Goal: Task Accomplishment & Management: Use online tool/utility

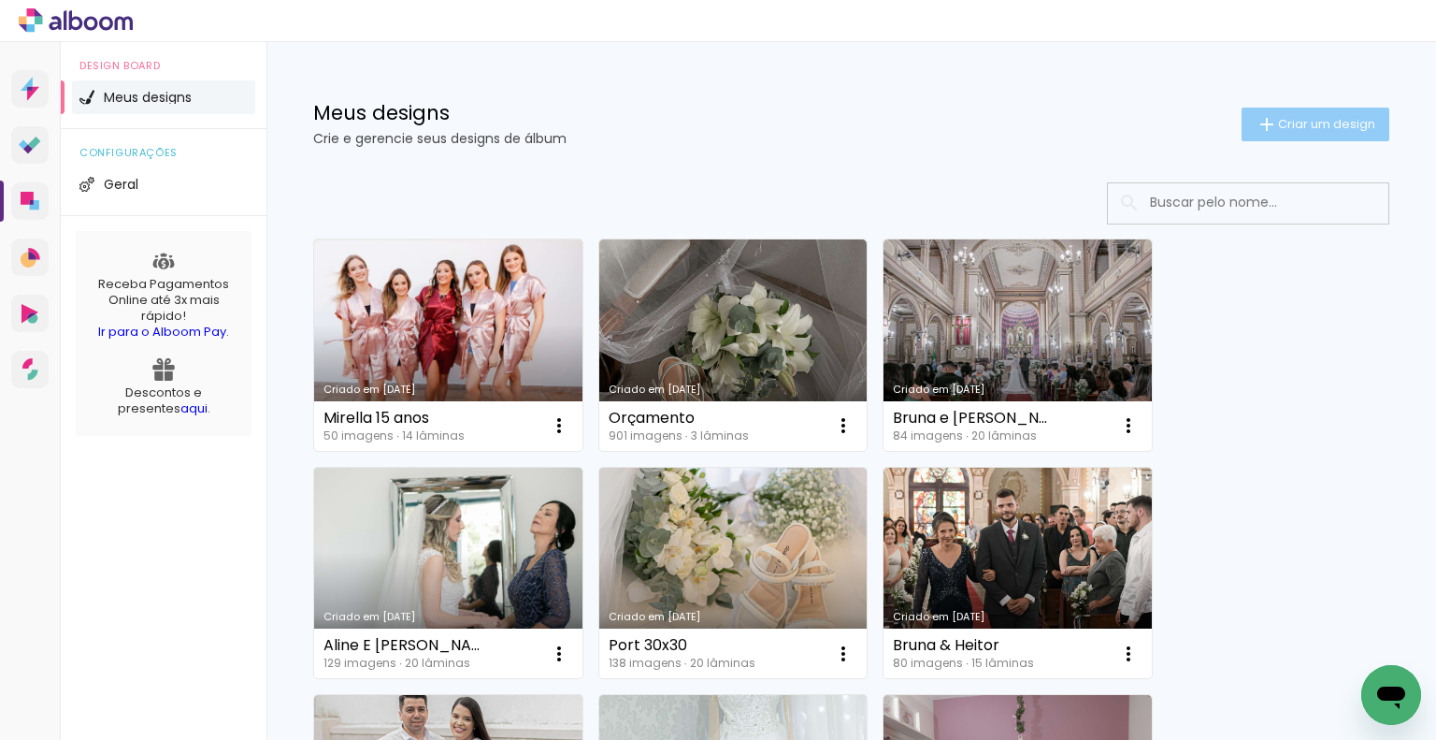
click at [1289, 118] on span "Criar um design" at bounding box center [1326, 124] width 97 height 12
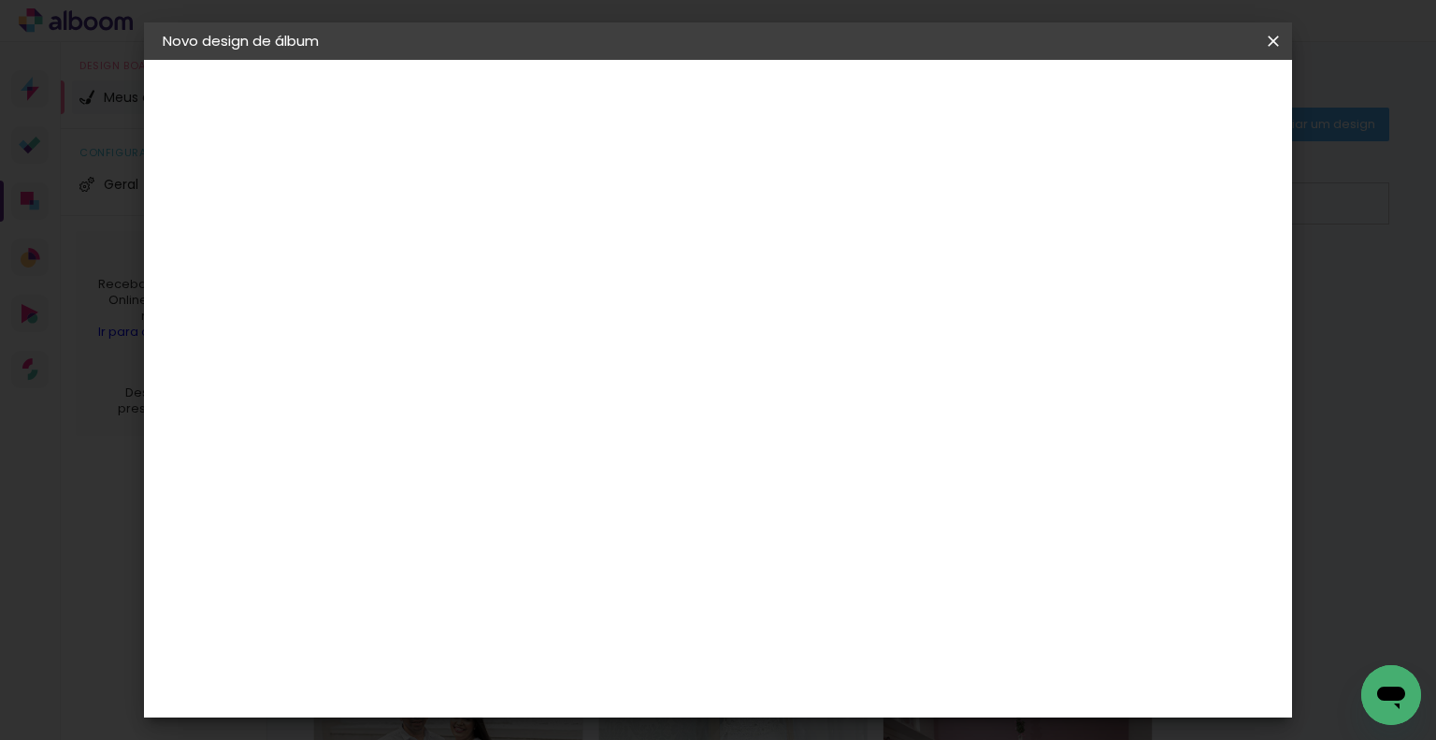
click at [468, 253] on input at bounding box center [468, 251] width 0 height 29
type input "Priscila e [PERSON_NAME]"
type paper-input "Priscila e [PERSON_NAME]"
click at [0, 0] on slot "Avançar" at bounding box center [0, 0] width 0 height 0
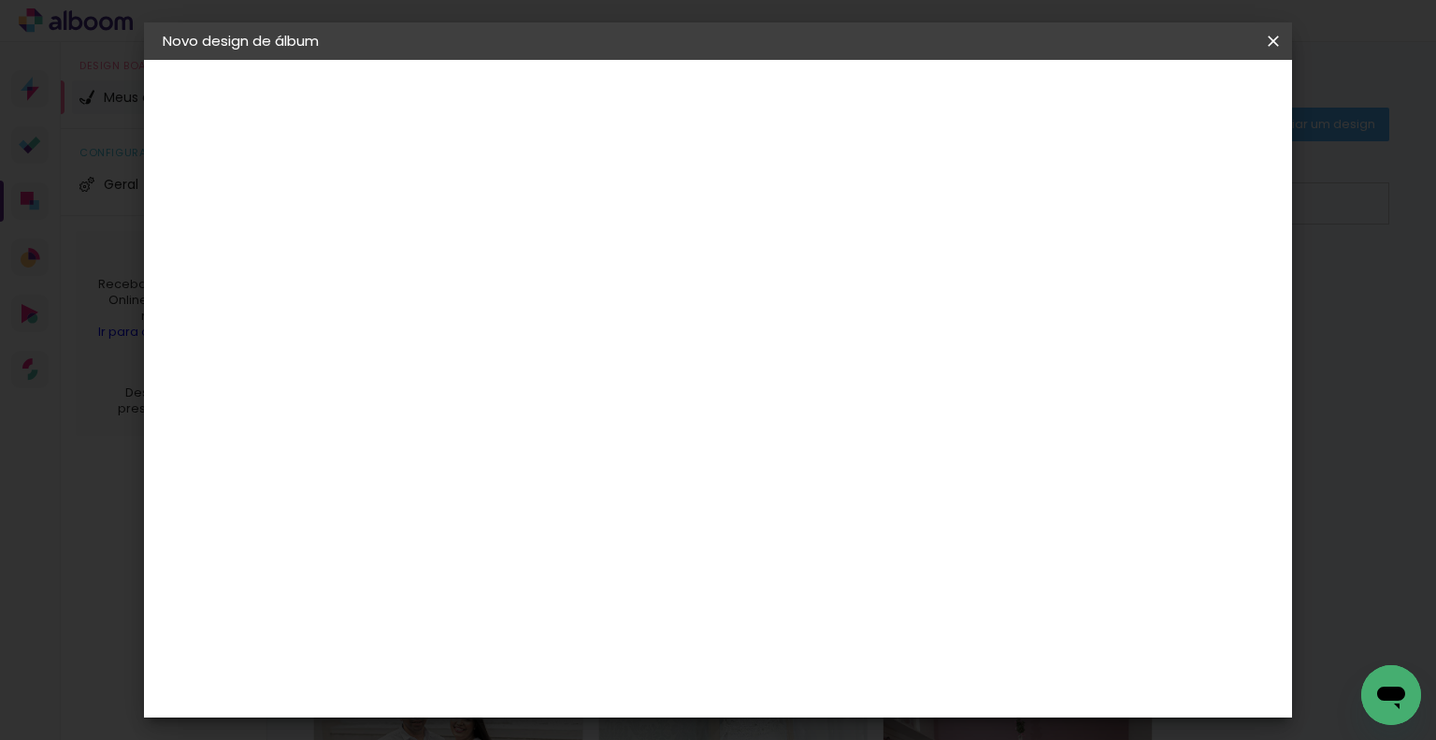
click at [501, 733] on div "Matrix" at bounding box center [478, 740] width 46 height 15
click at [818, 108] on paper-button "Avançar" at bounding box center [773, 99] width 92 height 32
click at [595, 654] on span "30 × 30" at bounding box center [551, 673] width 87 height 38
click at [773, 92] on paper-button "Avançar" at bounding box center [728, 99] width 92 height 32
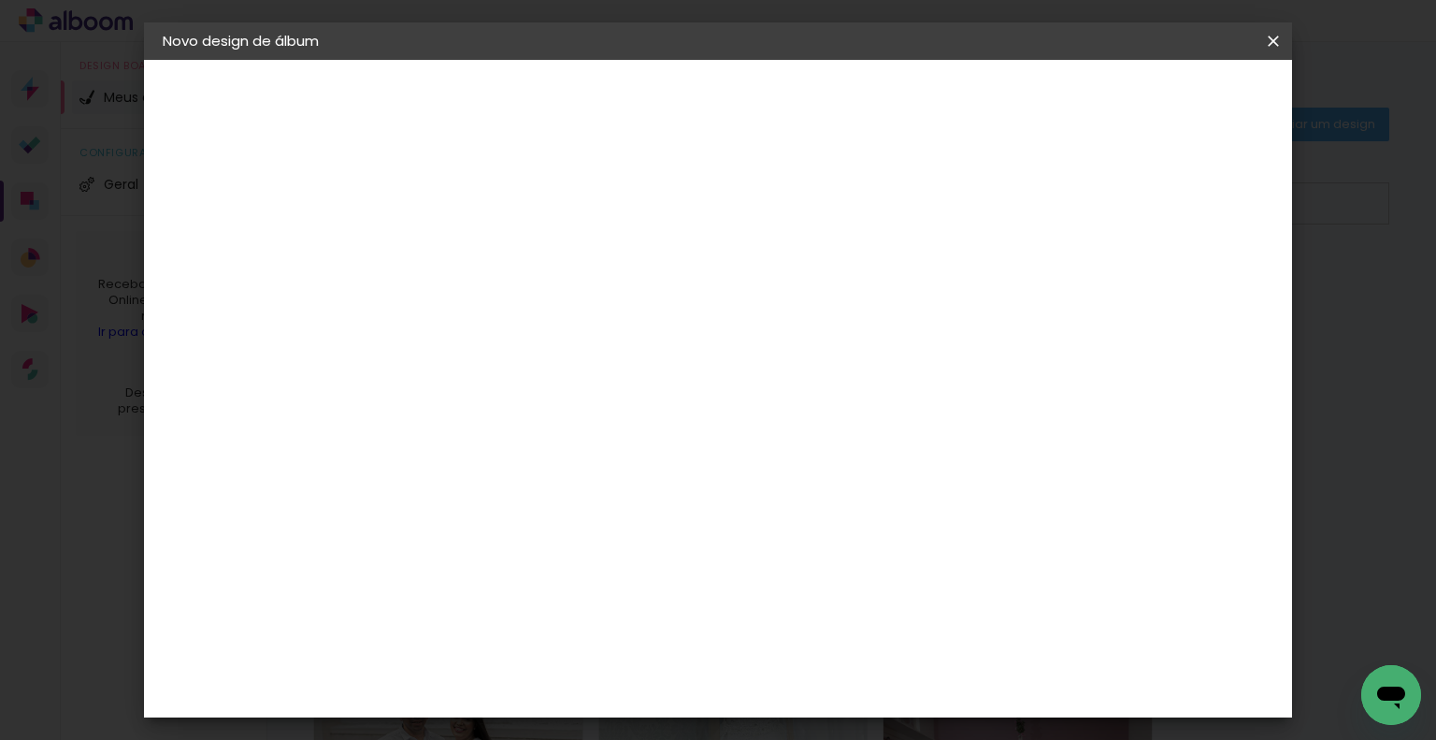
click at [1157, 103] on span "Iniciar design" at bounding box center [1114, 99] width 85 height 13
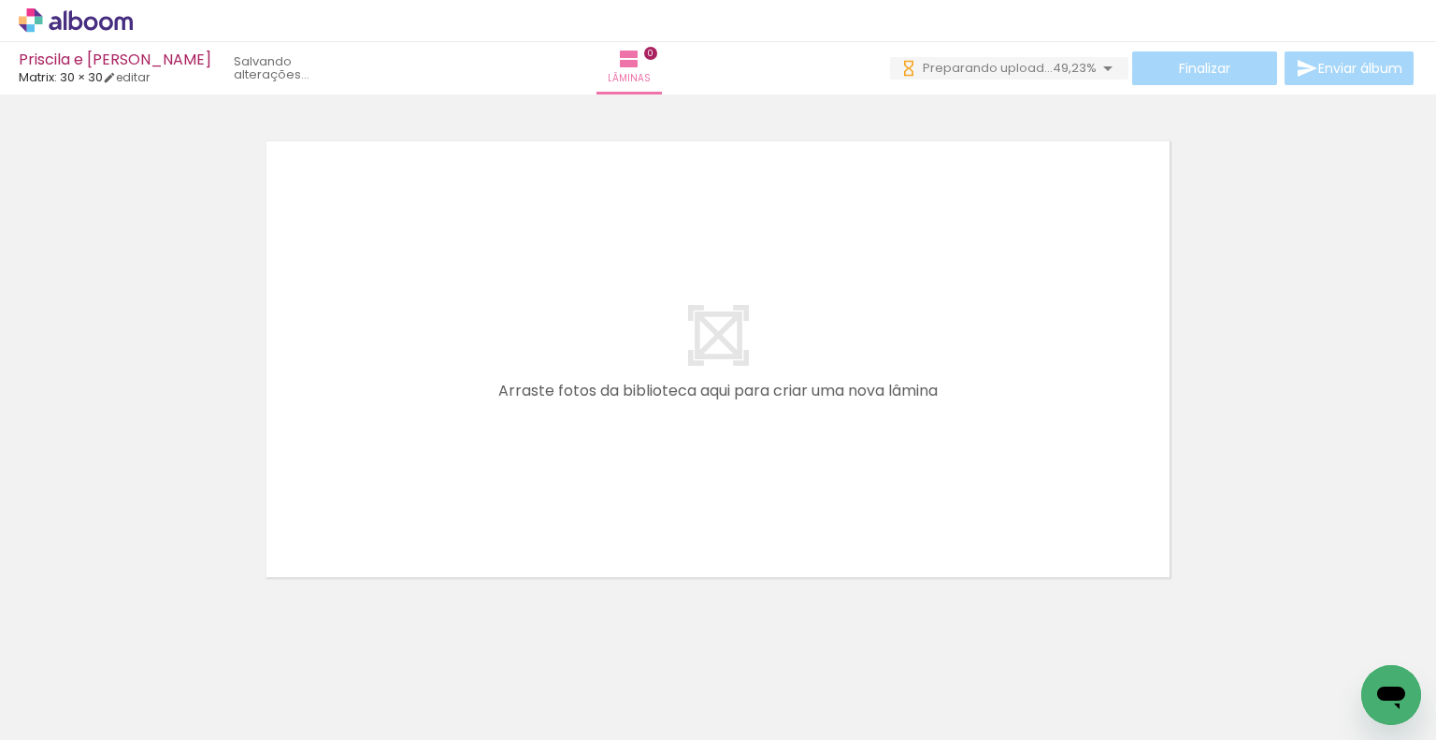
scroll to position [0, 6123]
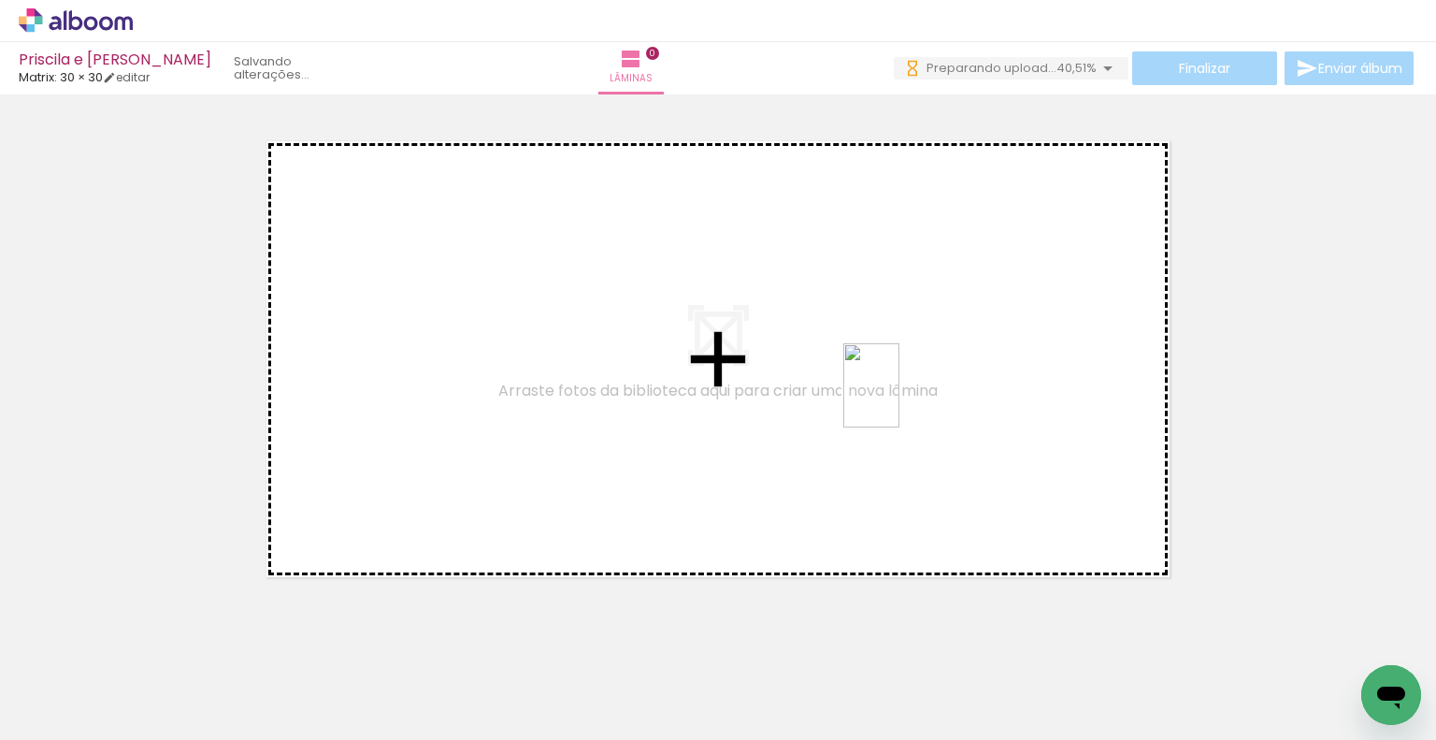
drag, startPoint x: 566, startPoint y: 690, endPoint x: 957, endPoint y: 363, distance: 510.5
click at [957, 363] on quentale-workspace at bounding box center [718, 370] width 1436 height 740
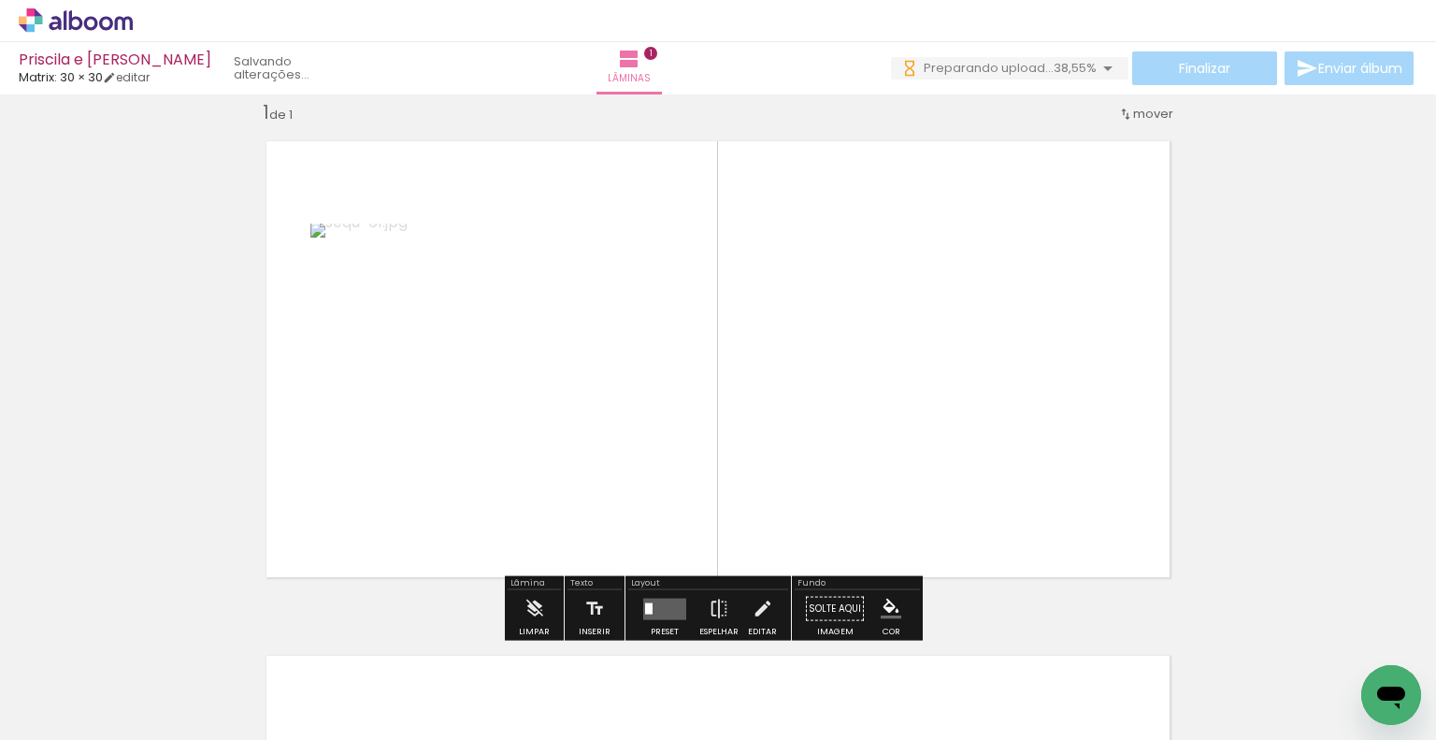
click at [646, 602] on div at bounding box center [648, 607] width 7 height 11
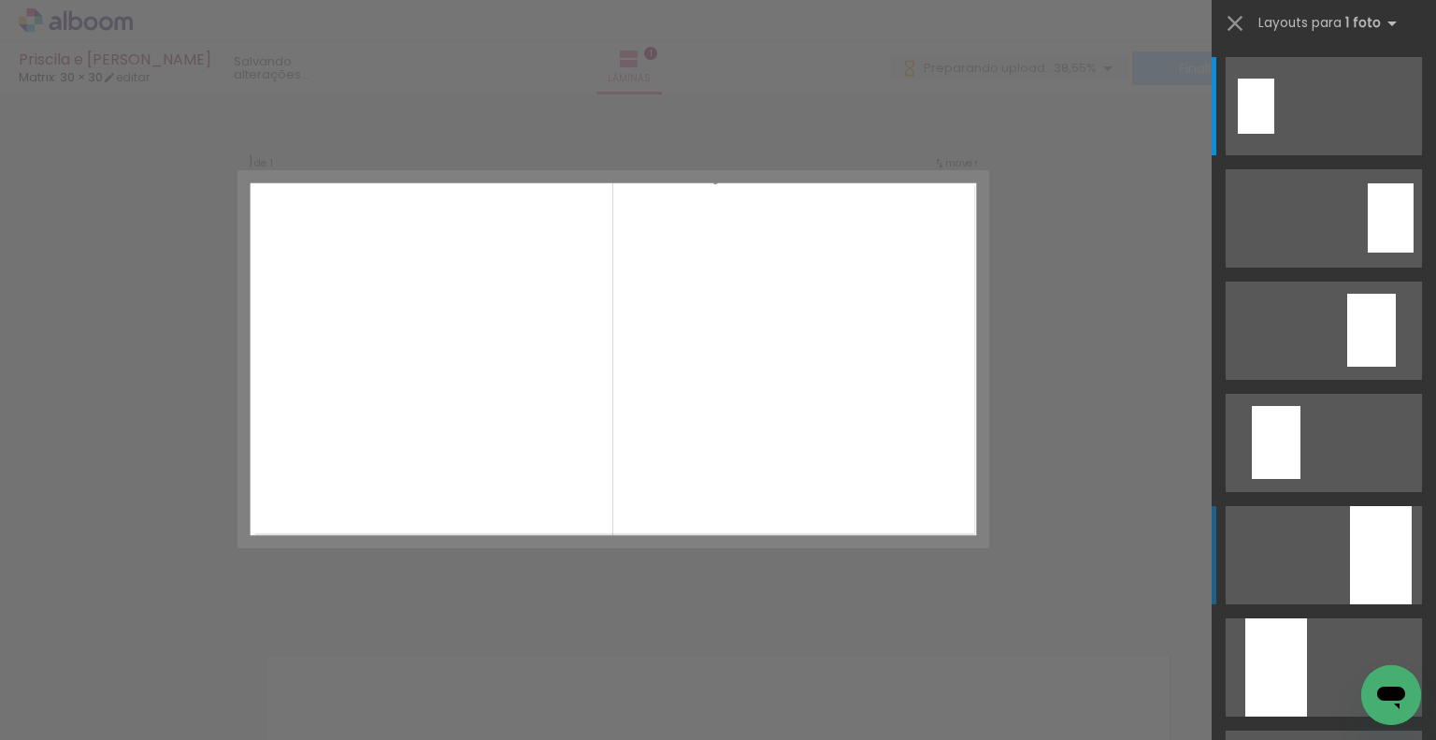
click at [1357, 565] on div at bounding box center [1381, 555] width 62 height 98
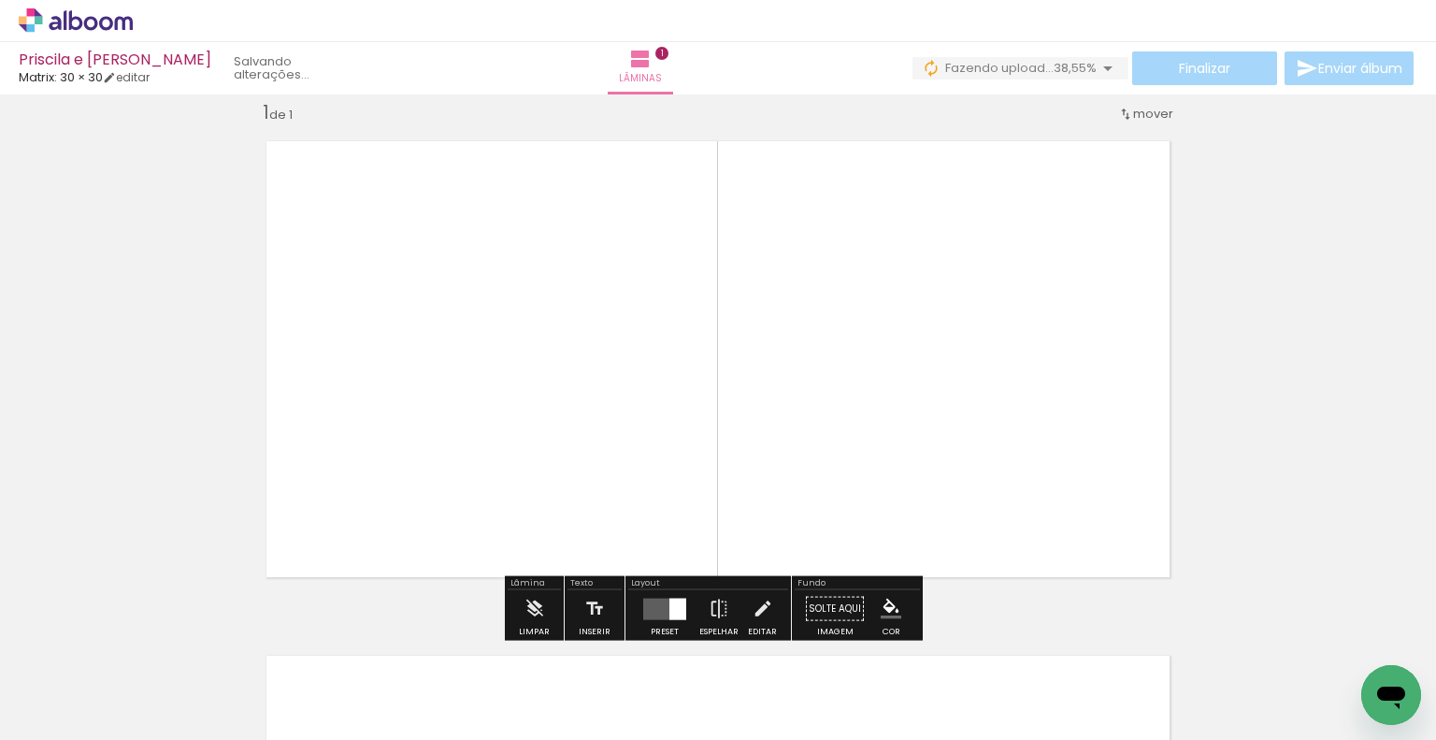
click at [651, 611] on quentale-layouter at bounding box center [664, 608] width 43 height 22
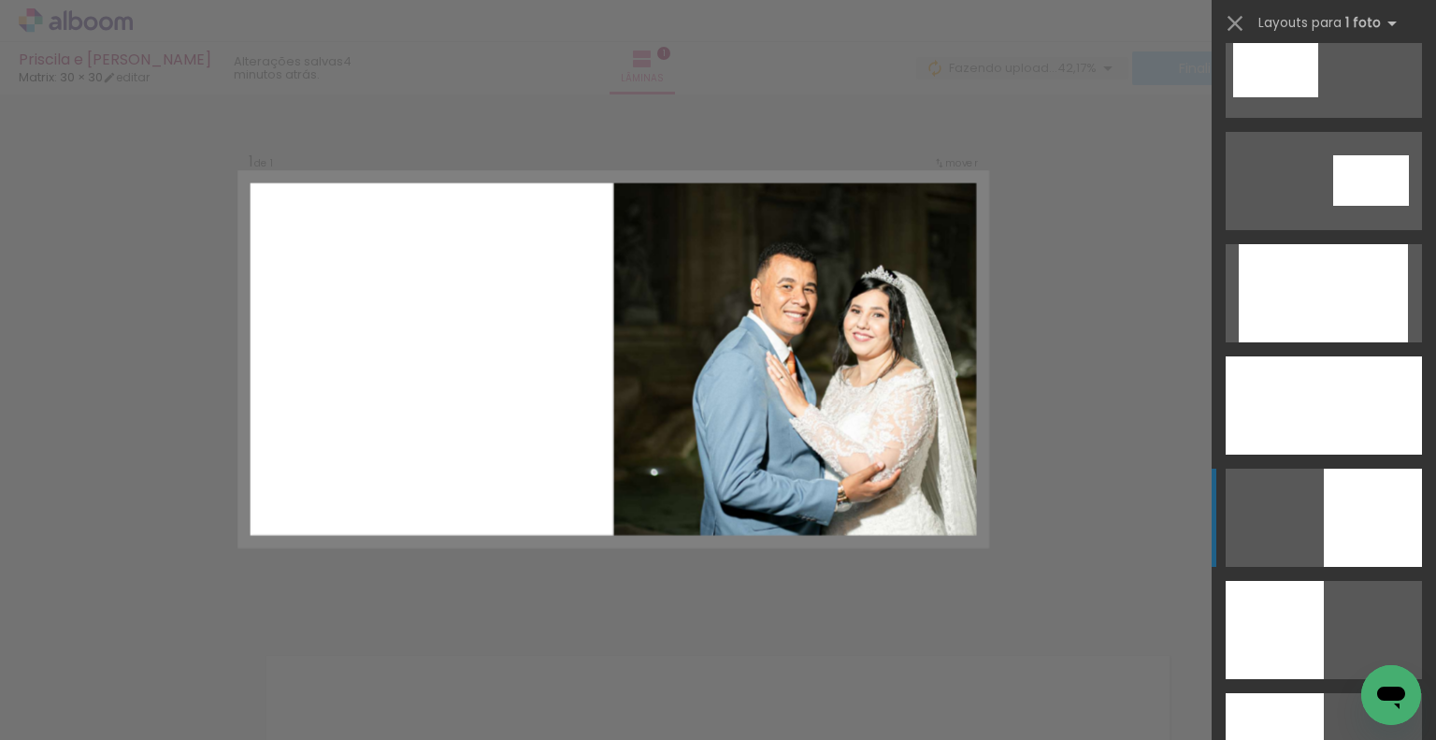
click at [1373, 530] on div at bounding box center [1373, 517] width 98 height 98
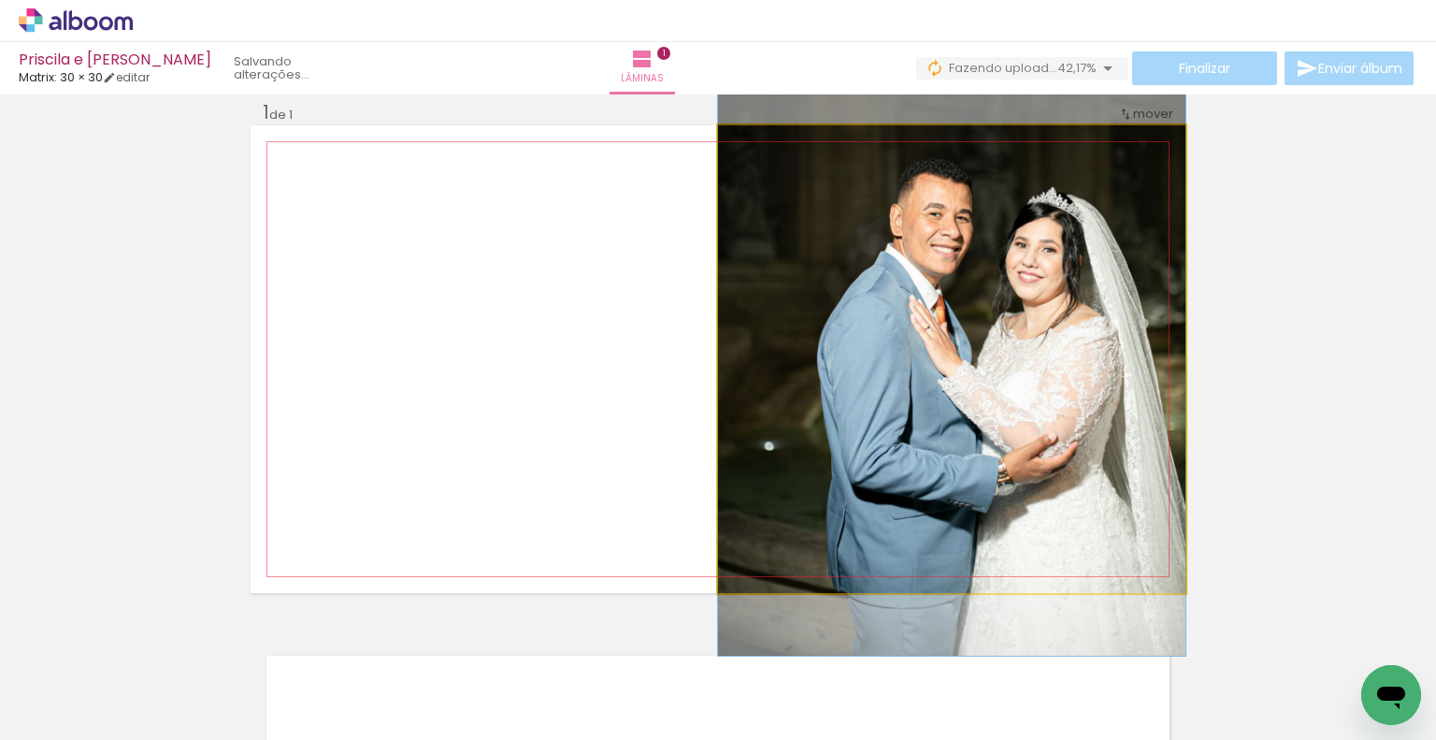
drag, startPoint x: 1025, startPoint y: 375, endPoint x: 1038, endPoint y: 321, distance: 55.8
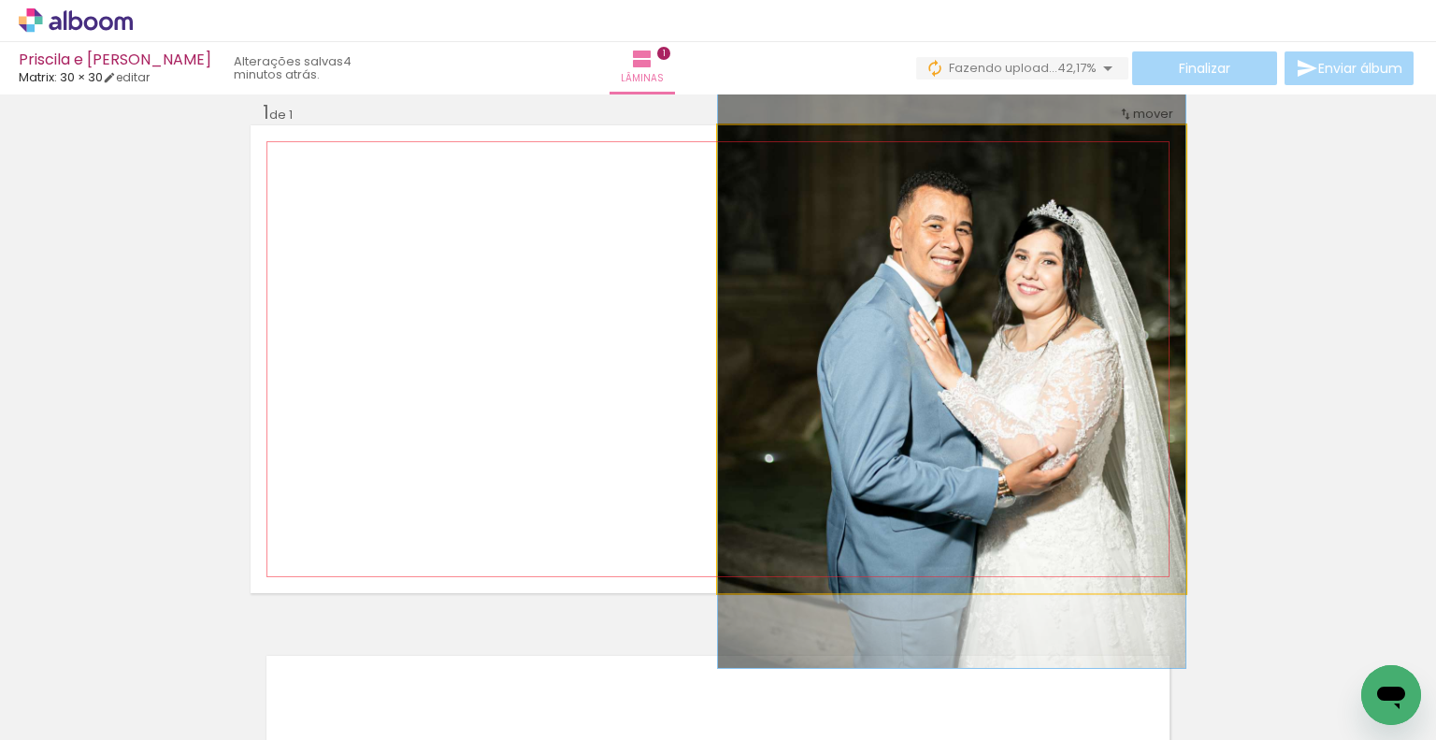
drag, startPoint x: 1077, startPoint y: 337, endPoint x: 1076, endPoint y: 349, distance: 12.2
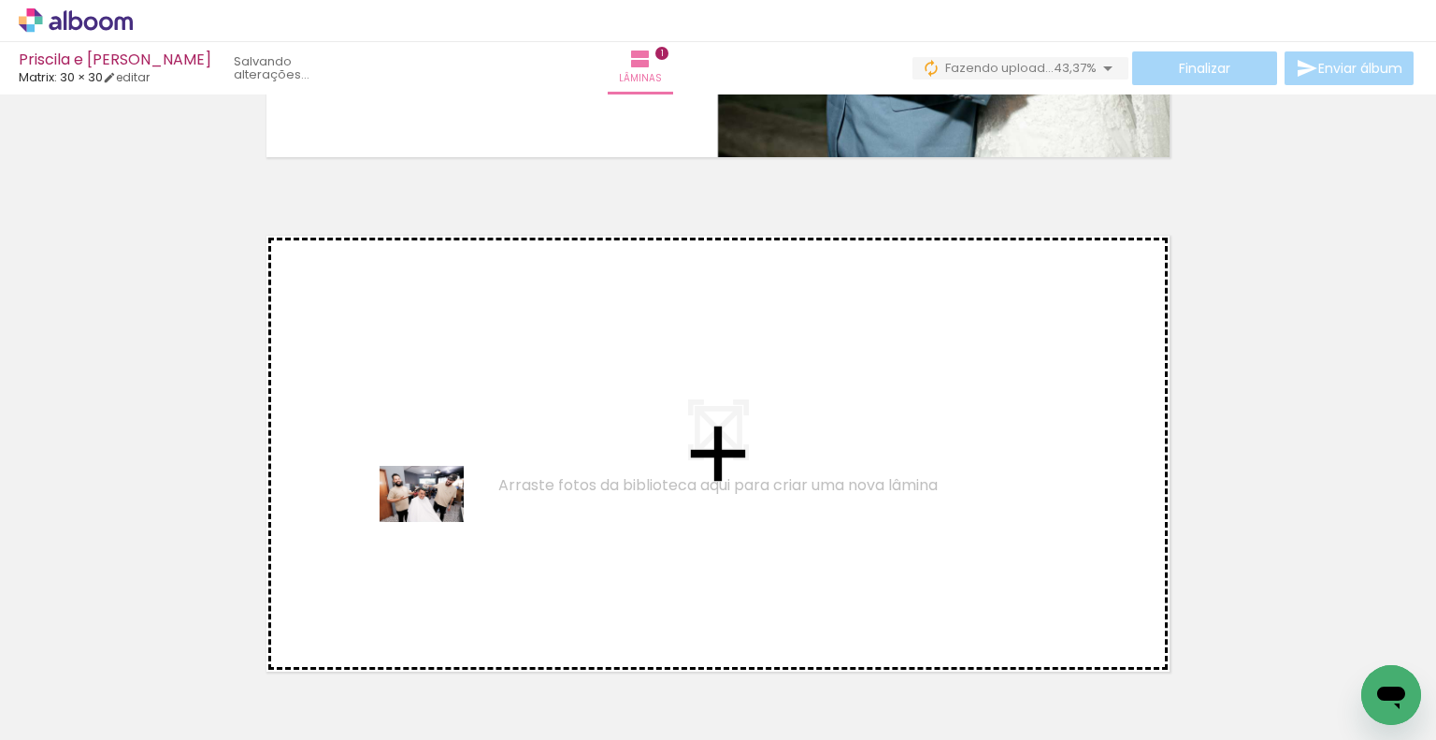
drag, startPoint x: 198, startPoint y: 688, endPoint x: 436, endPoint y: 522, distance: 290.0
click at [436, 522] on quentale-workspace at bounding box center [718, 370] width 1436 height 740
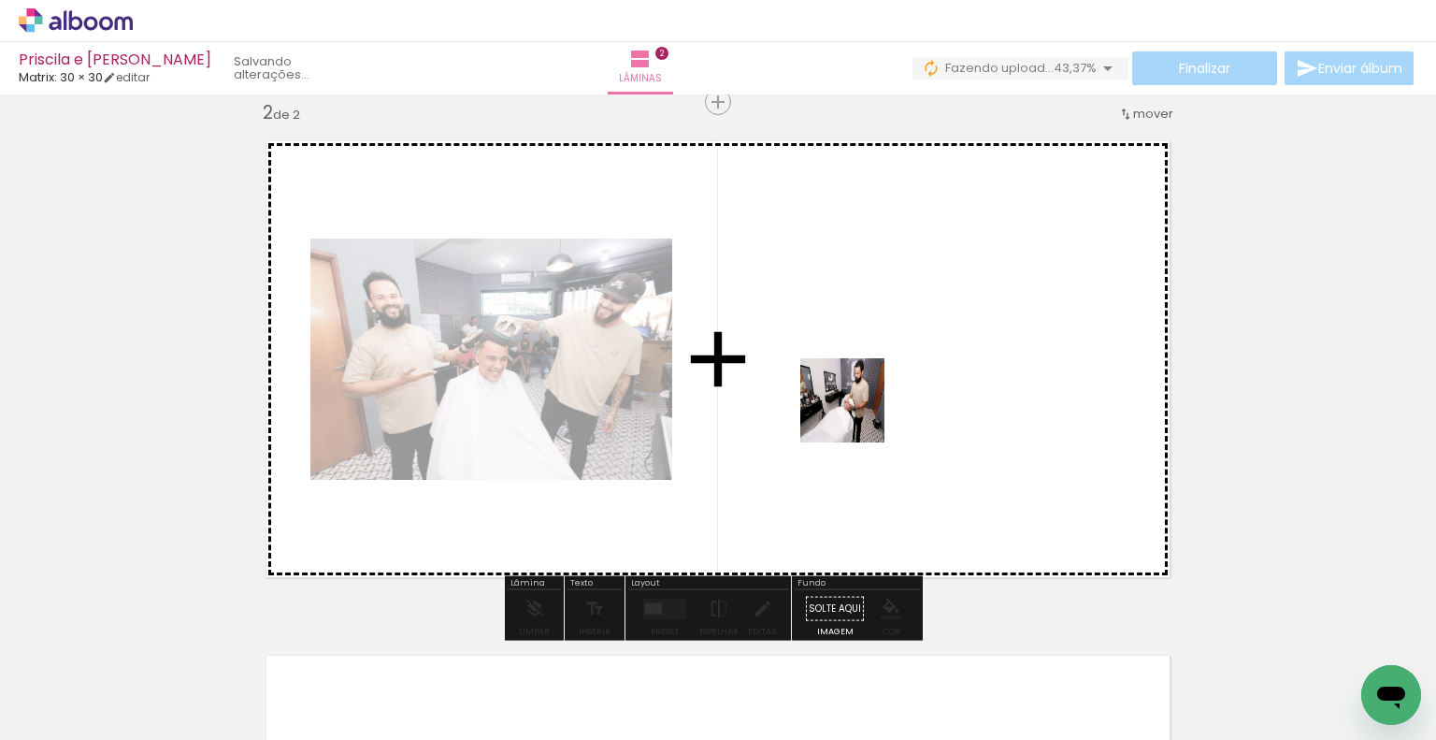
drag, startPoint x: 288, startPoint y: 694, endPoint x: 856, endPoint y: 414, distance: 633.5
click at [856, 414] on quentale-workspace at bounding box center [718, 370] width 1436 height 740
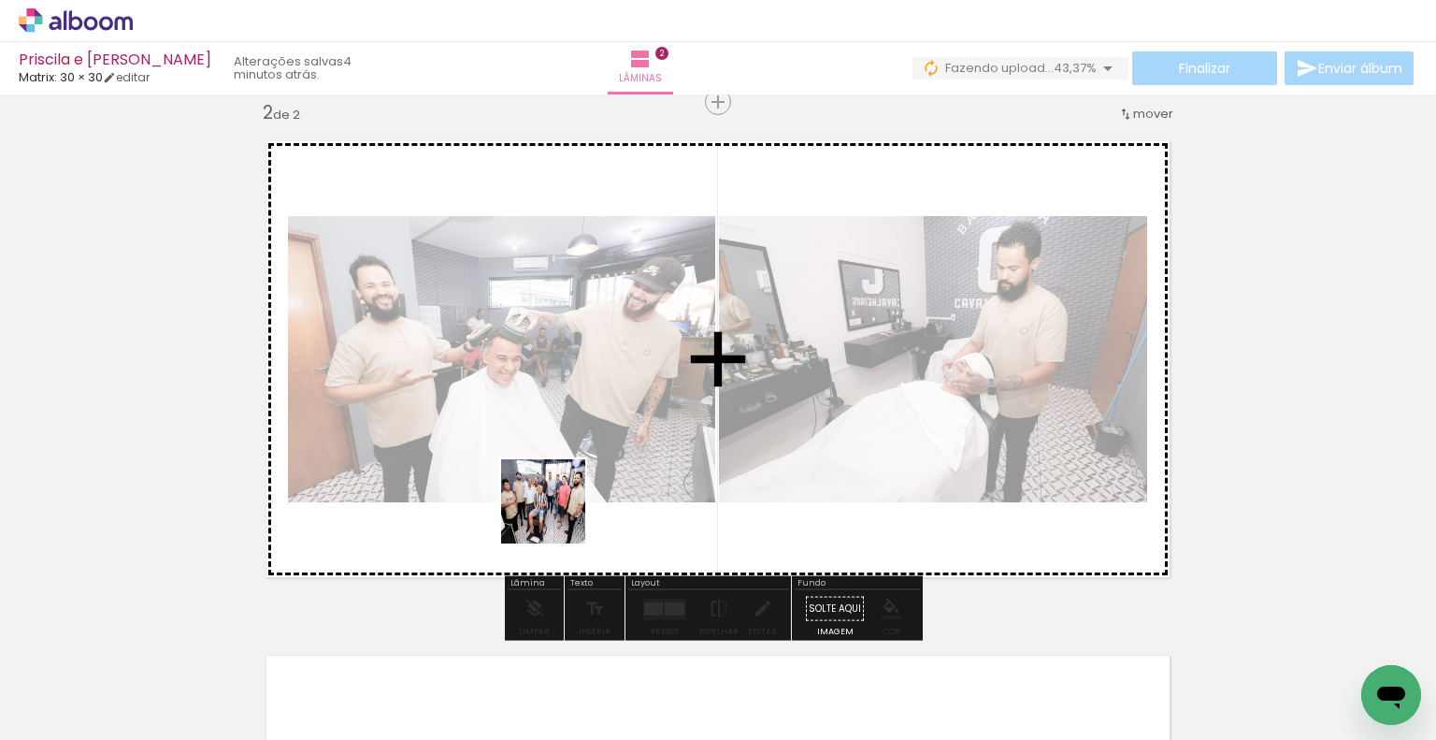
drag, startPoint x: 381, startPoint y: 681, endPoint x: 557, endPoint y: 515, distance: 241.4
click at [557, 515] on quentale-workspace at bounding box center [718, 370] width 1436 height 740
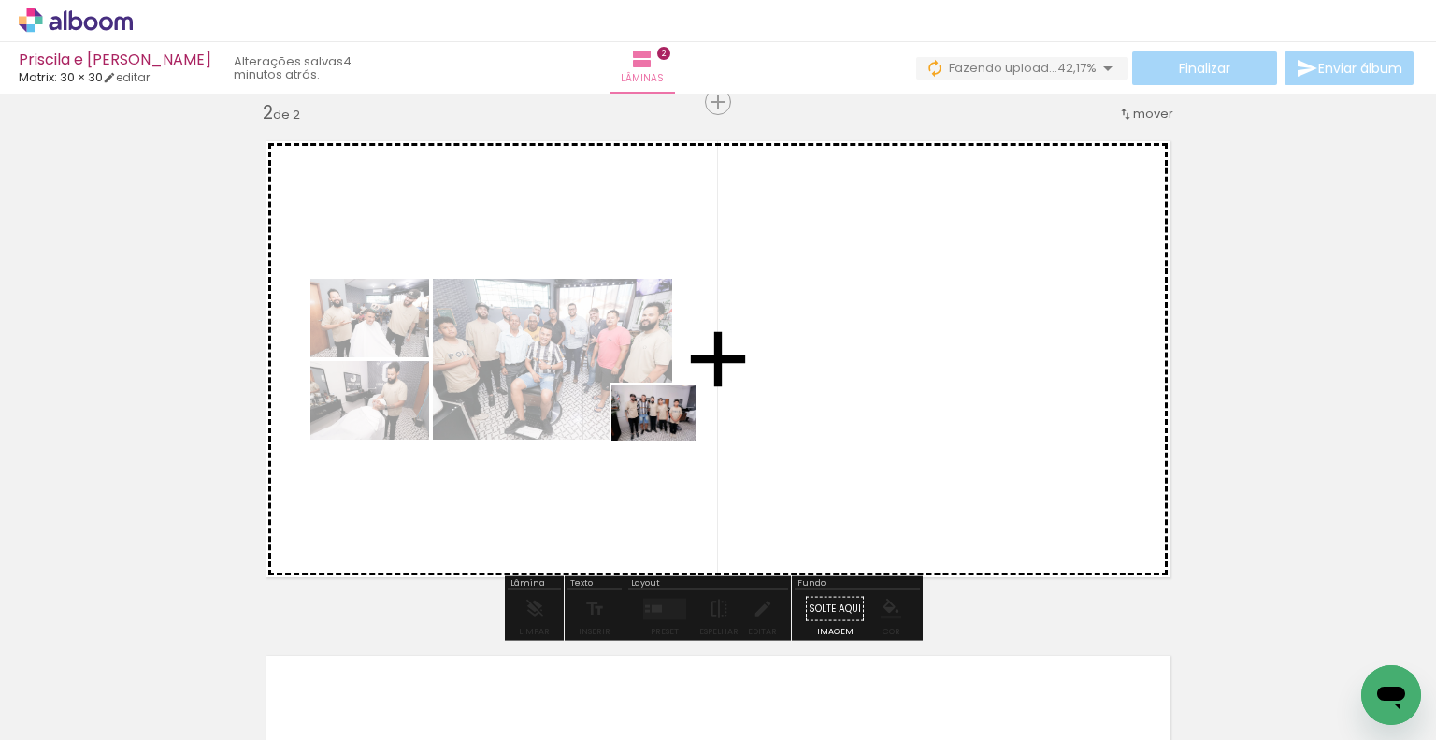
drag, startPoint x: 507, startPoint y: 685, endPoint x: 668, endPoint y: 440, distance: 293.0
click at [668, 440] on quentale-workspace at bounding box center [718, 370] width 1436 height 740
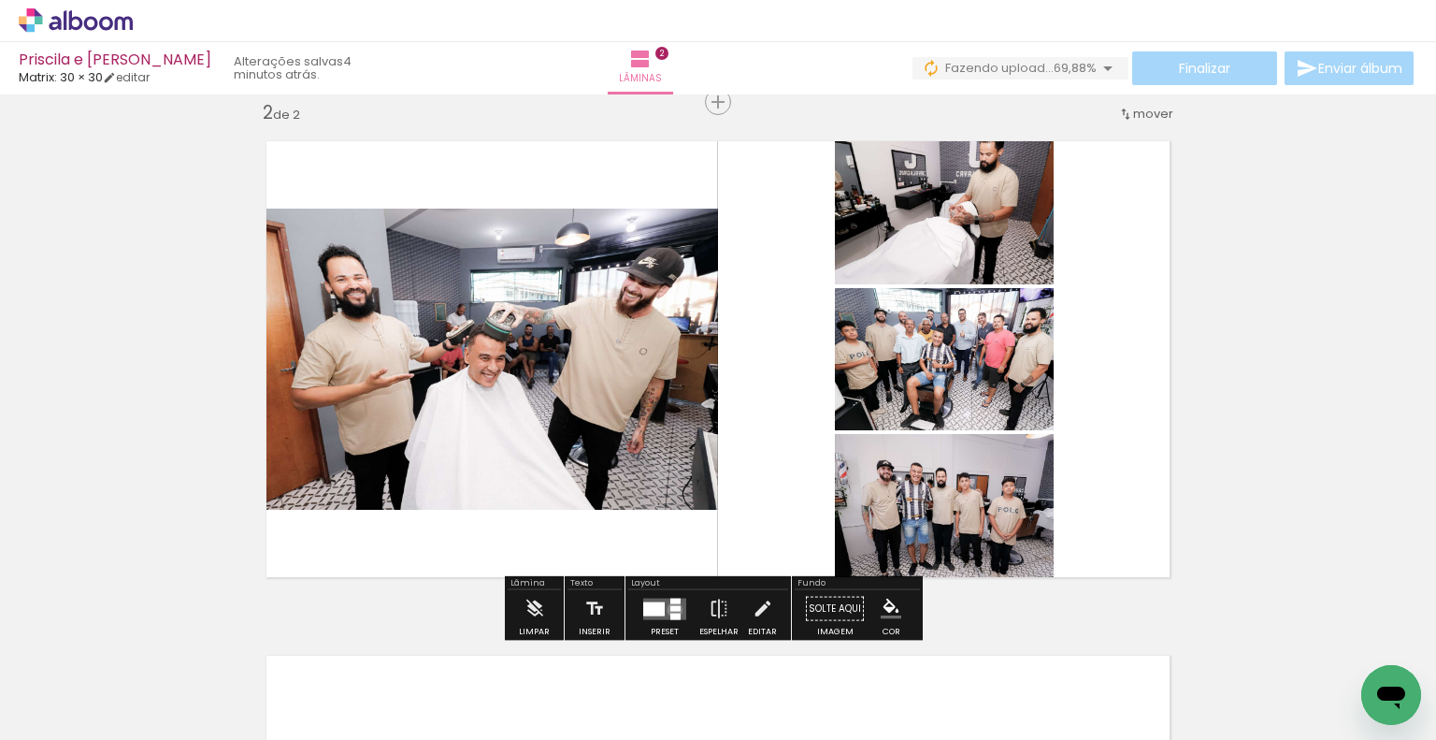
click at [670, 609] on div at bounding box center [675, 608] width 10 height 6
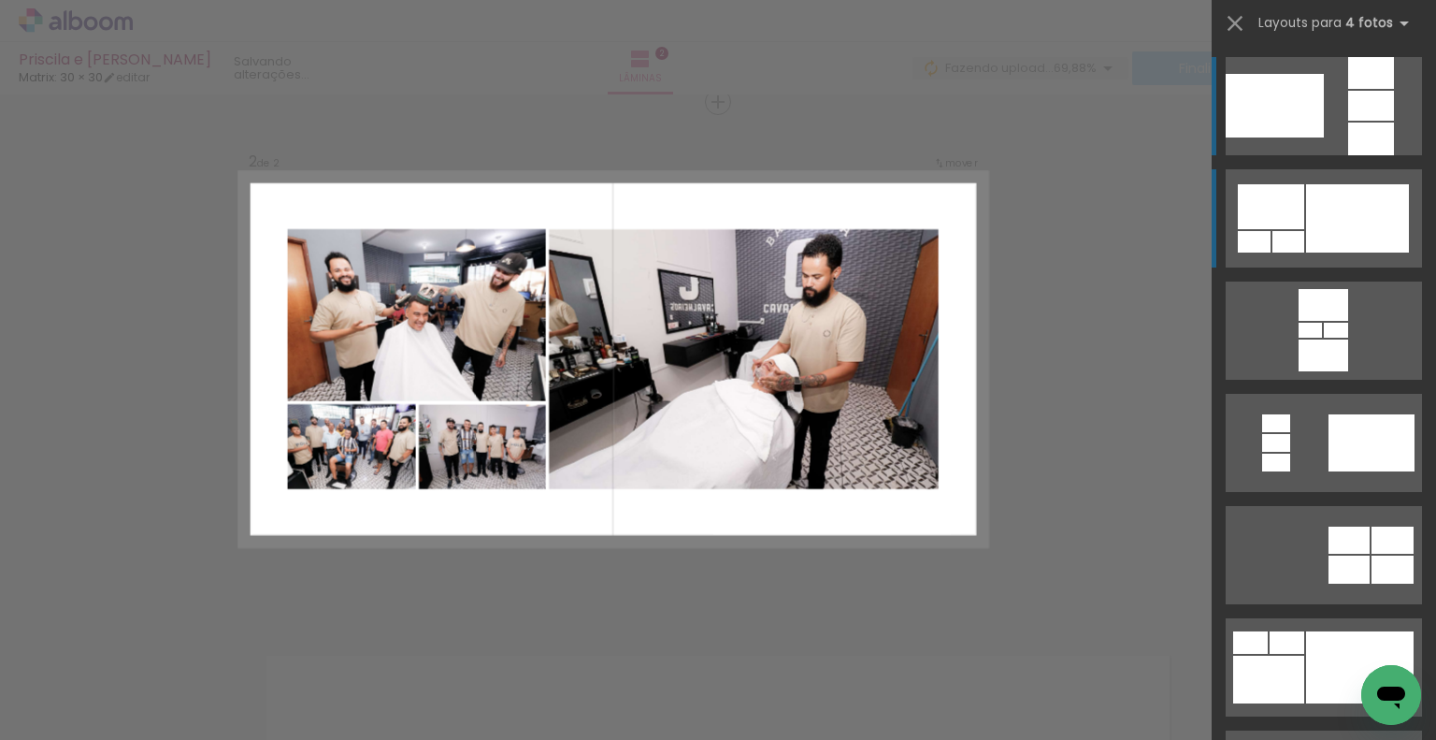
click at [1370, 226] on div at bounding box center [1357, 218] width 103 height 68
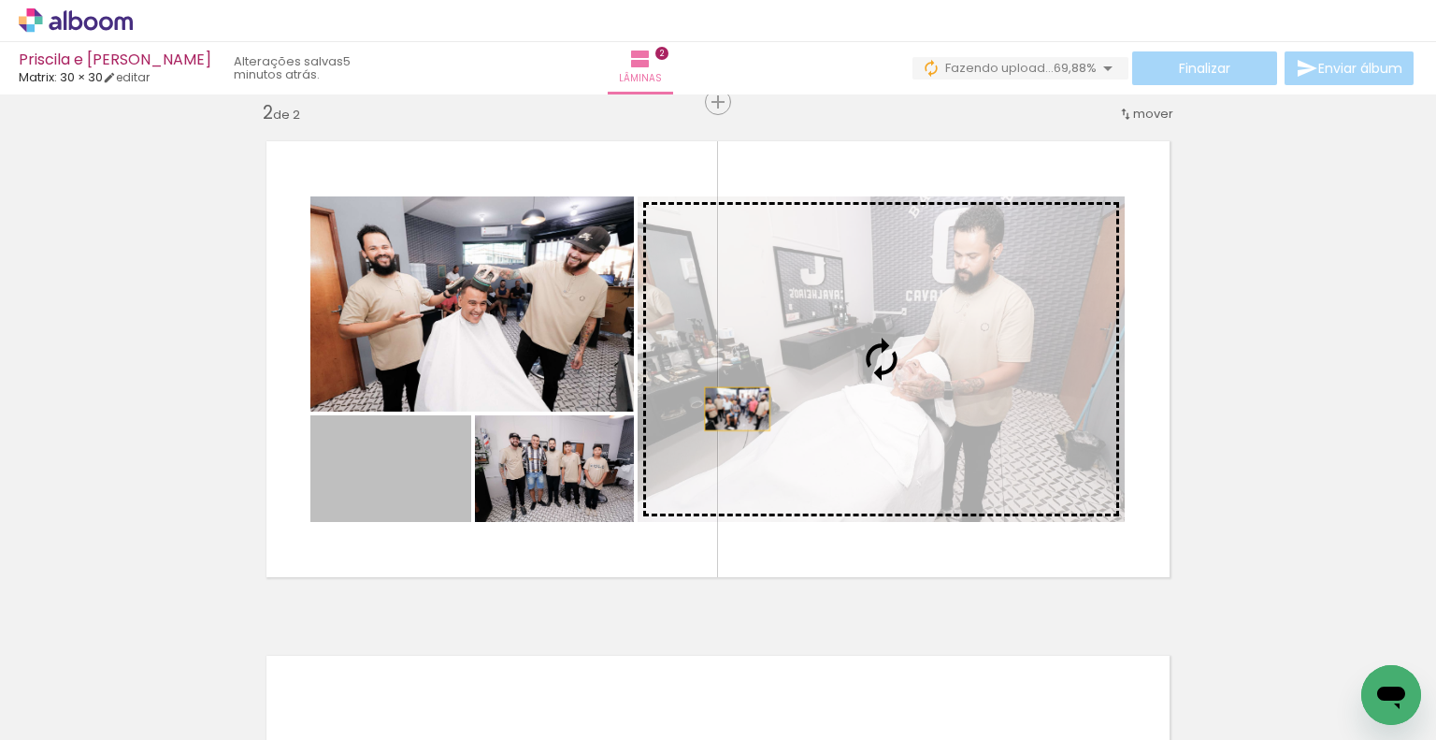
drag, startPoint x: 371, startPoint y: 494, endPoint x: 735, endPoint y: 406, distance: 374.2
click at [0, 0] on slot at bounding box center [0, 0] width 0 height 0
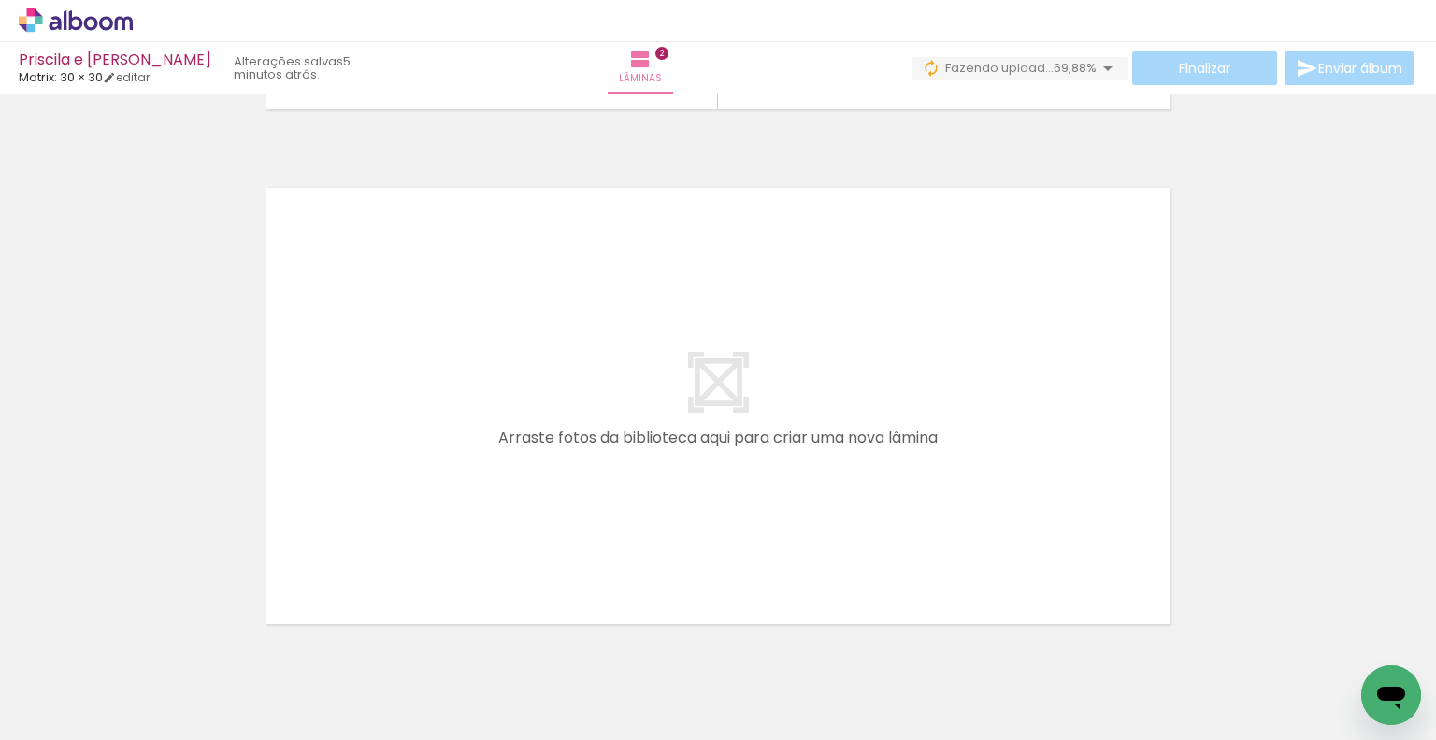
scroll to position [0, 566]
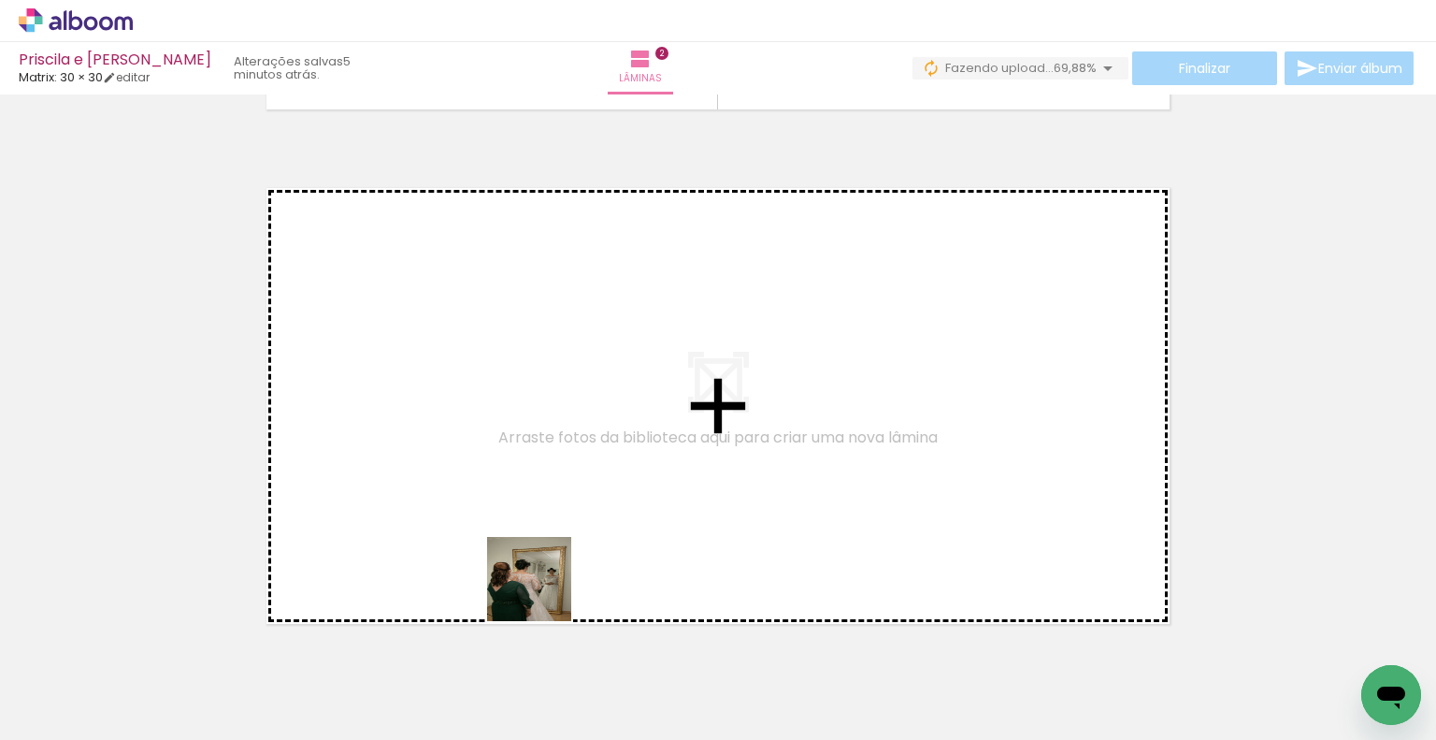
drag, startPoint x: 553, startPoint y: 698, endPoint x: 542, endPoint y: 533, distance: 165.8
click at [542, 533] on quentale-workspace at bounding box center [718, 370] width 1436 height 740
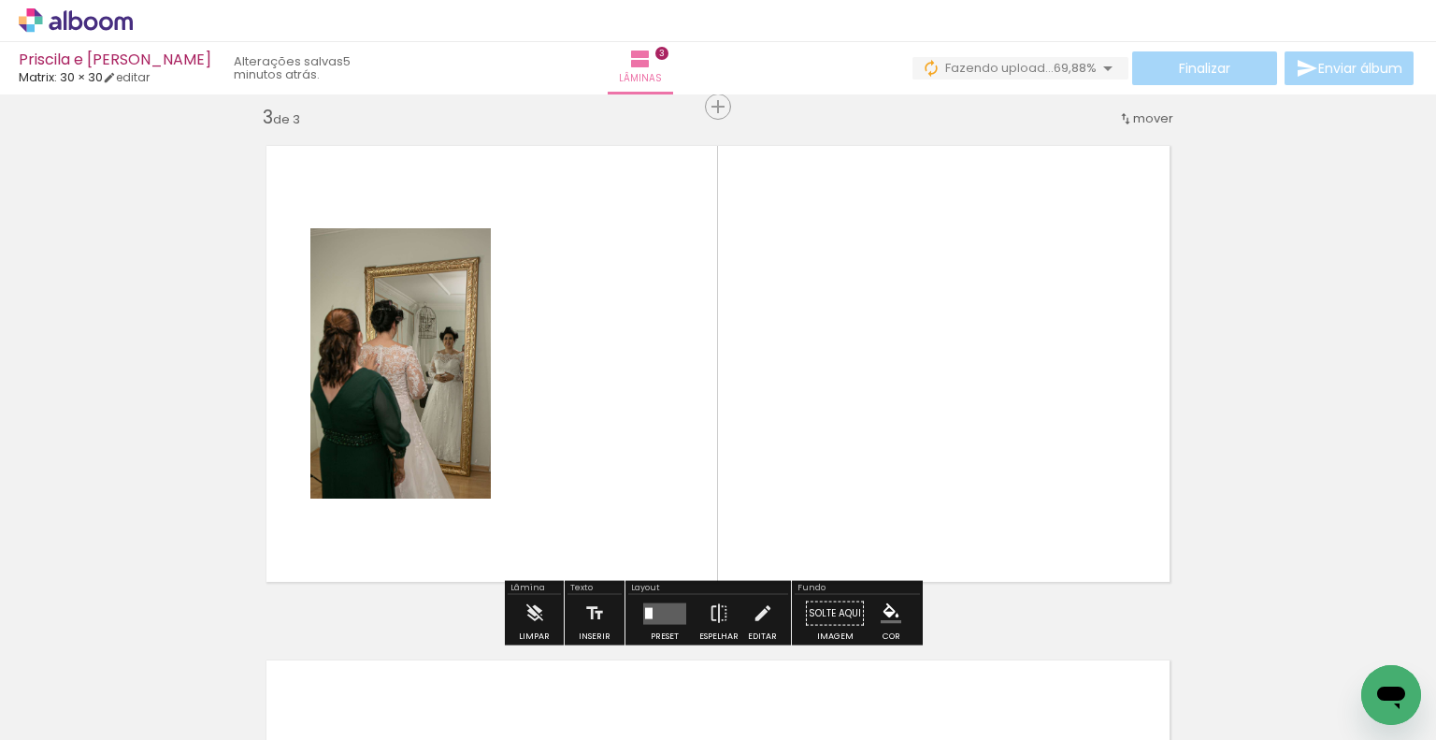
scroll to position [1052, 0]
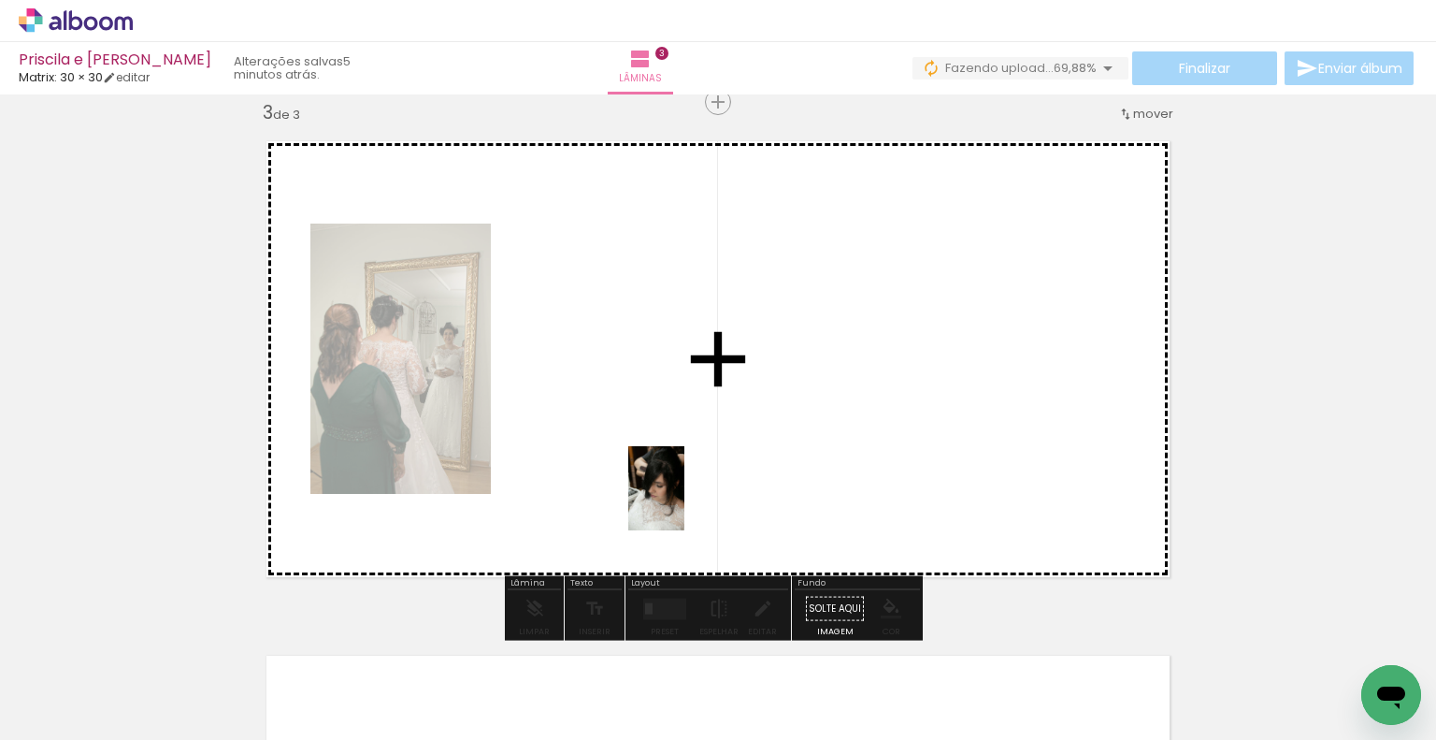
drag, startPoint x: 677, startPoint y: 663, endPoint x: 683, endPoint y: 504, distance: 159.1
click at [682, 502] on quentale-workspace at bounding box center [718, 370] width 1436 height 740
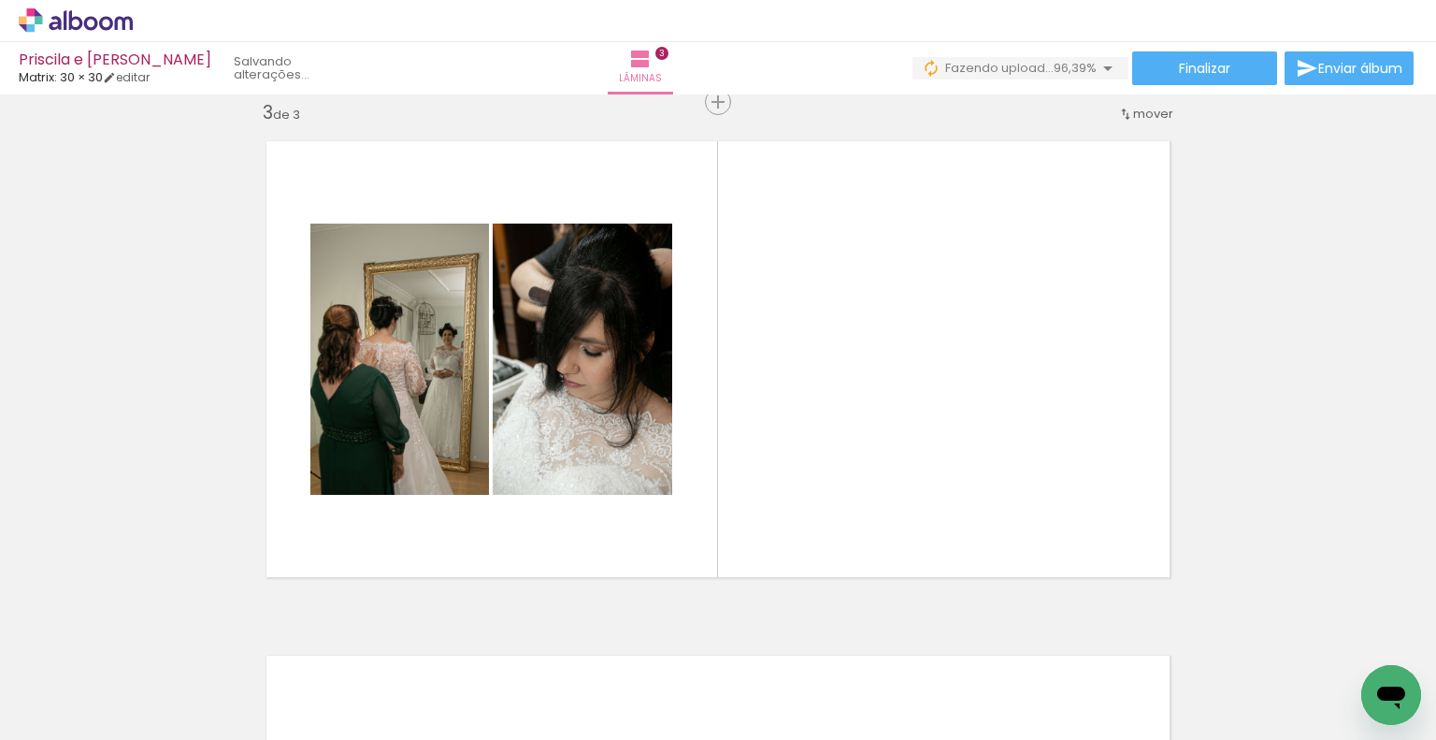
scroll to position [0, 0]
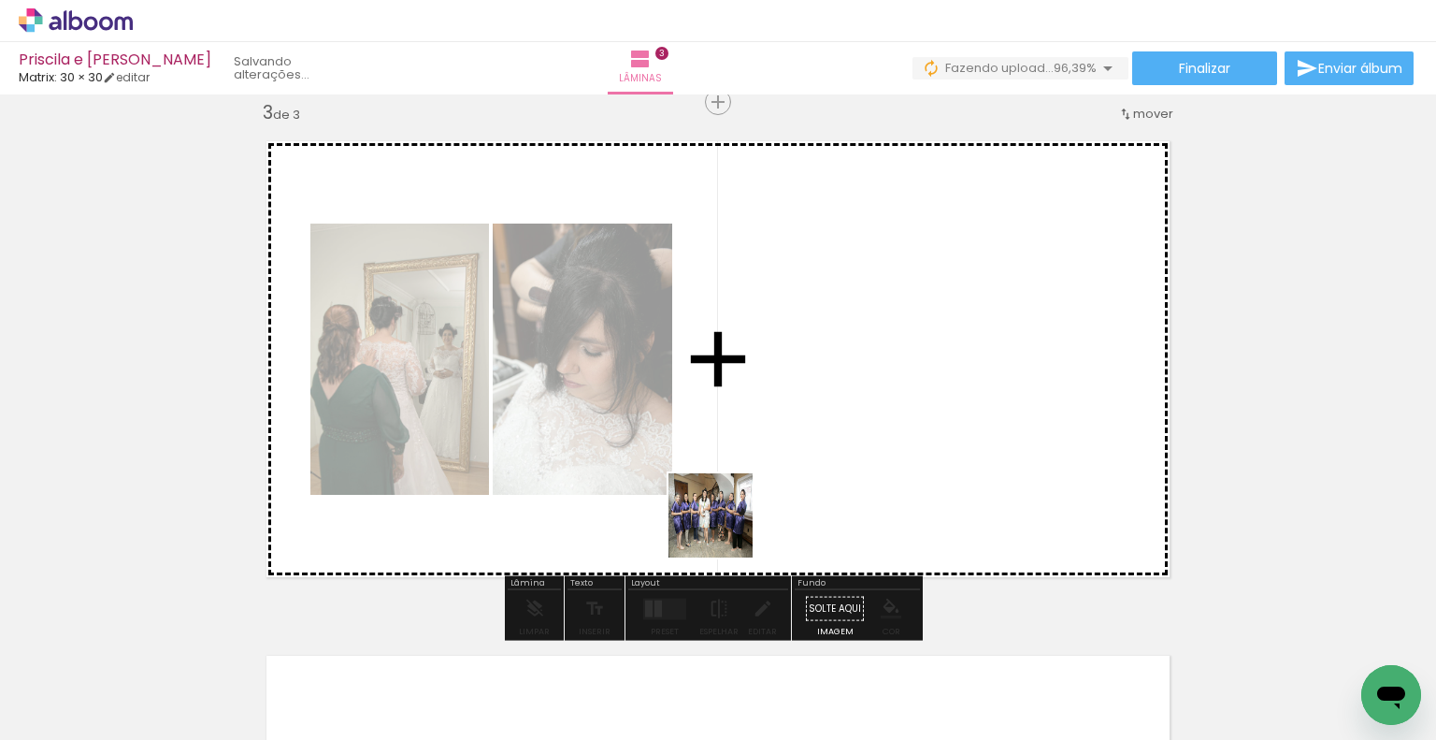
drag, startPoint x: 596, startPoint y: 678, endPoint x: 726, endPoint y: 526, distance: 199.6
click at [727, 525] on quentale-workspace at bounding box center [718, 370] width 1436 height 740
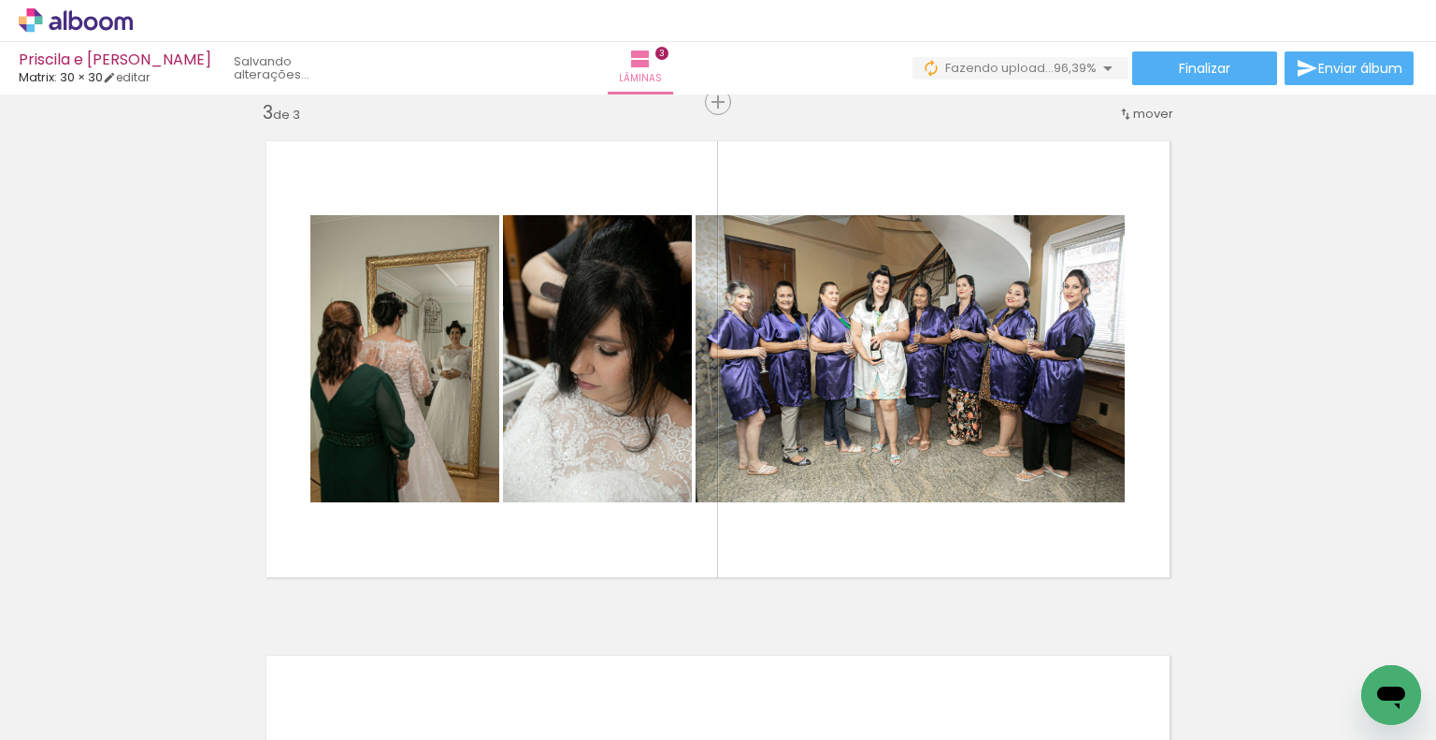
scroll to position [0, 750]
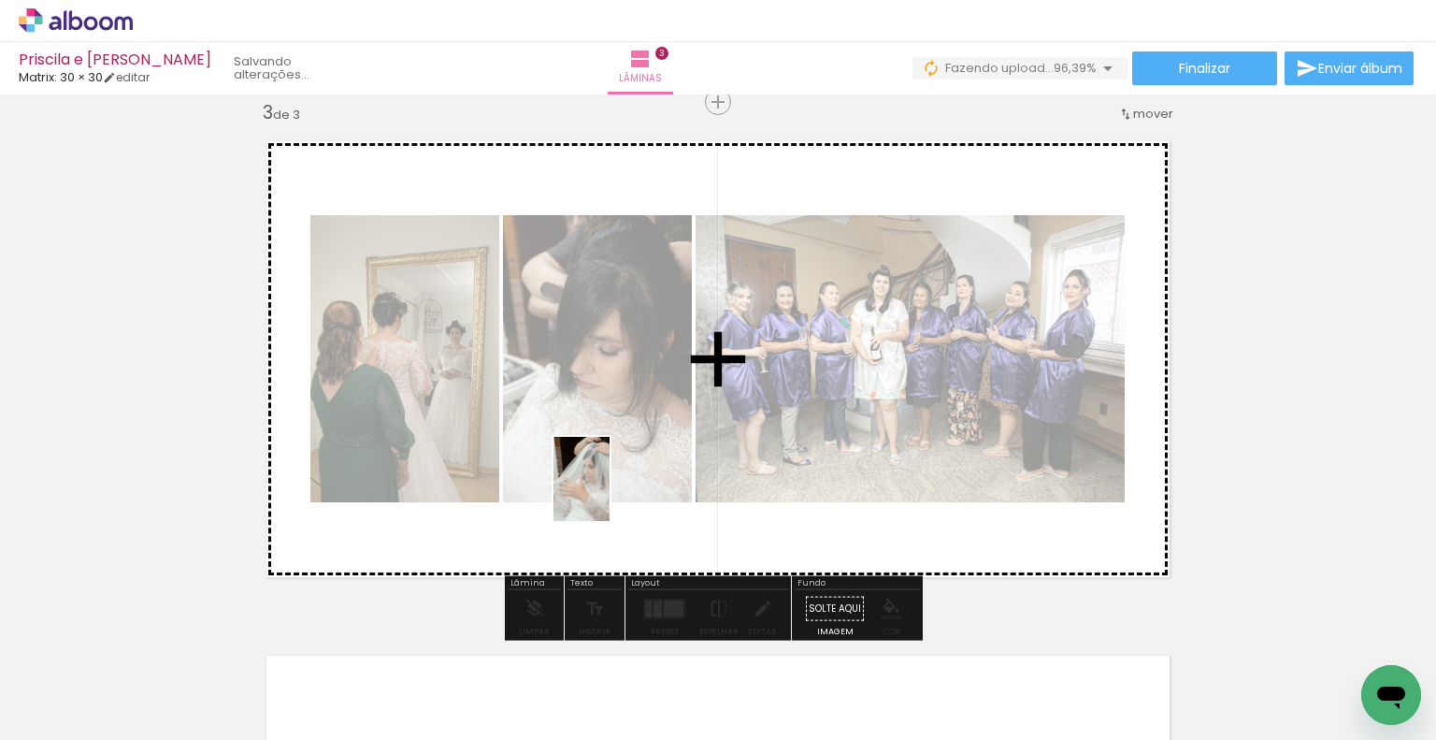
drag, startPoint x: 585, startPoint y: 692, endPoint x: 610, endPoint y: 490, distance: 203.4
click at [610, 490] on quentale-workspace at bounding box center [718, 370] width 1436 height 740
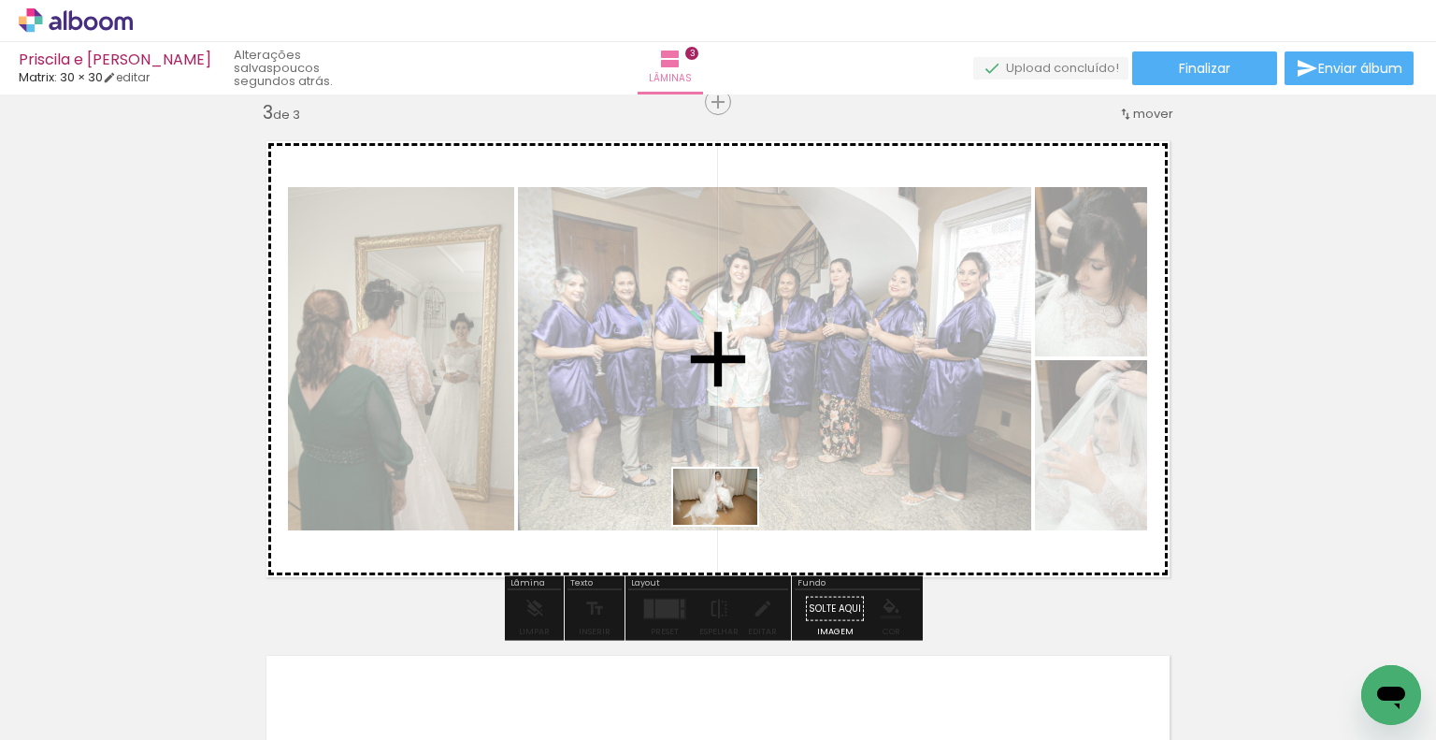
drag, startPoint x: 708, startPoint y: 698, endPoint x: 729, endPoint y: 525, distance: 175.2
click at [729, 525] on quentale-workspace at bounding box center [718, 370] width 1436 height 740
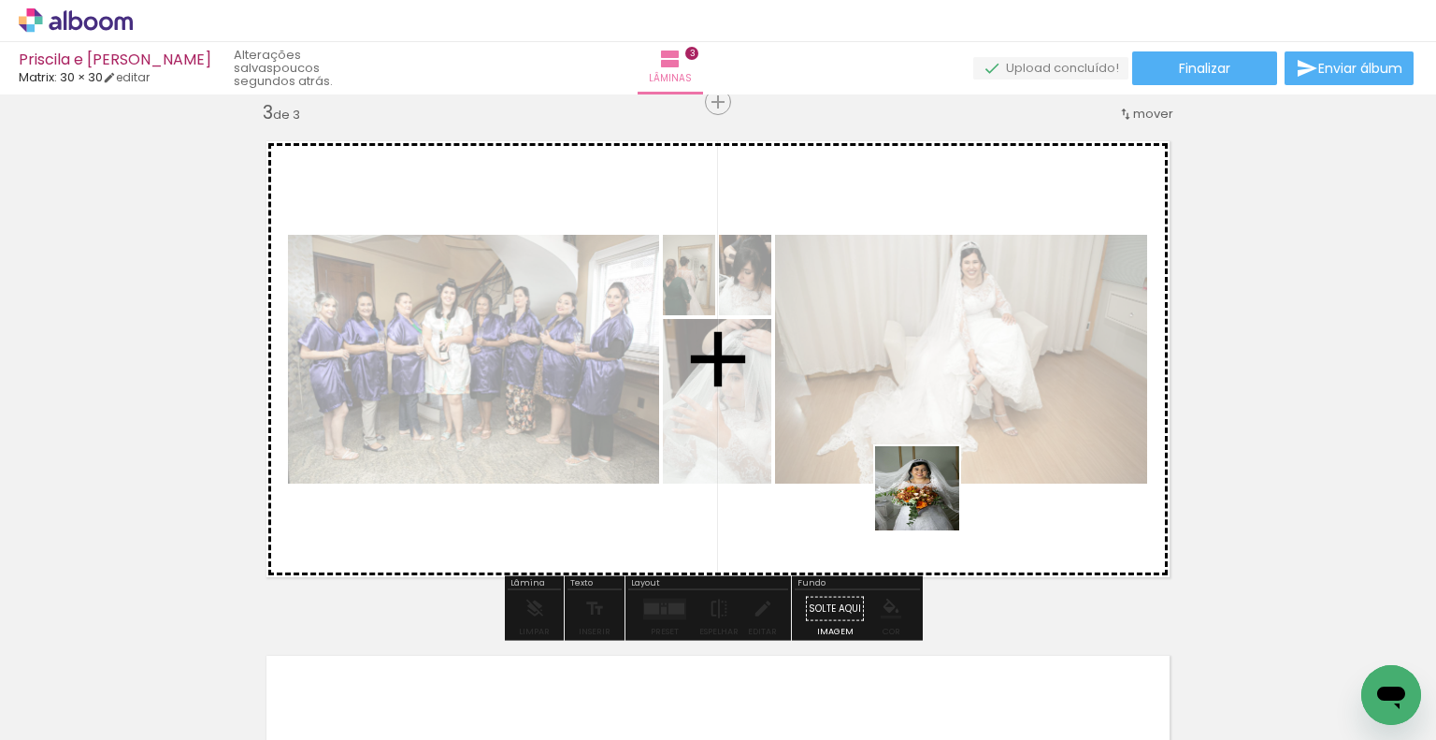
drag, startPoint x: 907, startPoint y: 689, endPoint x: 938, endPoint y: 457, distance: 233.9
click at [931, 453] on quentale-workspace at bounding box center [718, 370] width 1436 height 740
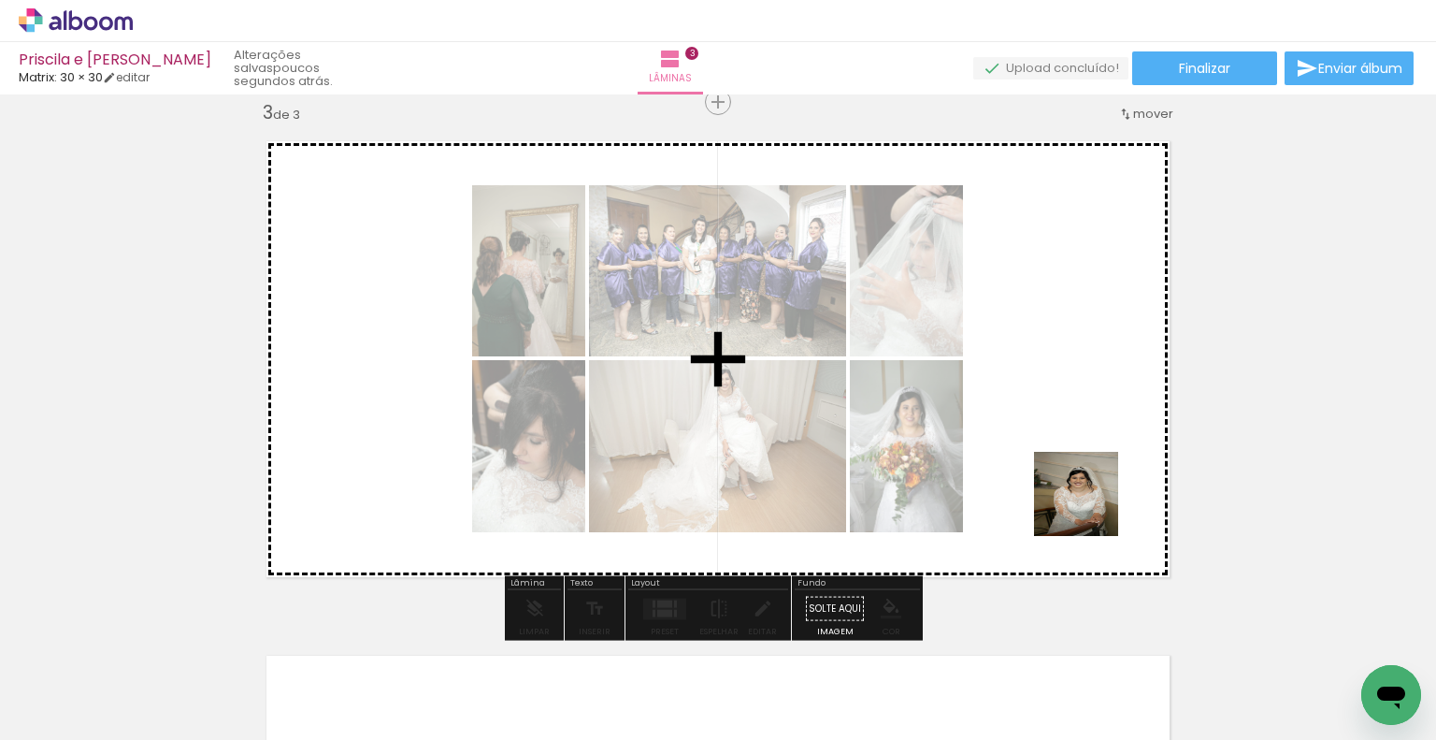
drag, startPoint x: 1121, startPoint y: 683, endPoint x: 1090, endPoint y: 508, distance: 178.5
click at [1090, 508] on quentale-workspace at bounding box center [718, 370] width 1436 height 740
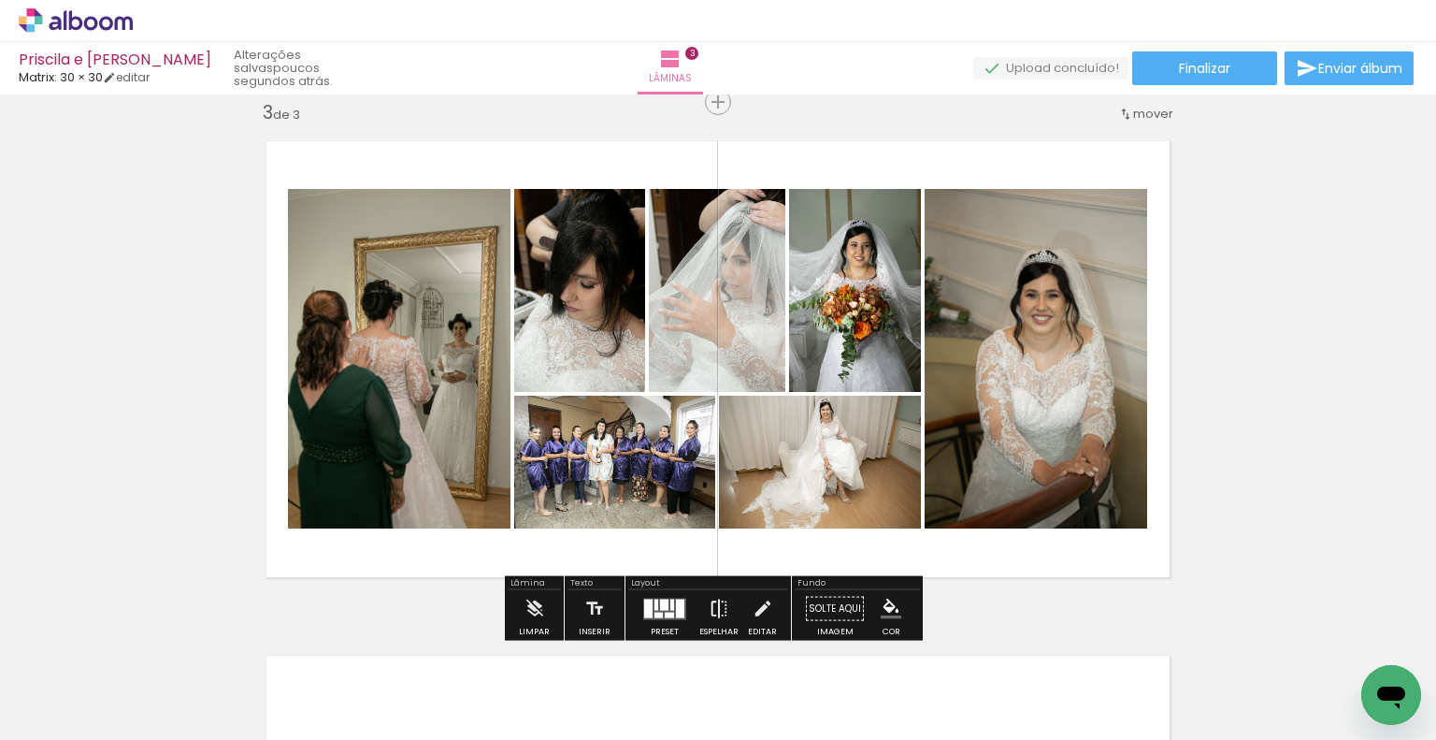
click at [715, 609] on iron-icon at bounding box center [719, 608] width 21 height 37
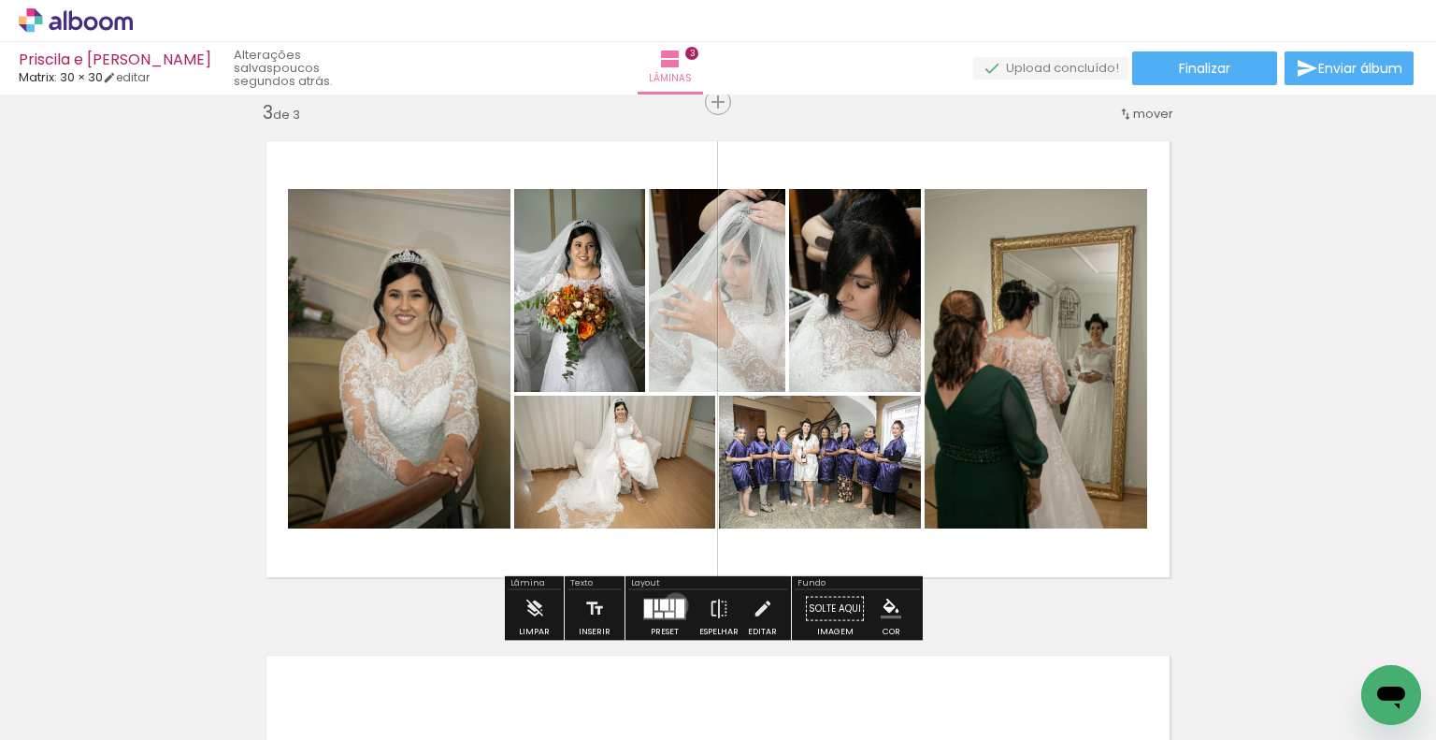
click at [676, 604] on div at bounding box center [680, 607] width 8 height 19
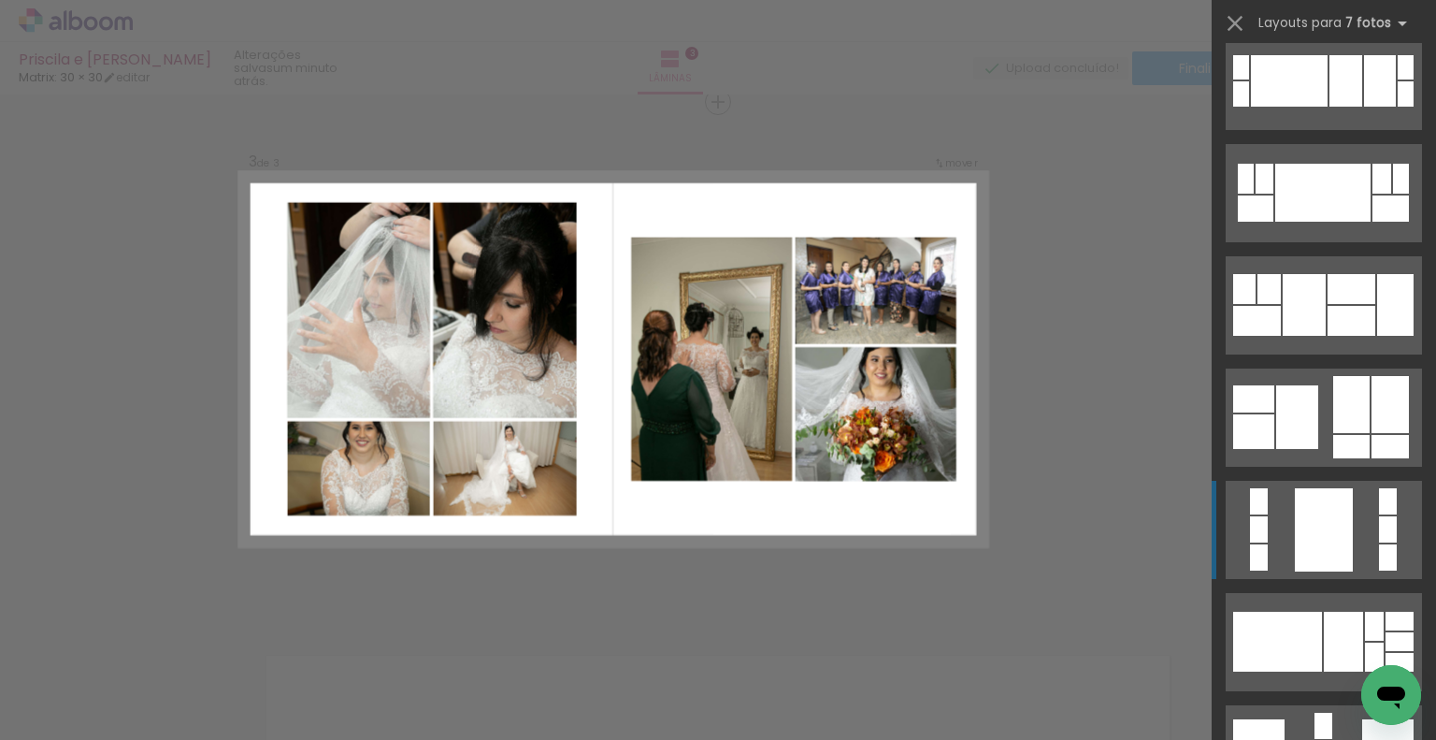
scroll to position [4862, 0]
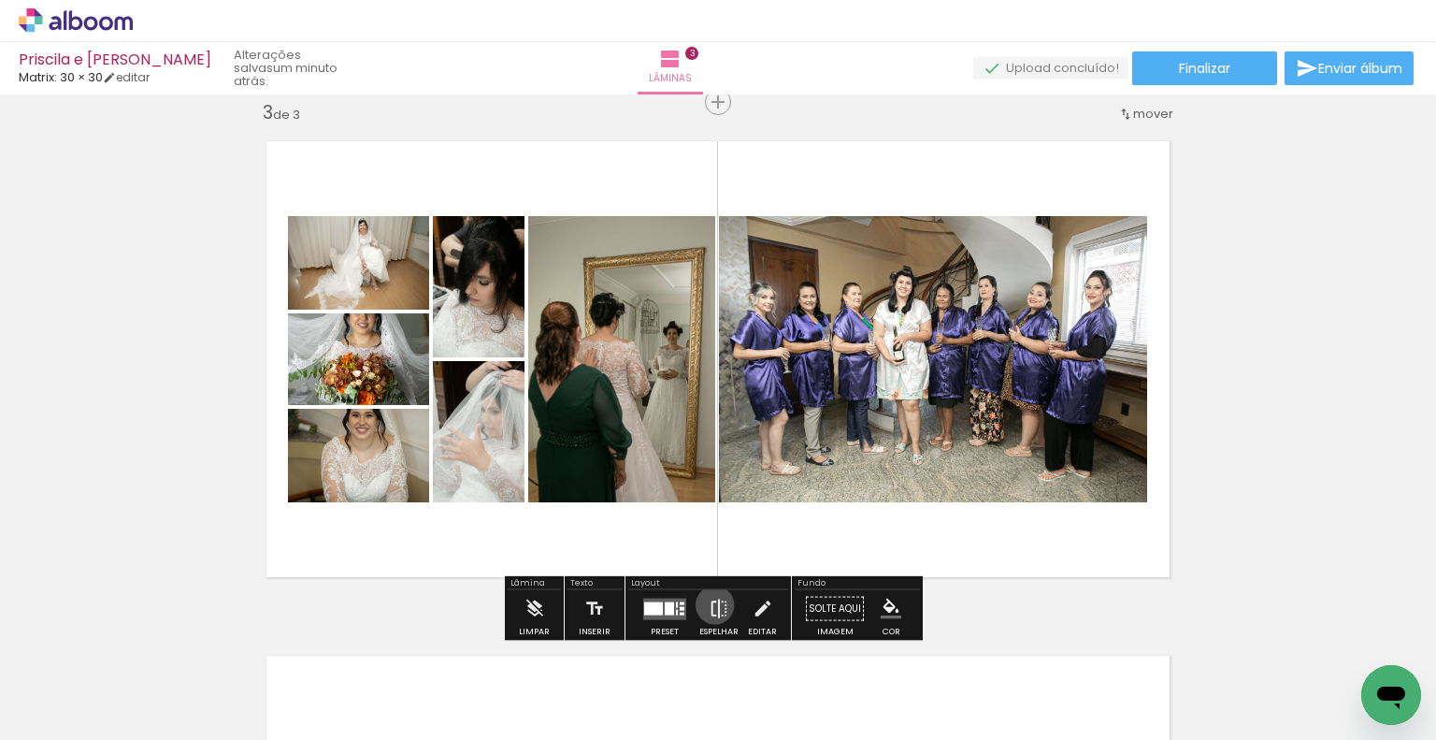
click at [711, 604] on iron-icon at bounding box center [719, 608] width 21 height 37
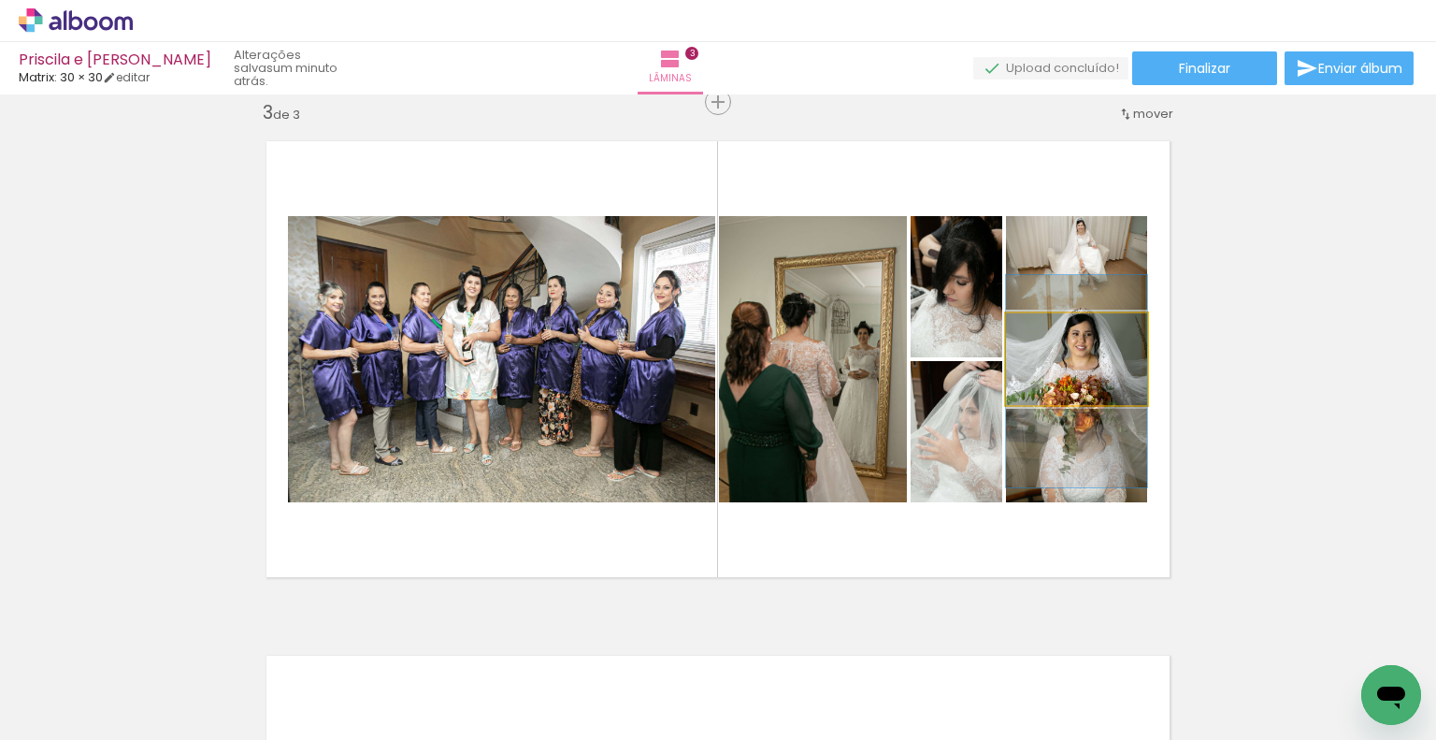
drag, startPoint x: 1119, startPoint y: 366, endPoint x: 1118, endPoint y: 388, distance: 22.5
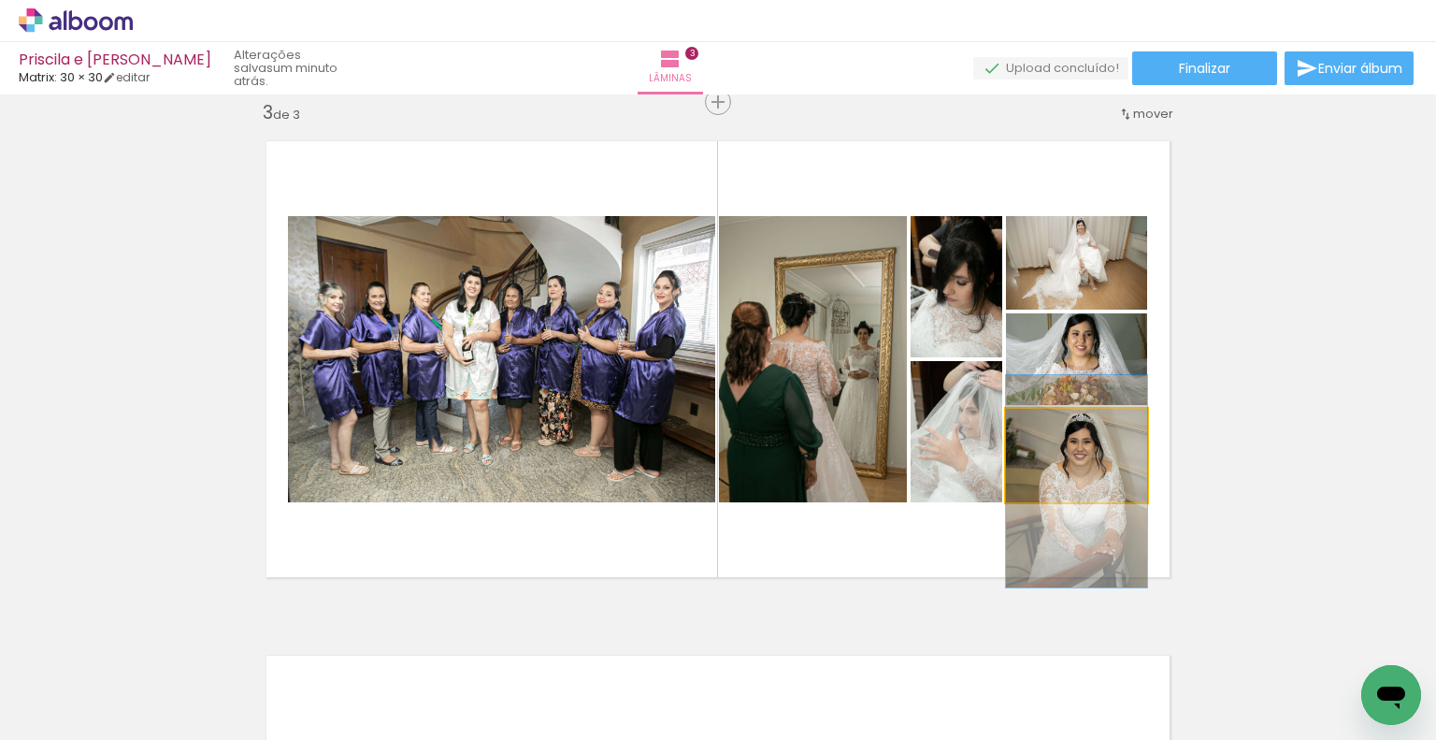
drag, startPoint x: 1122, startPoint y: 460, endPoint x: 1121, endPoint y: 486, distance: 26.2
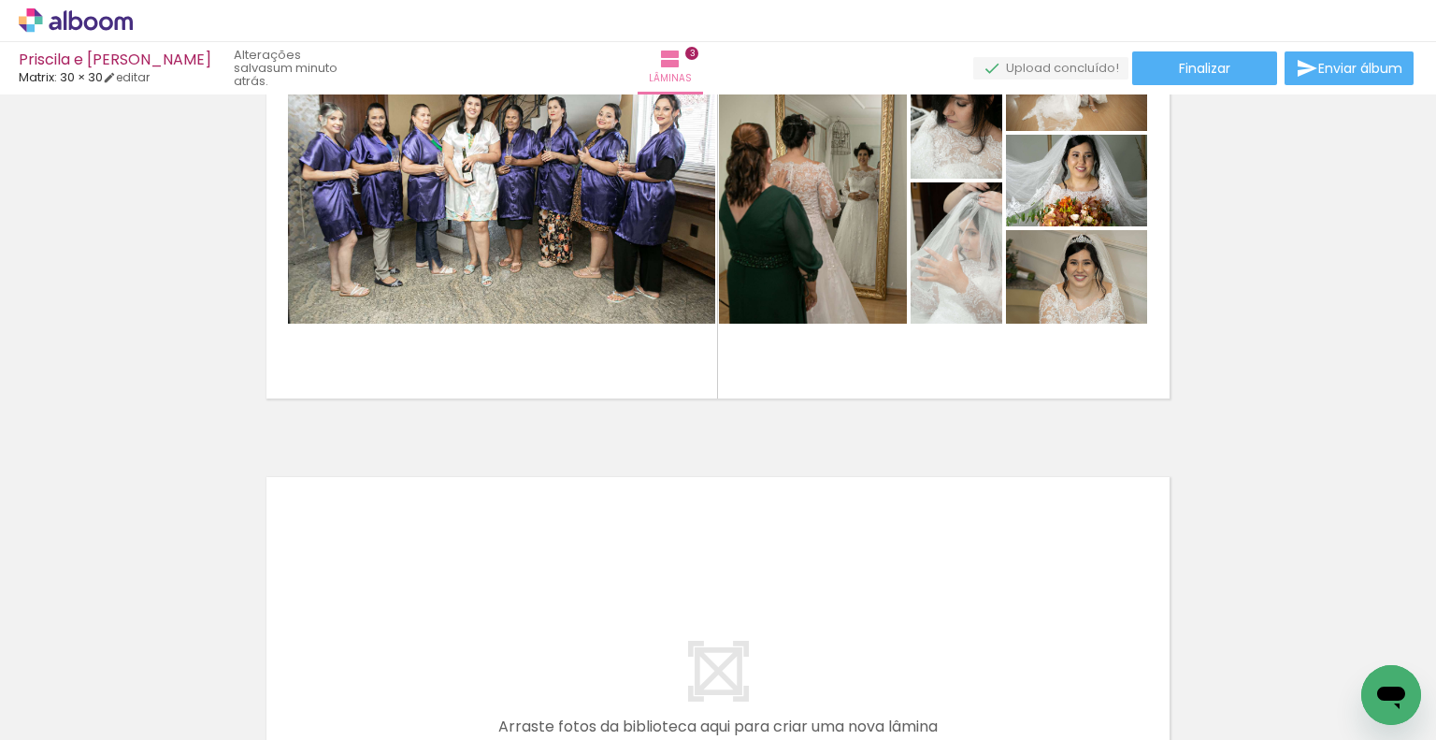
scroll to position [1239, 0]
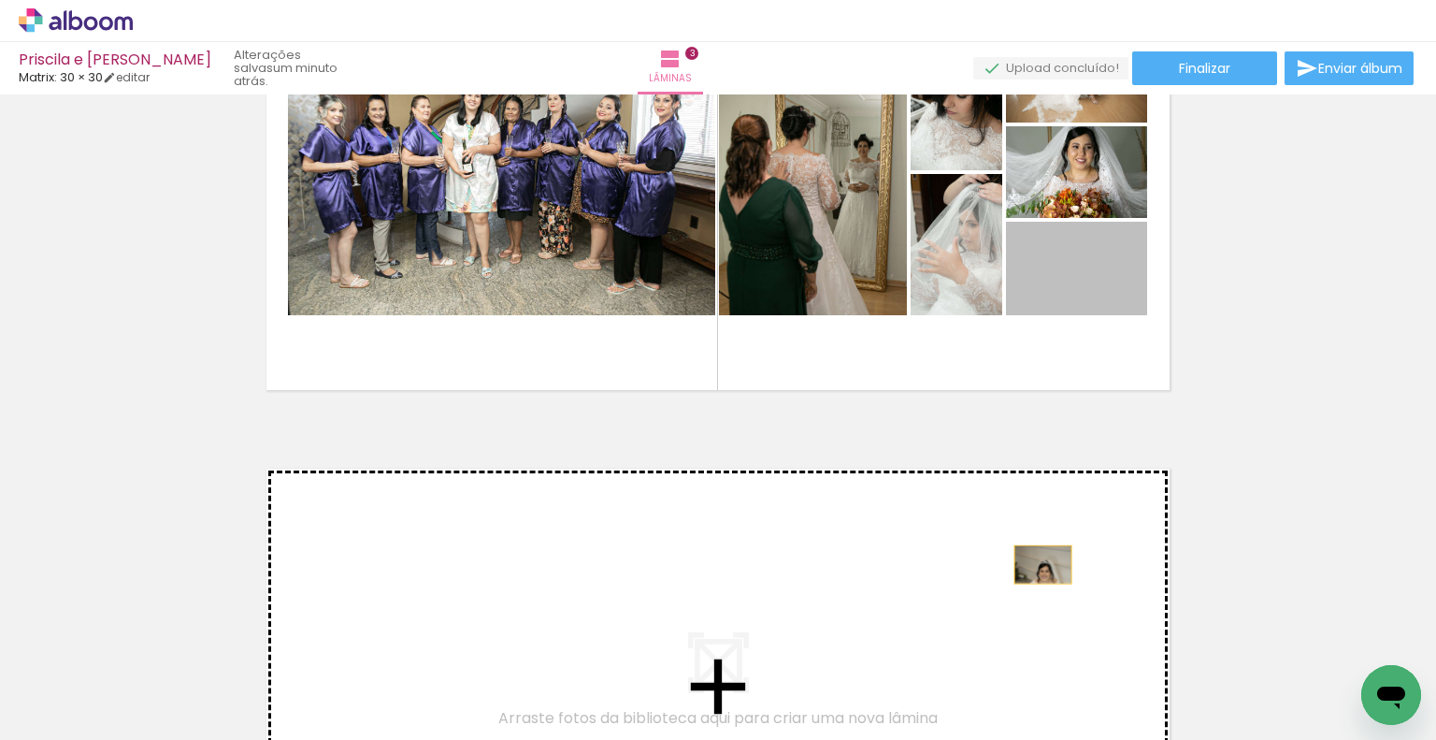
drag, startPoint x: 1101, startPoint y: 291, endPoint x: 1036, endPoint y: 564, distance: 280.8
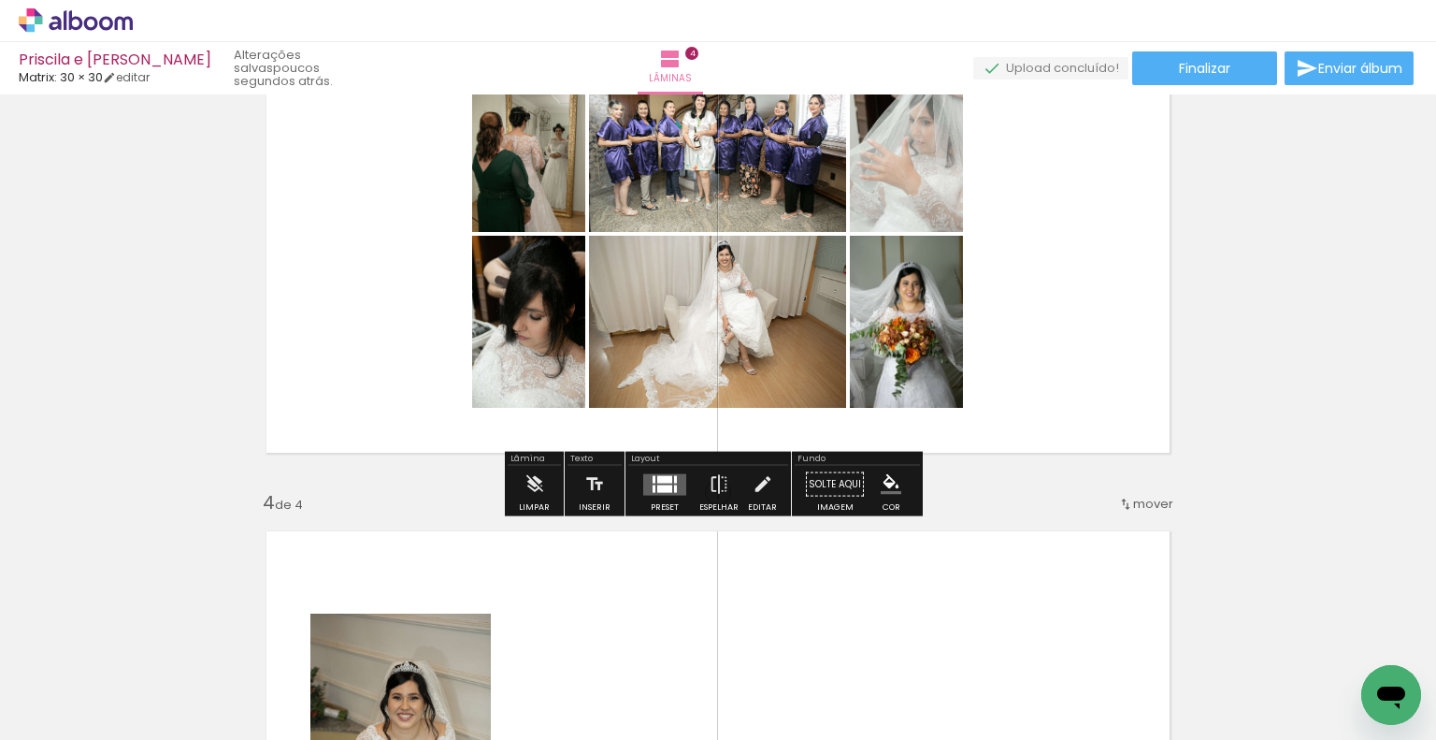
scroll to position [1192, 0]
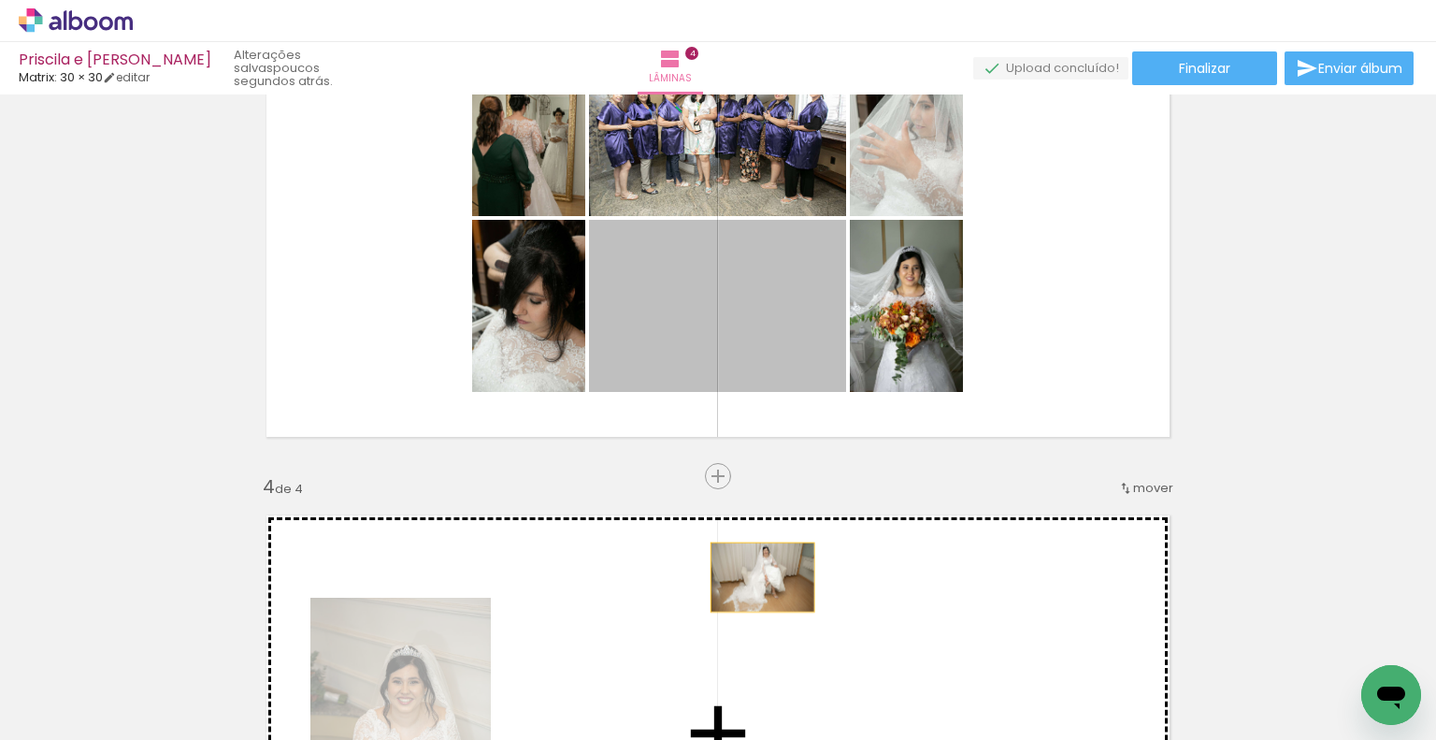
drag, startPoint x: 763, startPoint y: 335, endPoint x: 755, endPoint y: 578, distance: 243.2
click at [755, 578] on div "Inserir lâmina 1 de 4 Inserir lâmina 2 de 4 Inserir lâmina 3 de 4 Inserir lâmin…" at bounding box center [718, 195] width 1436 height 2572
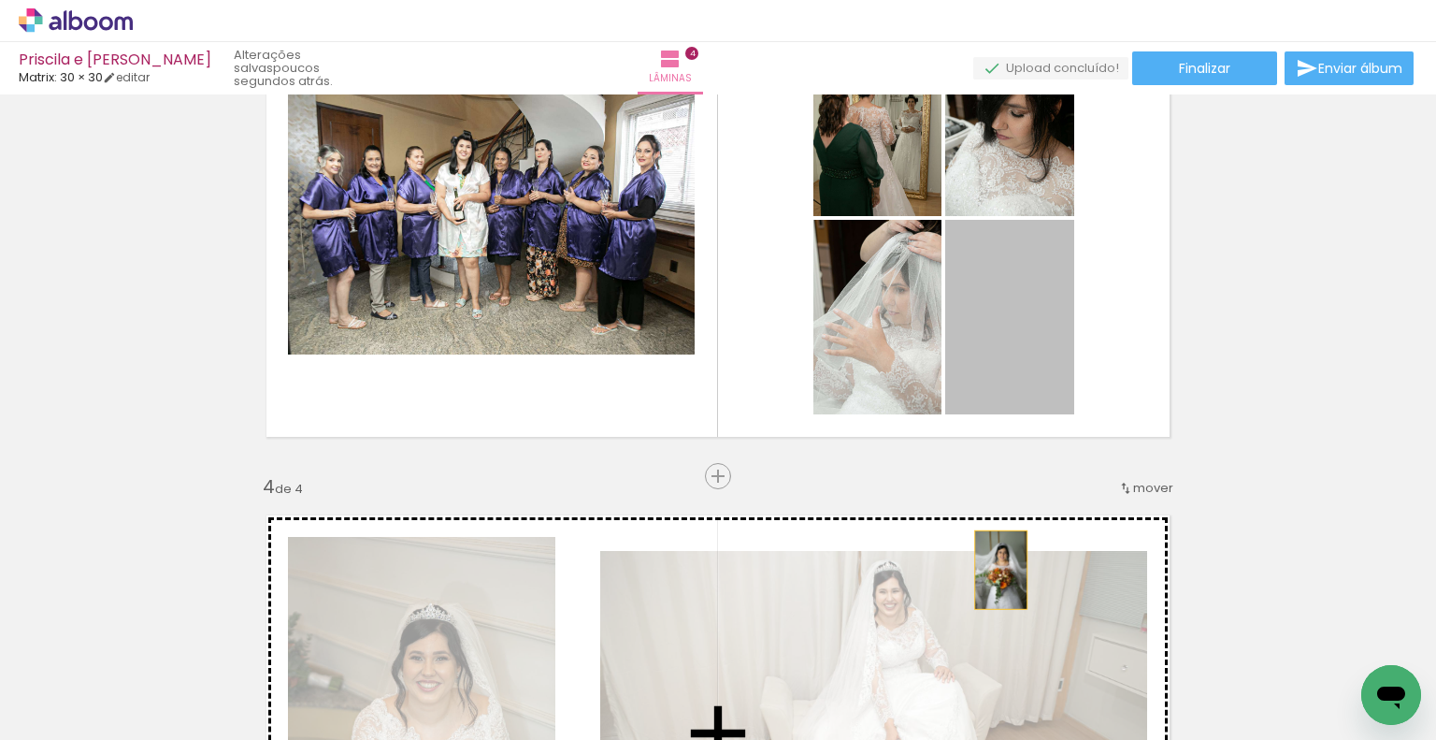
drag, startPoint x: 1010, startPoint y: 322, endPoint x: 981, endPoint y: 576, distance: 256.0
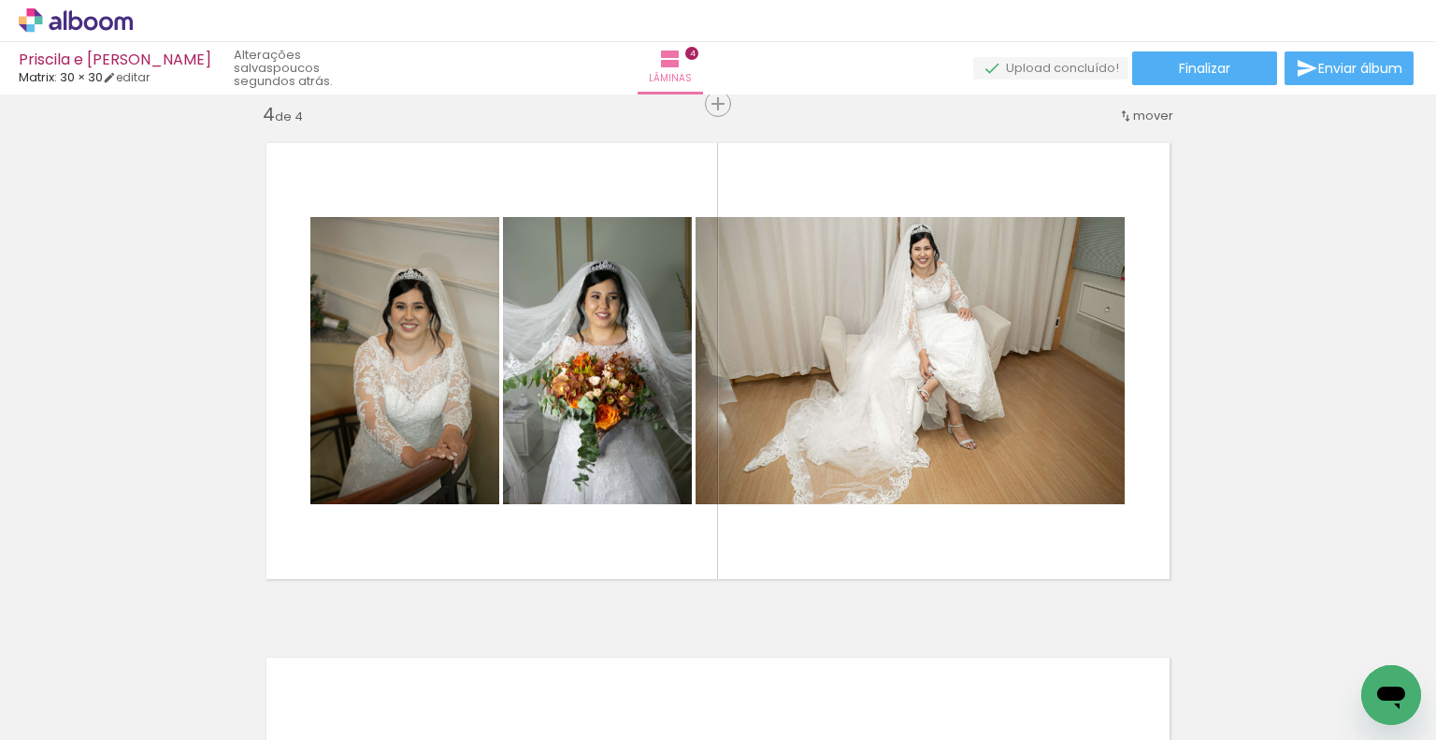
scroll to position [1566, 0]
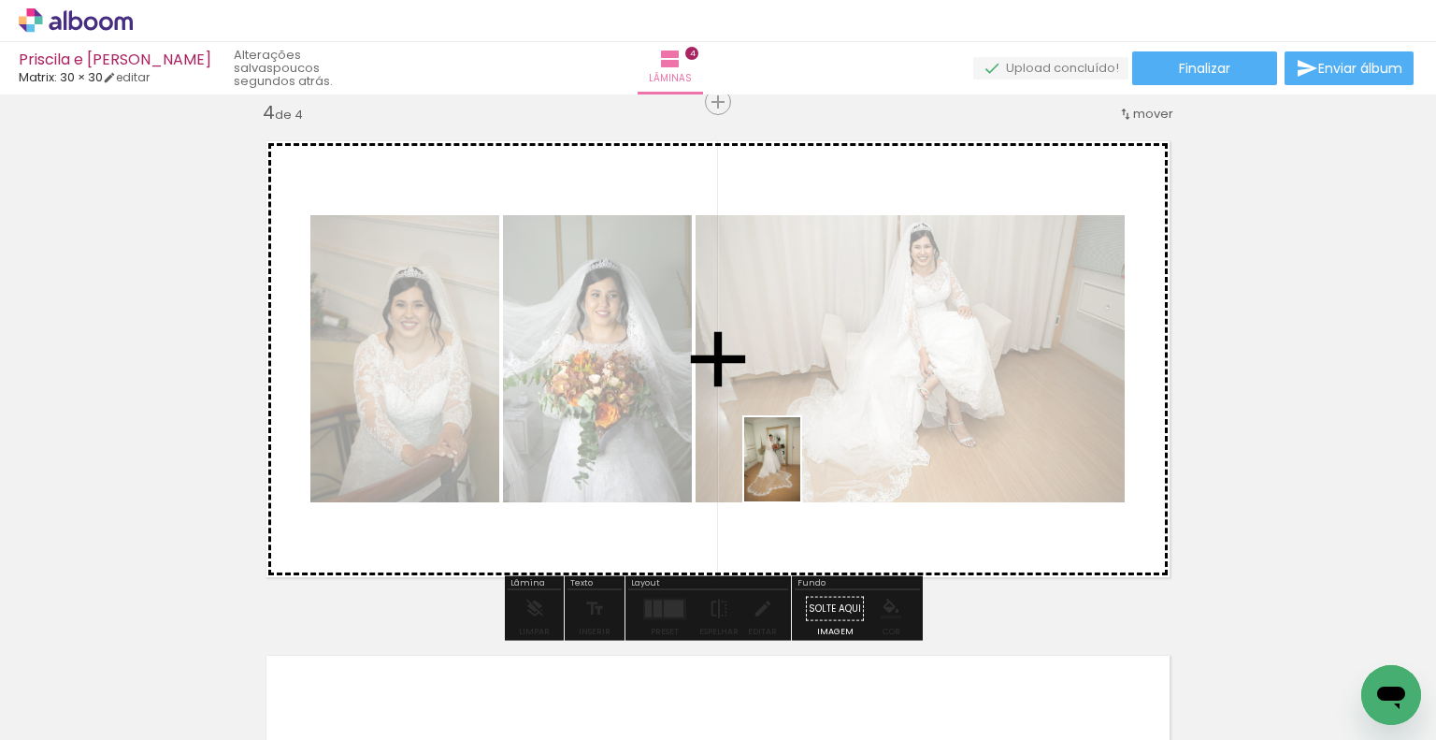
drag, startPoint x: 811, startPoint y: 682, endPoint x: 800, endPoint y: 471, distance: 210.6
click at [800, 471] on quentale-workspace at bounding box center [718, 370] width 1436 height 740
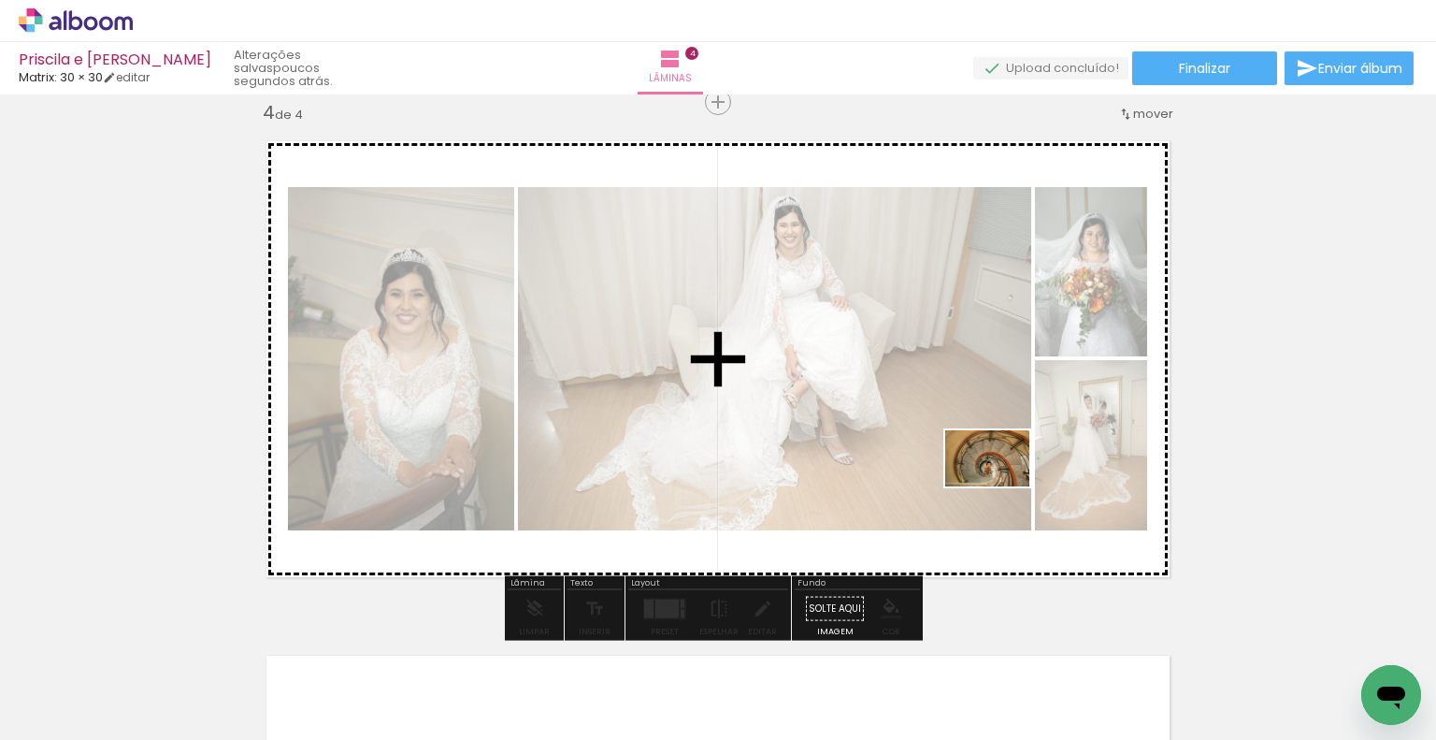
drag, startPoint x: 1201, startPoint y: 667, endPoint x: 1001, endPoint y: 486, distance: 269.4
click at [1001, 486] on quentale-workspace at bounding box center [718, 370] width 1436 height 740
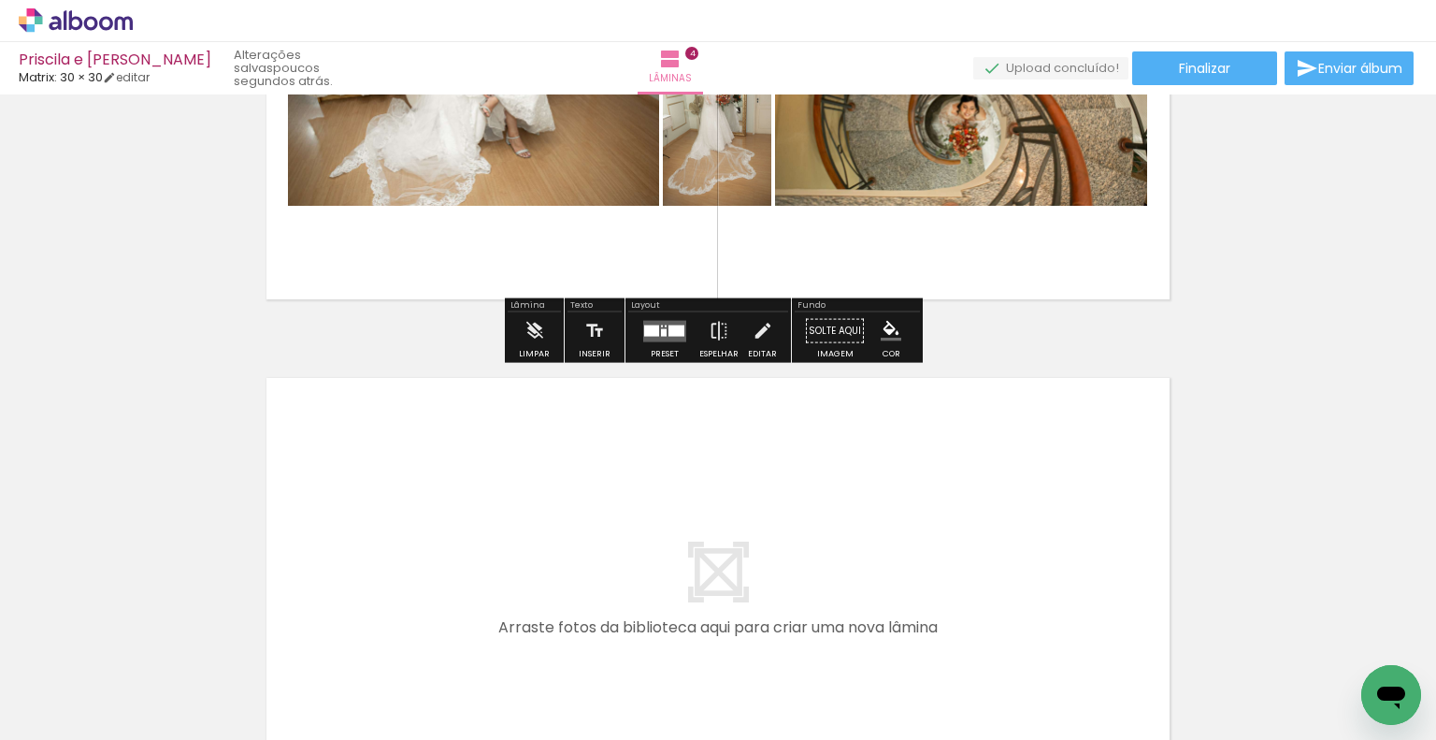
scroll to position [1847, 0]
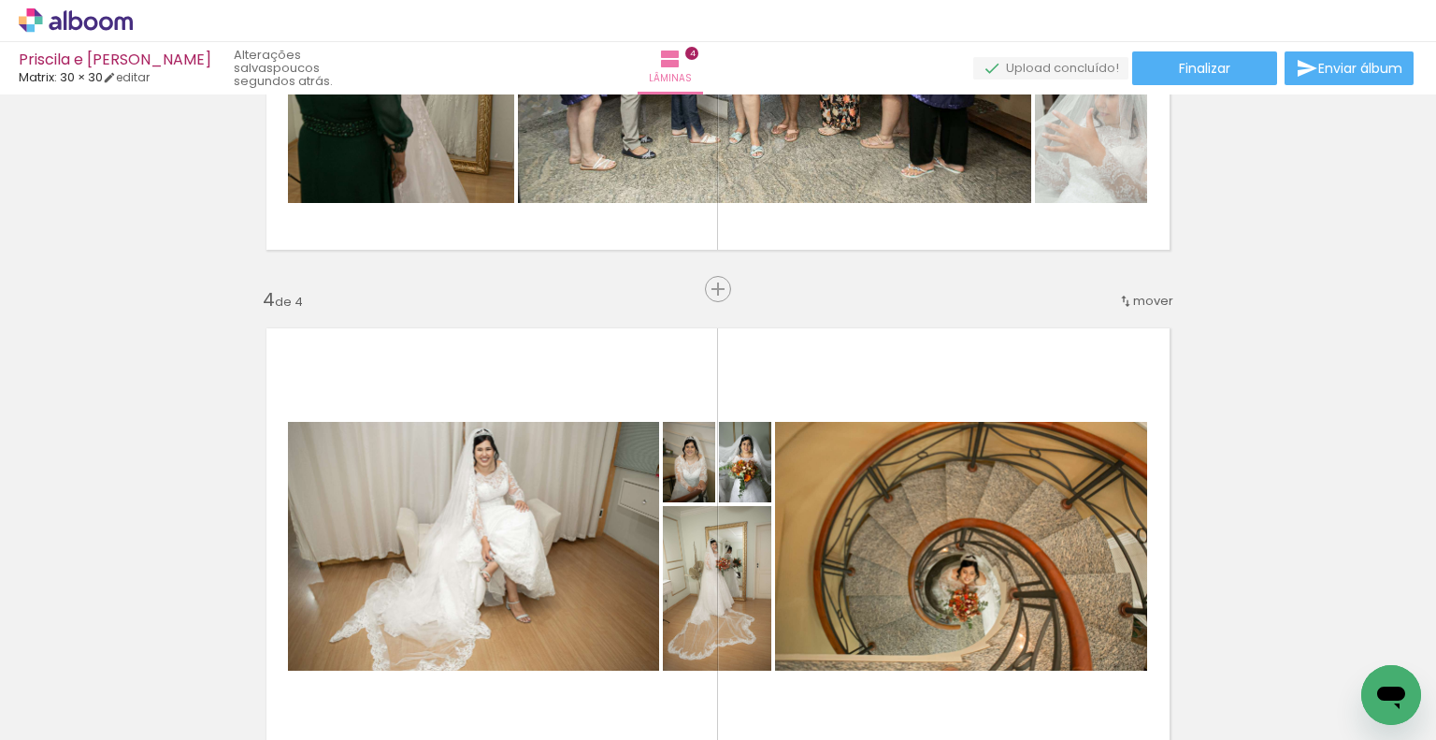
scroll to position [1753, 0]
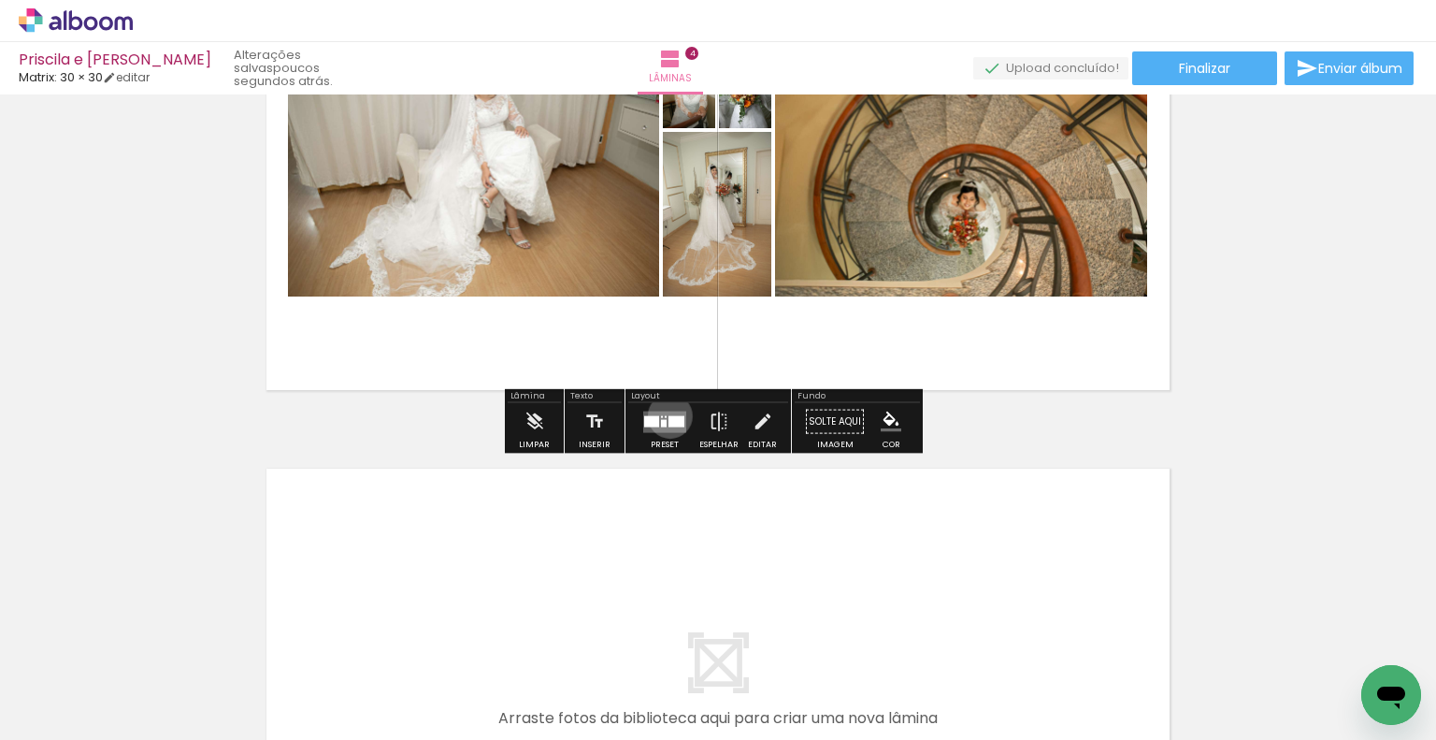
click at [669, 415] on div at bounding box center [677, 420] width 16 height 11
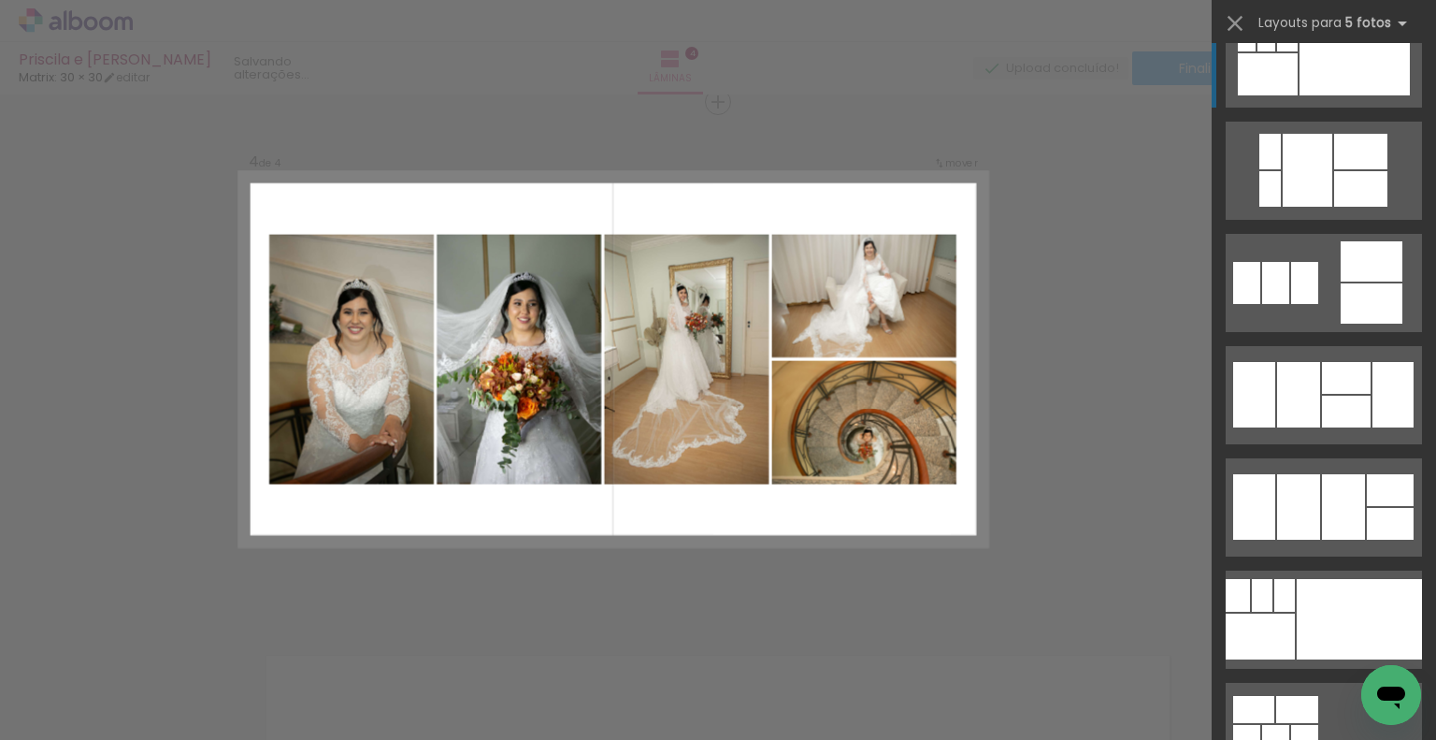
scroll to position [1870, 0]
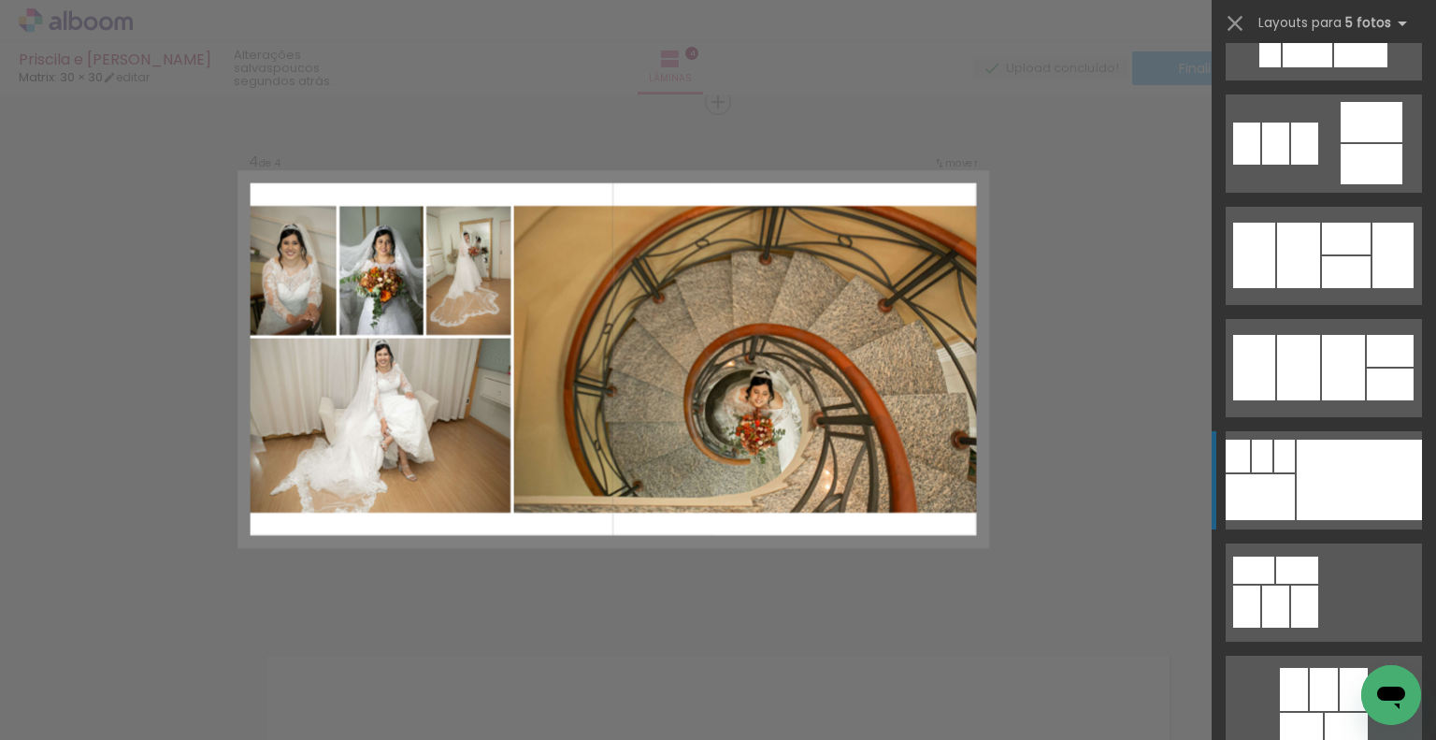
click at [1354, 485] on div at bounding box center [1359, 479] width 125 height 80
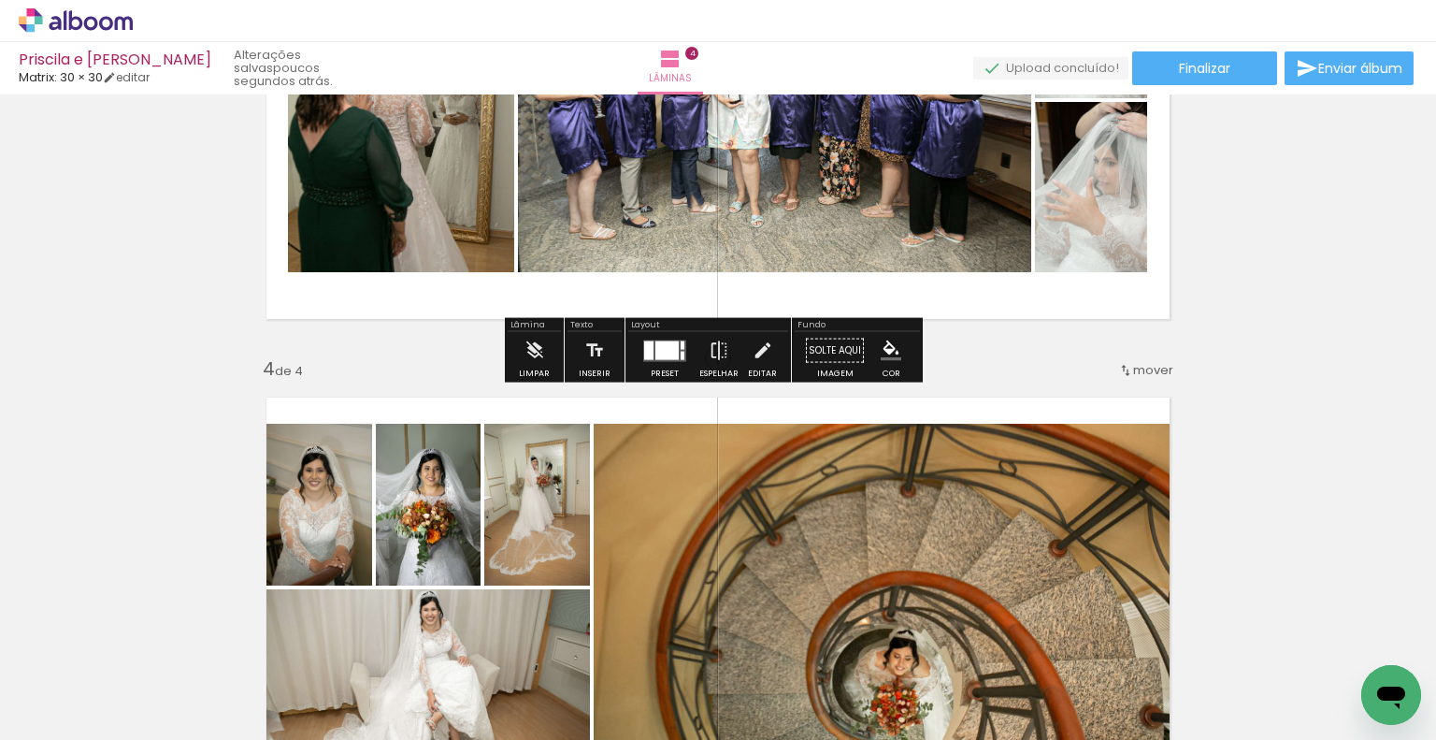
scroll to position [1367, 0]
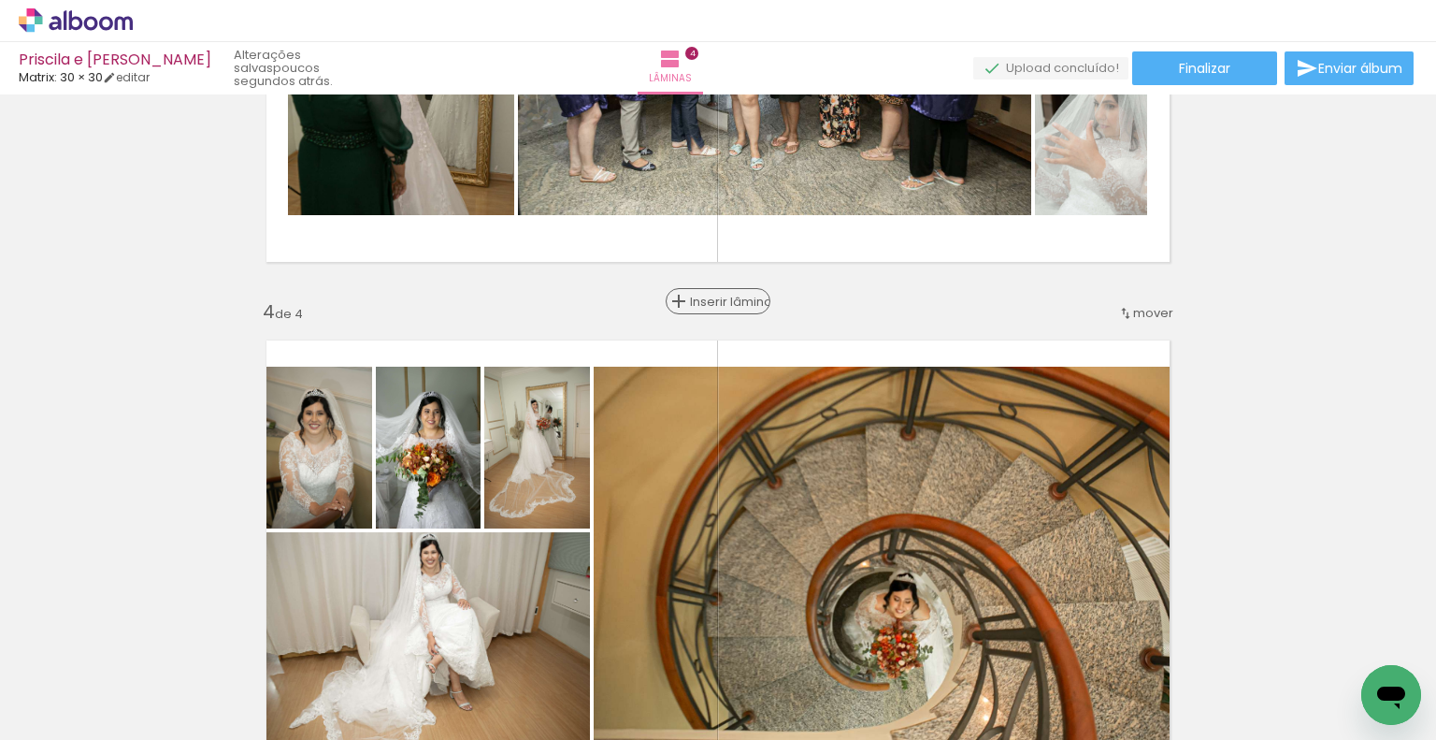
click at [718, 301] on span "Inserir lâmina" at bounding box center [726, 301] width 73 height 12
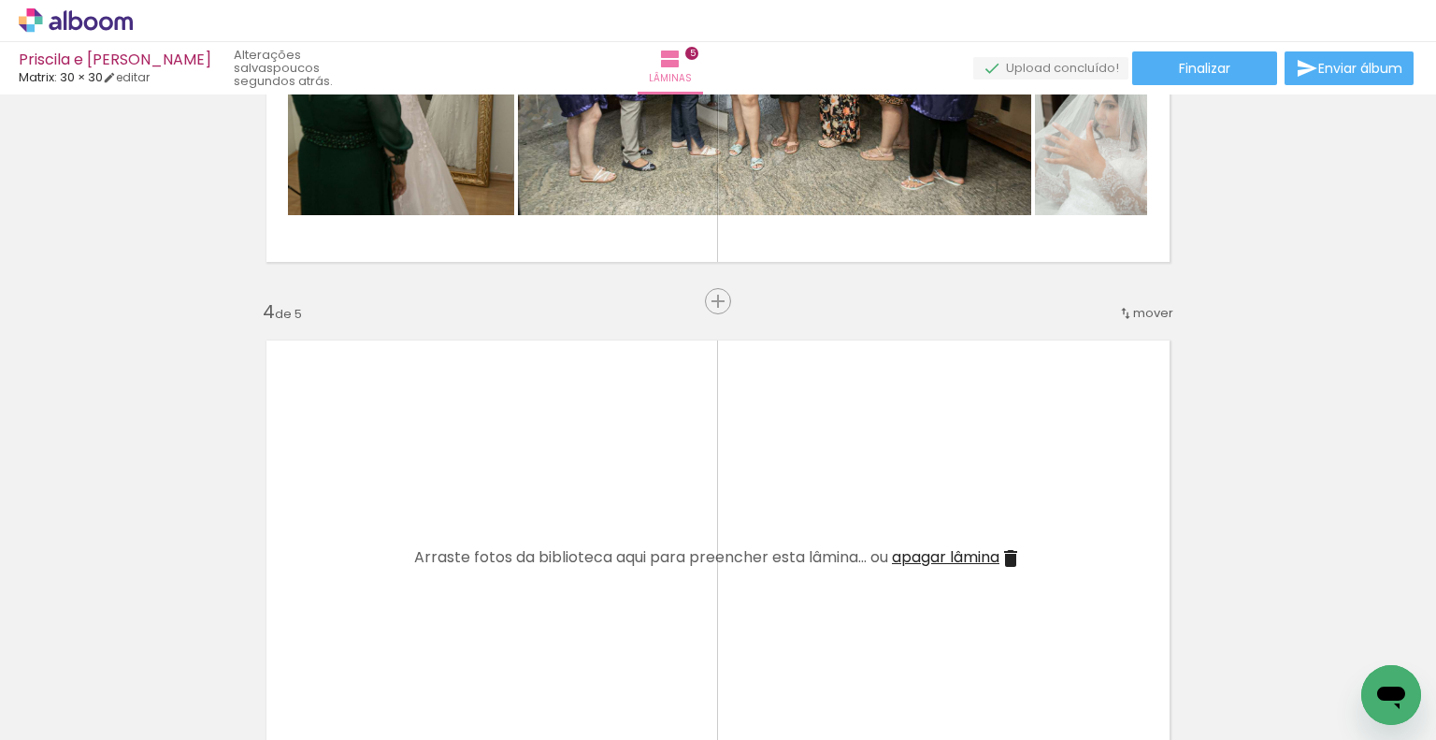
scroll to position [0, 36]
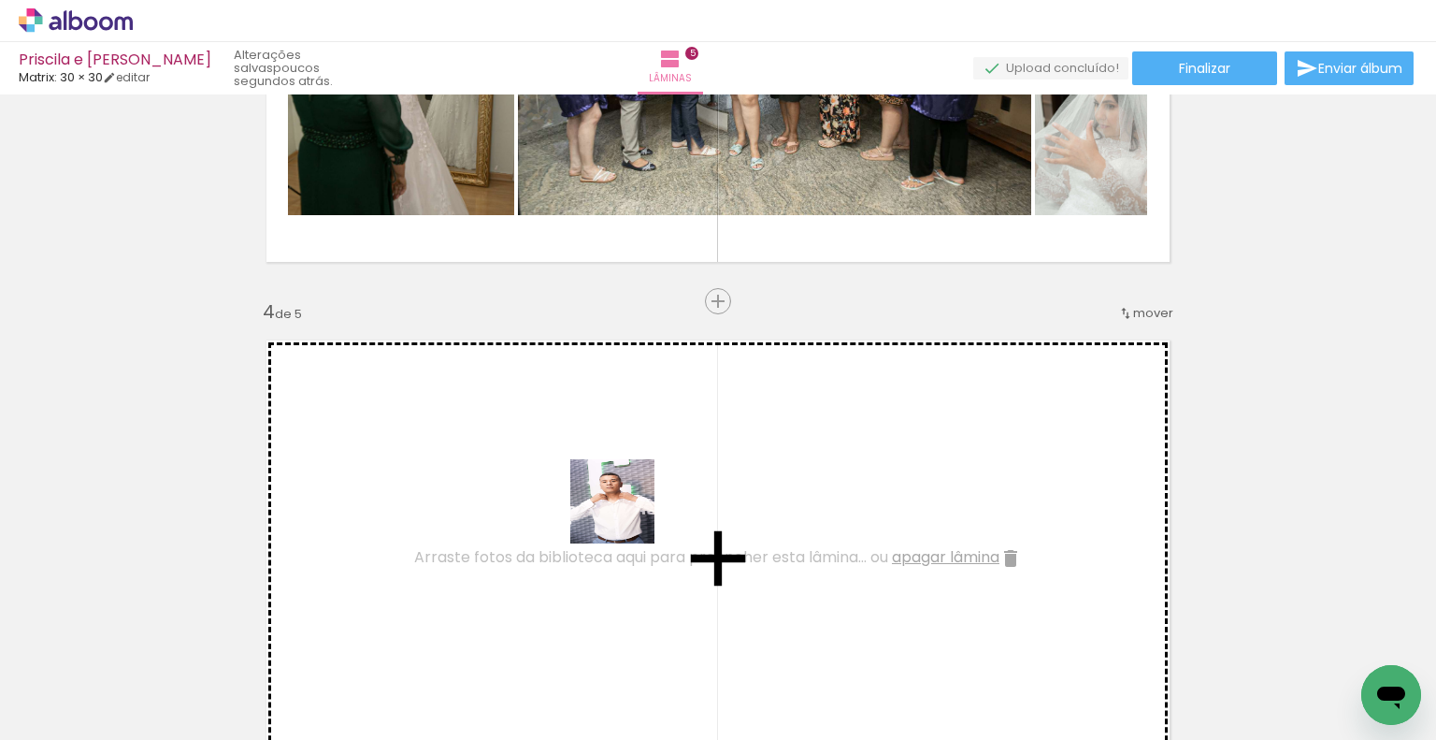
drag, startPoint x: 680, startPoint y: 661, endPoint x: 636, endPoint y: 529, distance: 139.0
click at [625, 509] on quentale-workspace at bounding box center [718, 370] width 1436 height 740
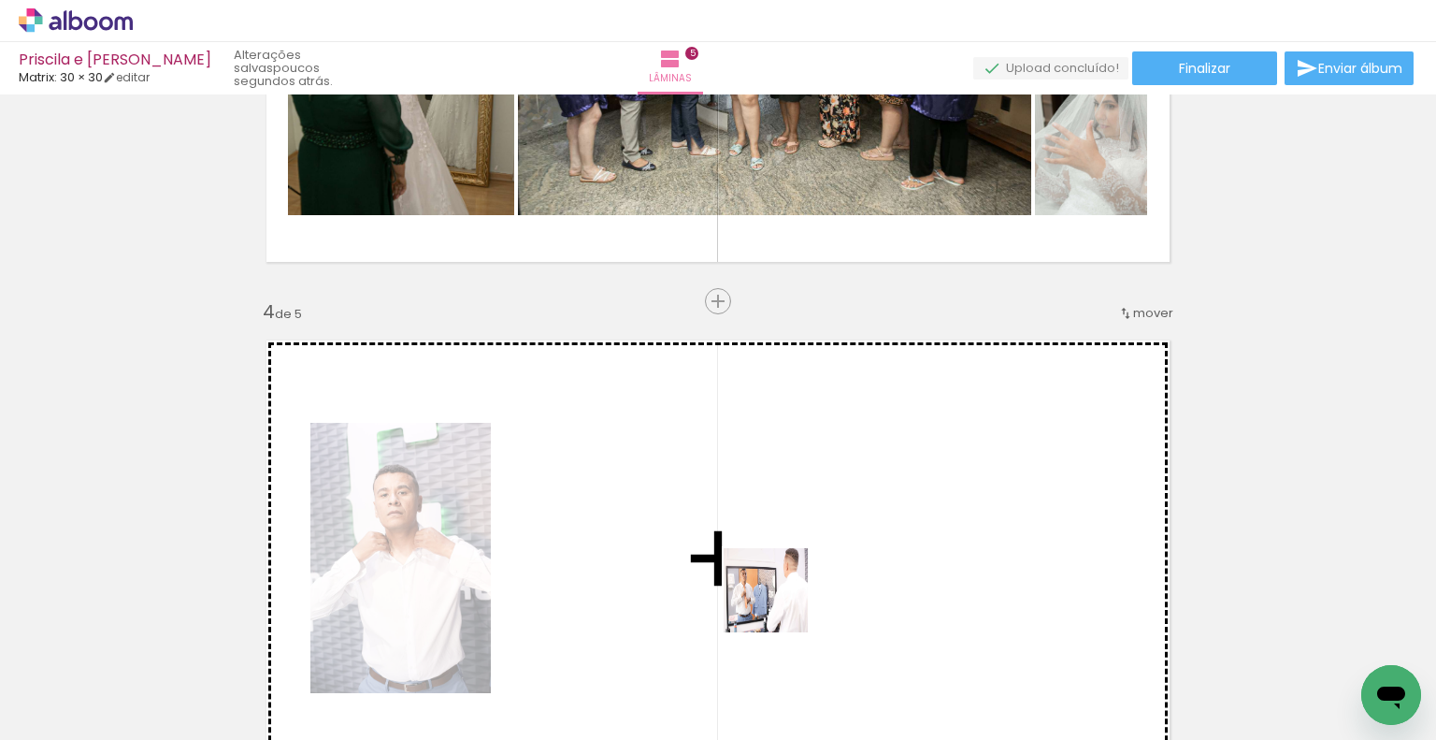
drag, startPoint x: 799, startPoint y: 675, endPoint x: 712, endPoint y: 526, distance: 172.2
click at [712, 526] on quentale-workspace at bounding box center [718, 370] width 1436 height 740
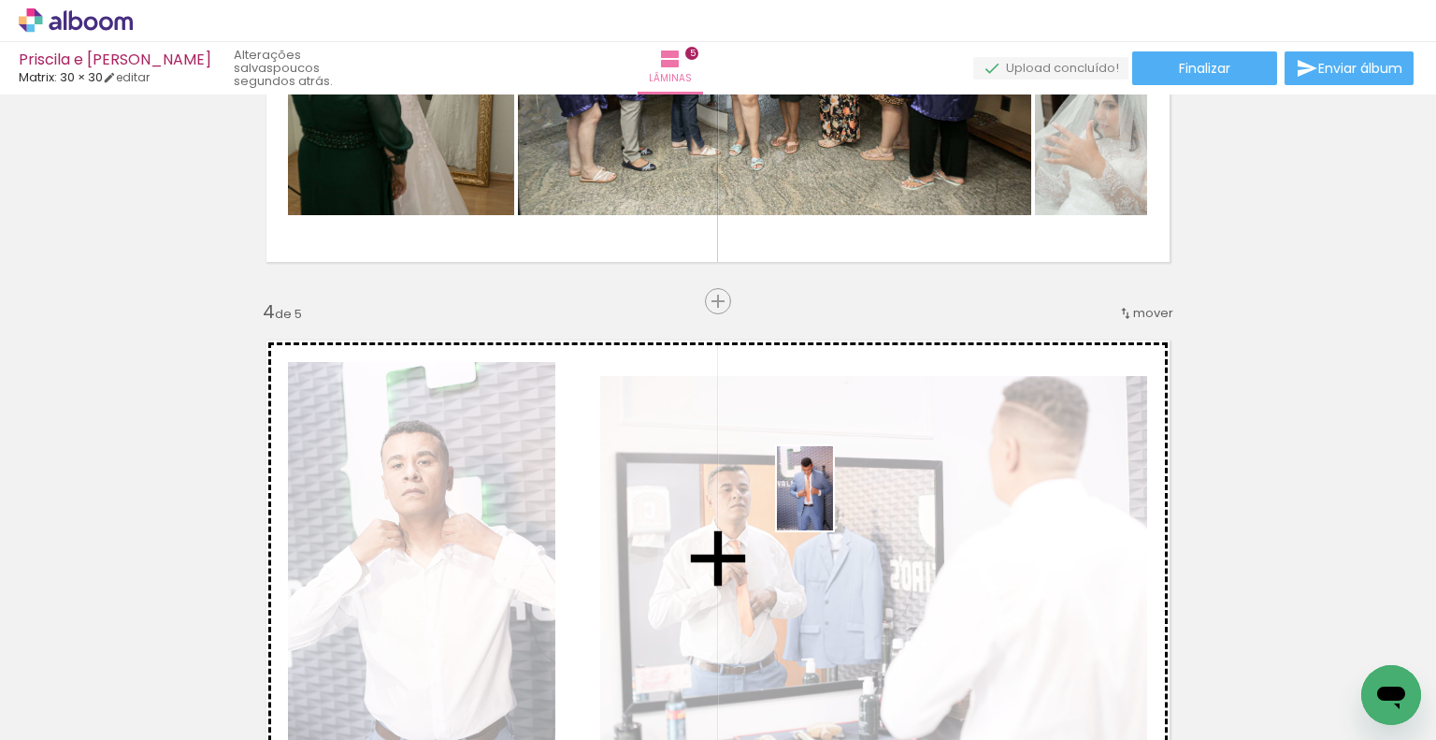
drag, startPoint x: 879, startPoint y: 643, endPoint x: 833, endPoint y: 508, distance: 143.1
click at [833, 506] on quentale-workspace at bounding box center [718, 370] width 1436 height 740
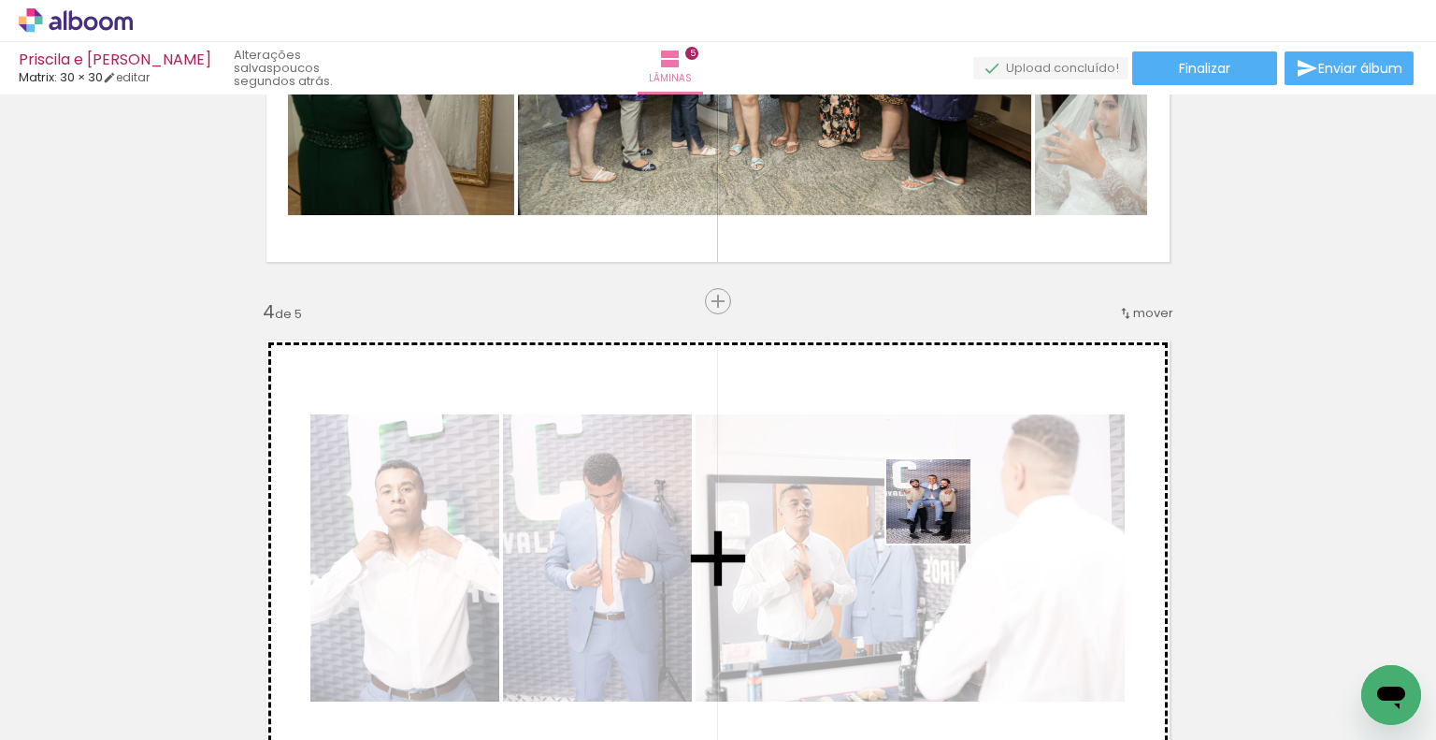
drag, startPoint x: 986, startPoint y: 680, endPoint x: 942, endPoint y: 515, distance: 170.3
click at [942, 515] on quentale-workspace at bounding box center [718, 370] width 1436 height 740
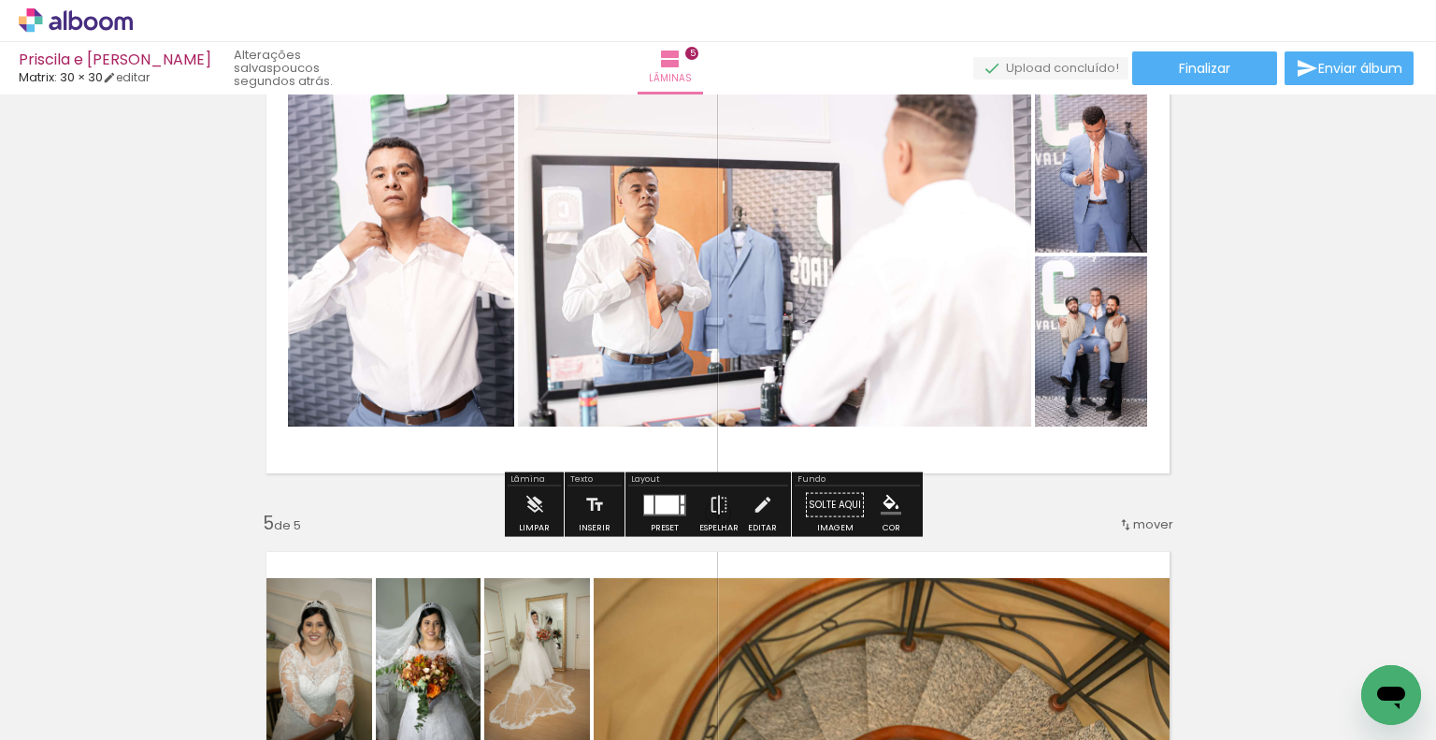
scroll to position [1741, 0]
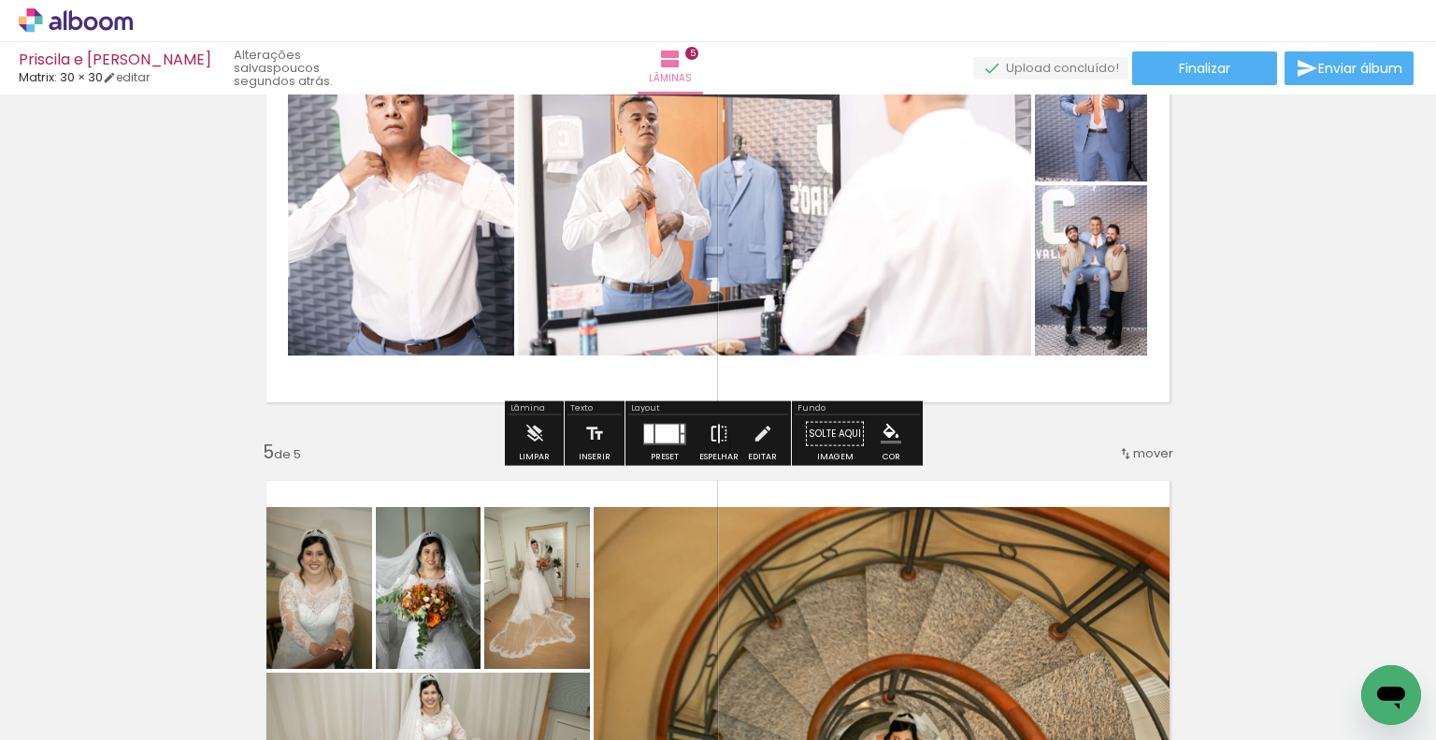
click at [722, 431] on iron-icon at bounding box center [719, 433] width 21 height 37
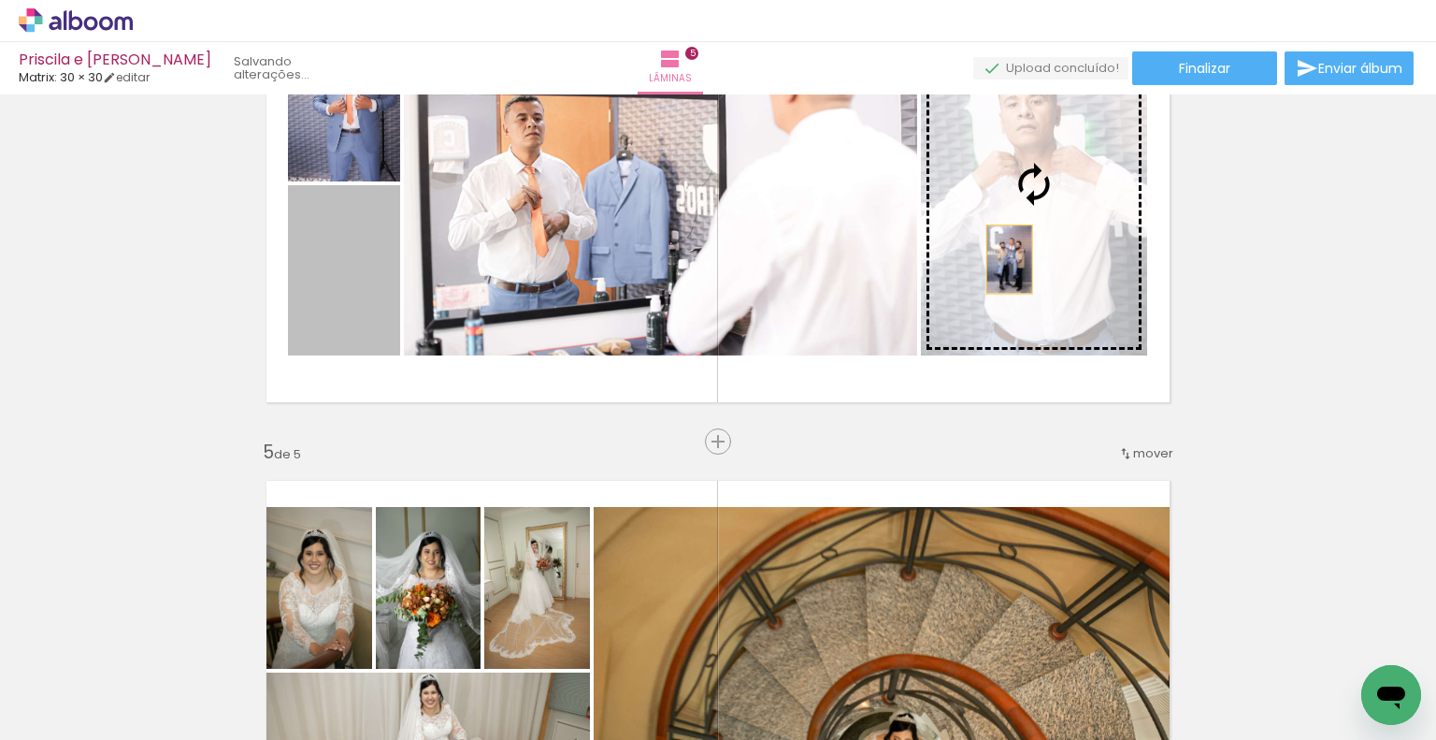
drag, startPoint x: 356, startPoint y: 306, endPoint x: 1040, endPoint y: 258, distance: 685.2
click at [0, 0] on slot at bounding box center [0, 0] width 0 height 0
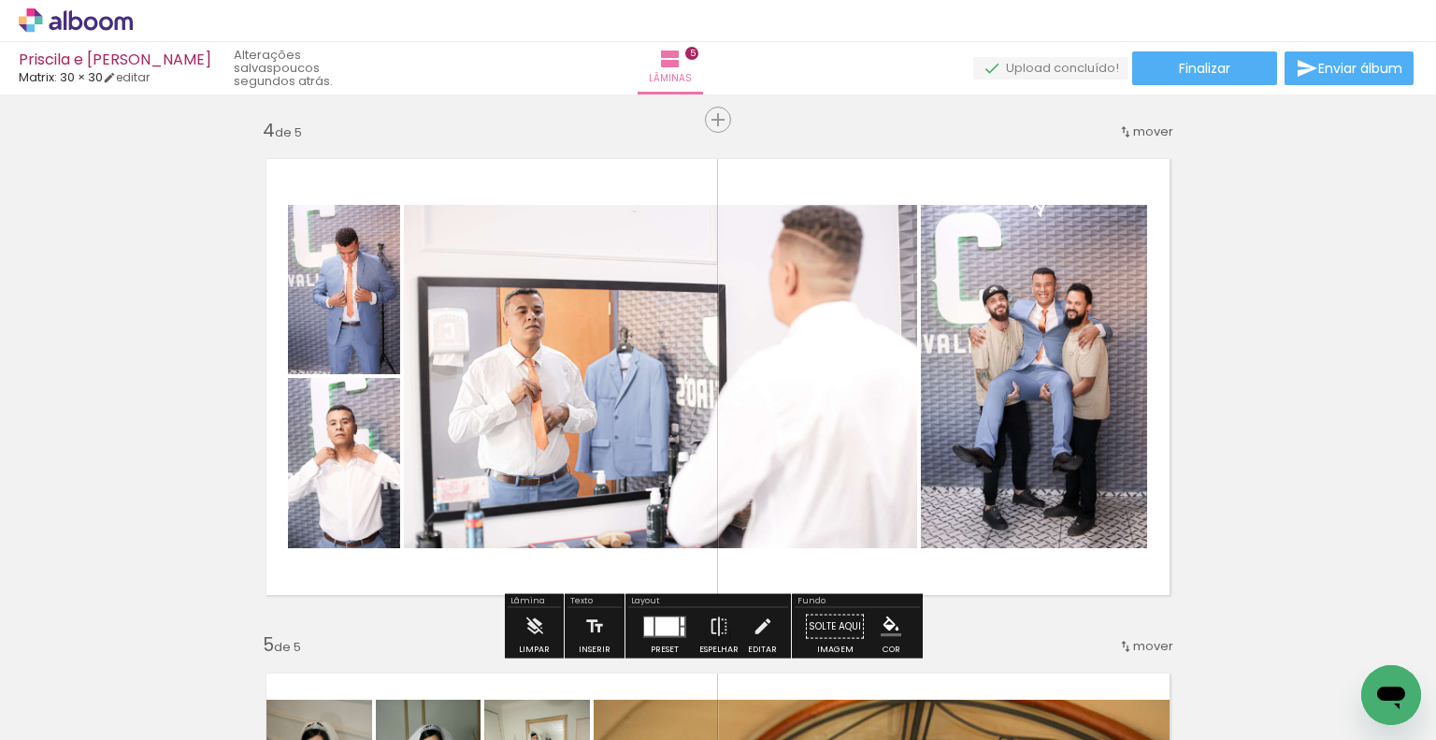
scroll to position [1460, 0]
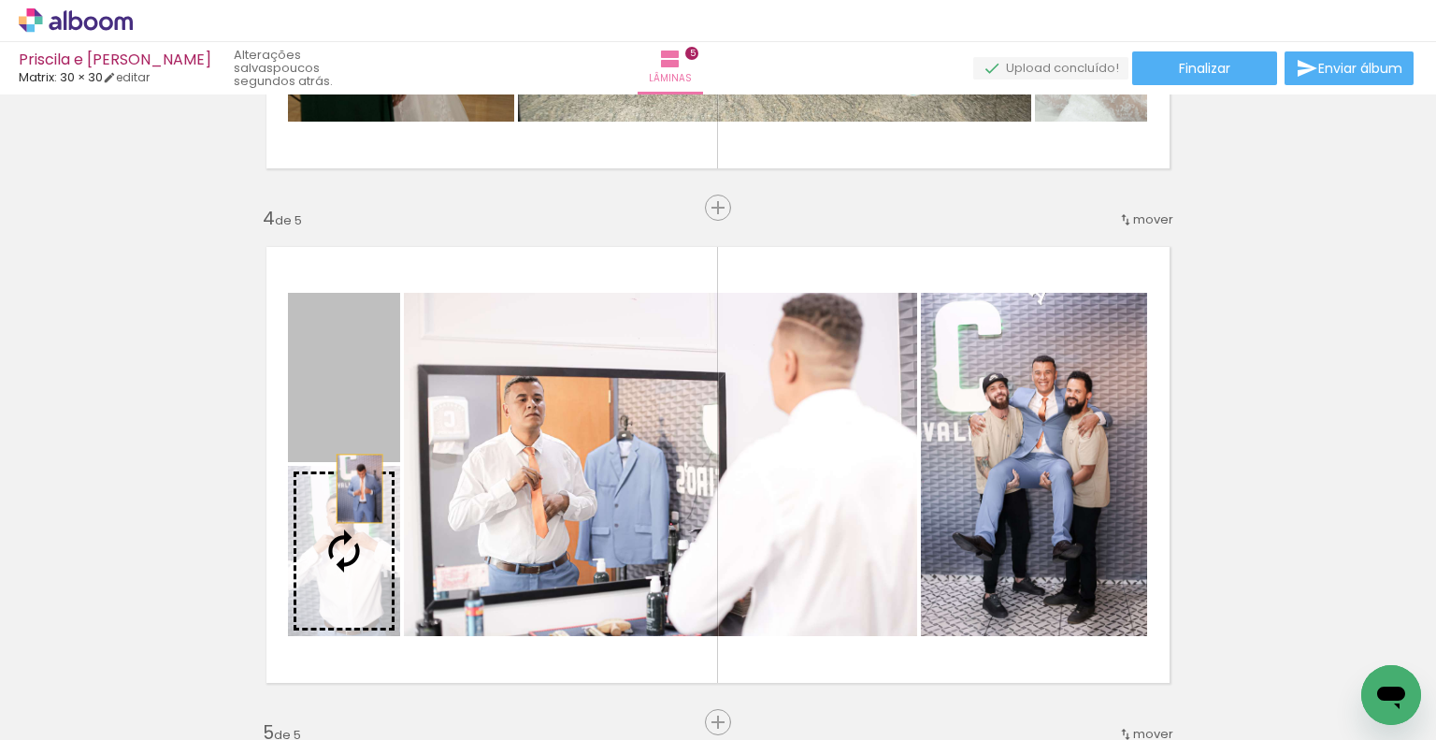
drag, startPoint x: 349, startPoint y: 434, endPoint x: 355, endPoint y: 528, distance: 94.7
click at [0, 0] on slot at bounding box center [0, 0] width 0 height 0
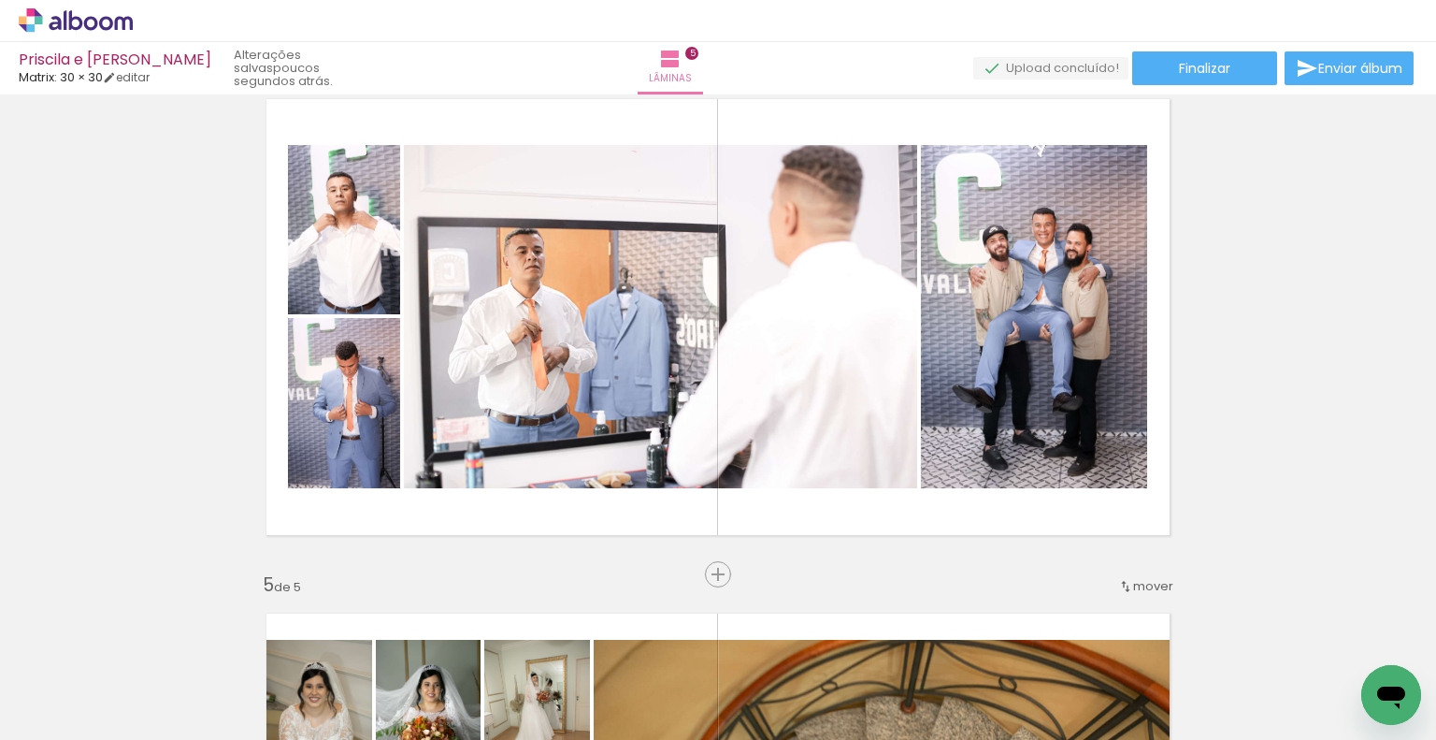
scroll to position [1835, 0]
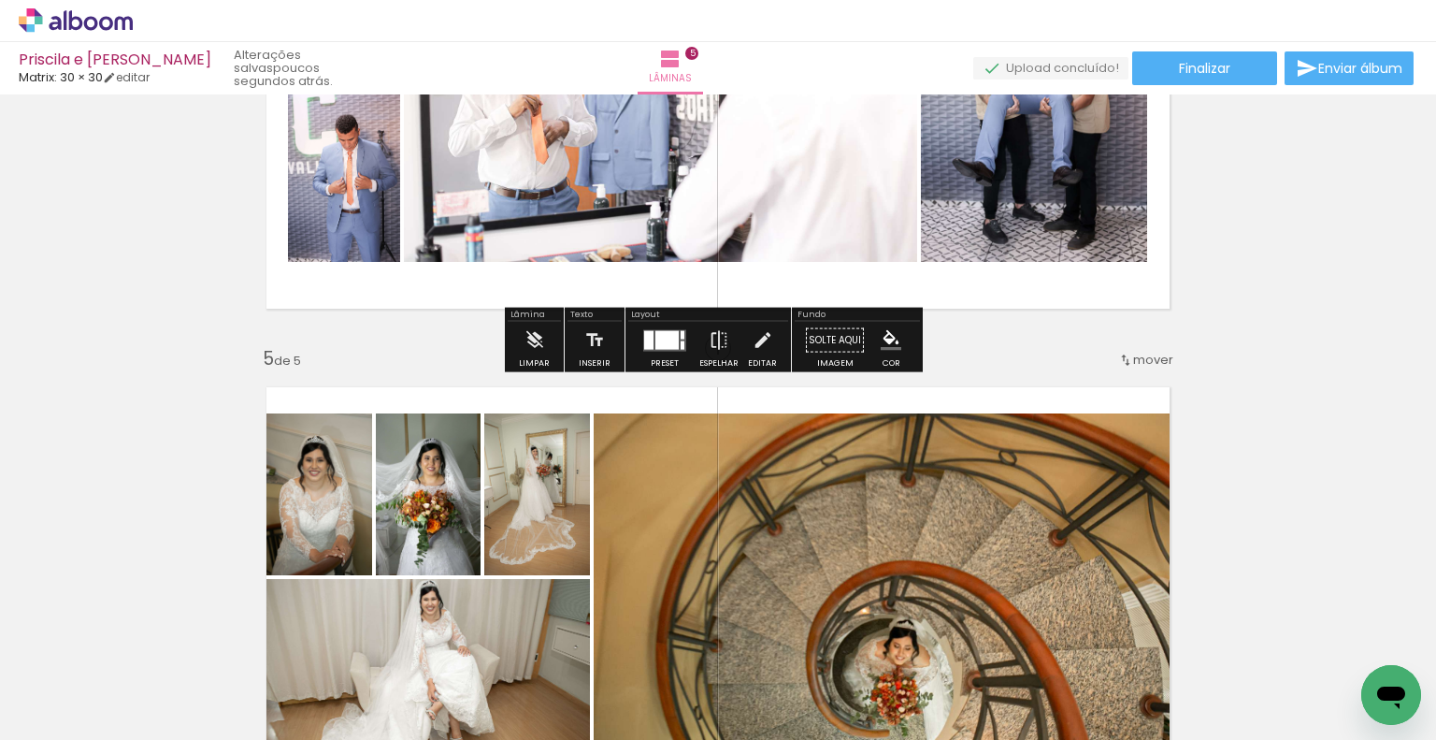
click at [655, 331] on div at bounding box center [666, 339] width 23 height 19
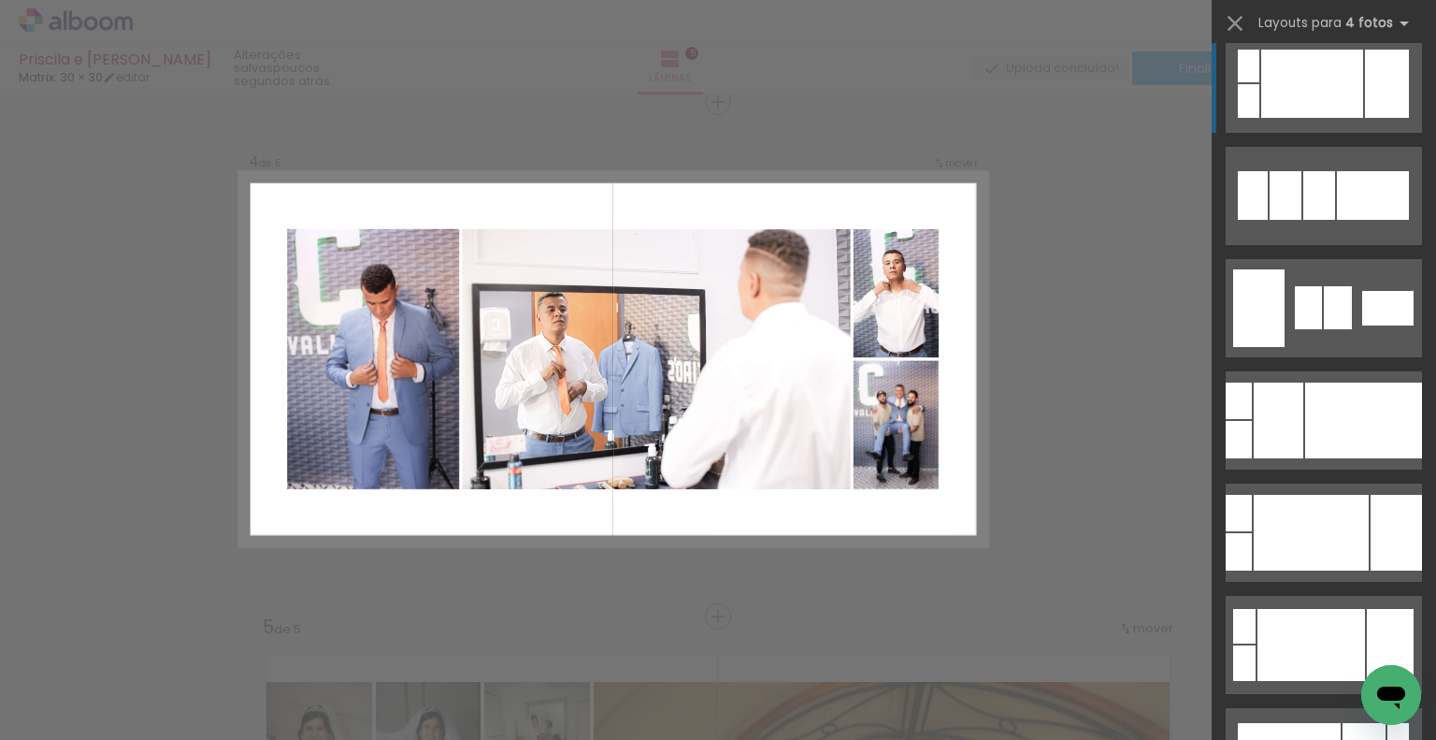
scroll to position [281, 0]
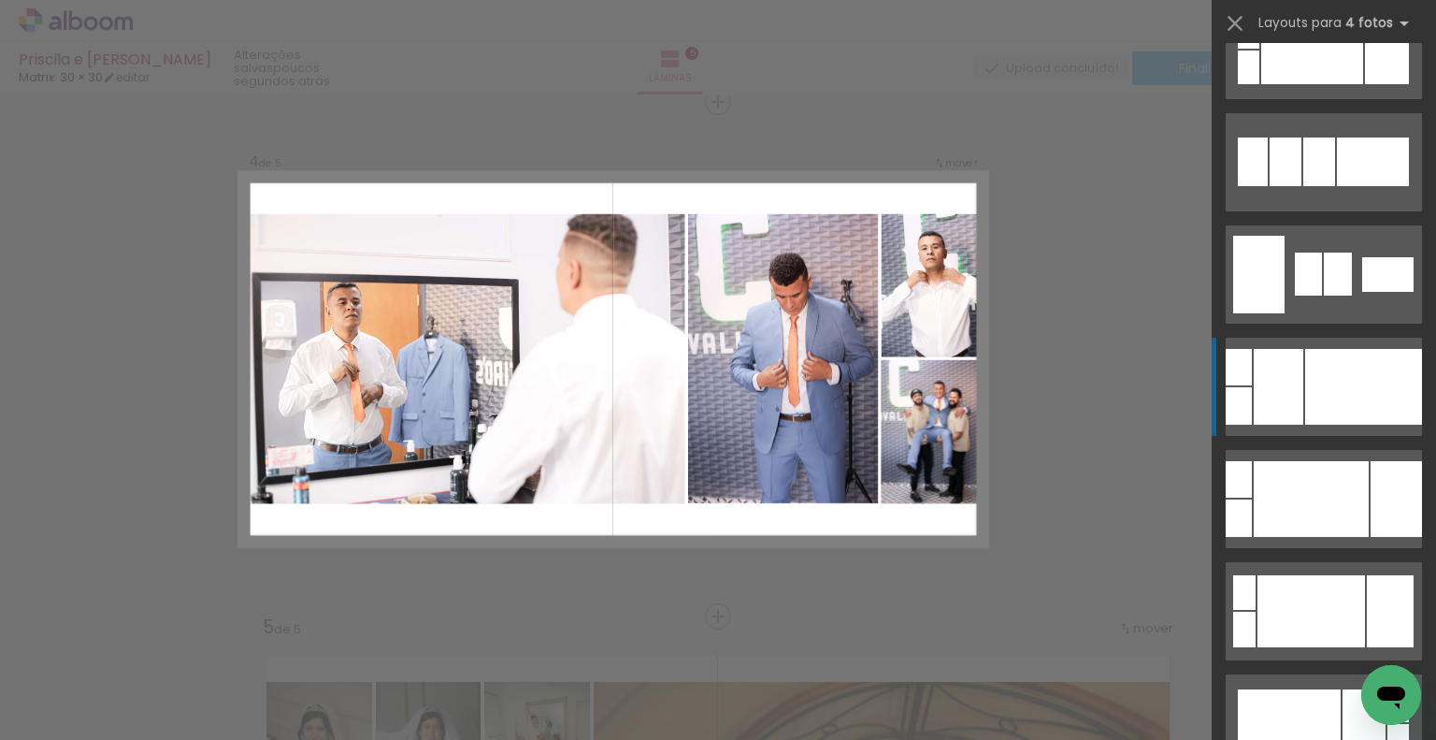
click at [1375, 363] on div at bounding box center [1363, 387] width 117 height 76
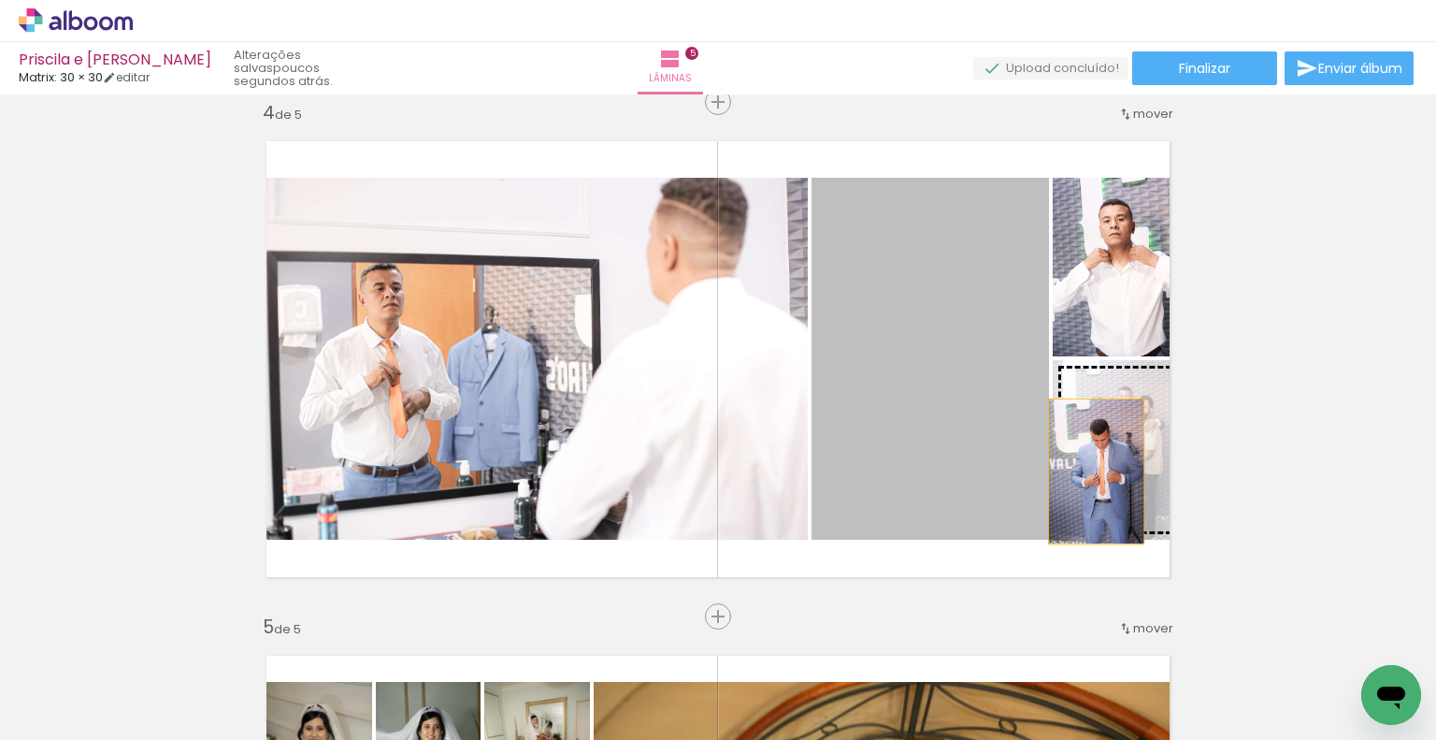
drag, startPoint x: 980, startPoint y: 433, endPoint x: 1098, endPoint y: 474, distance: 124.8
click at [0, 0] on slot at bounding box center [0, 0] width 0 height 0
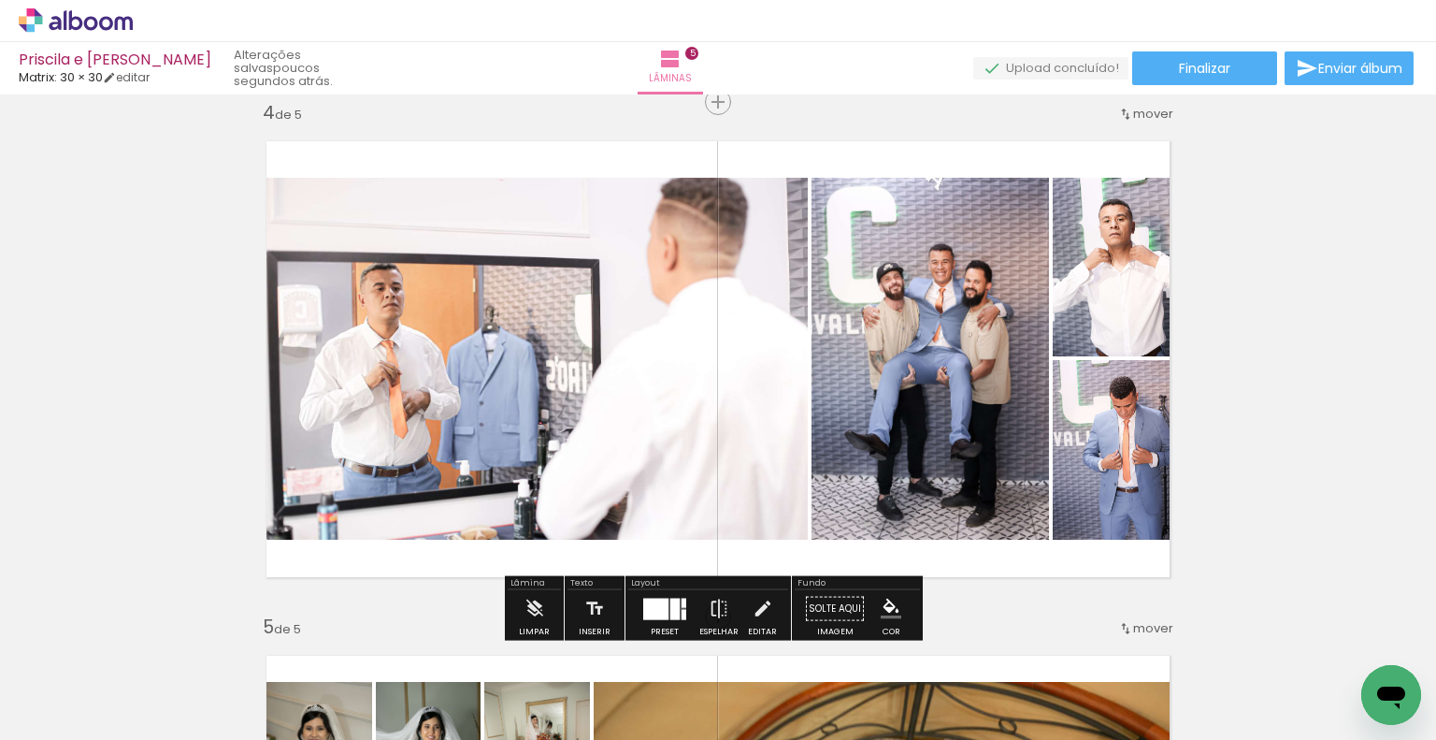
click at [656, 611] on div at bounding box center [655, 608] width 25 height 22
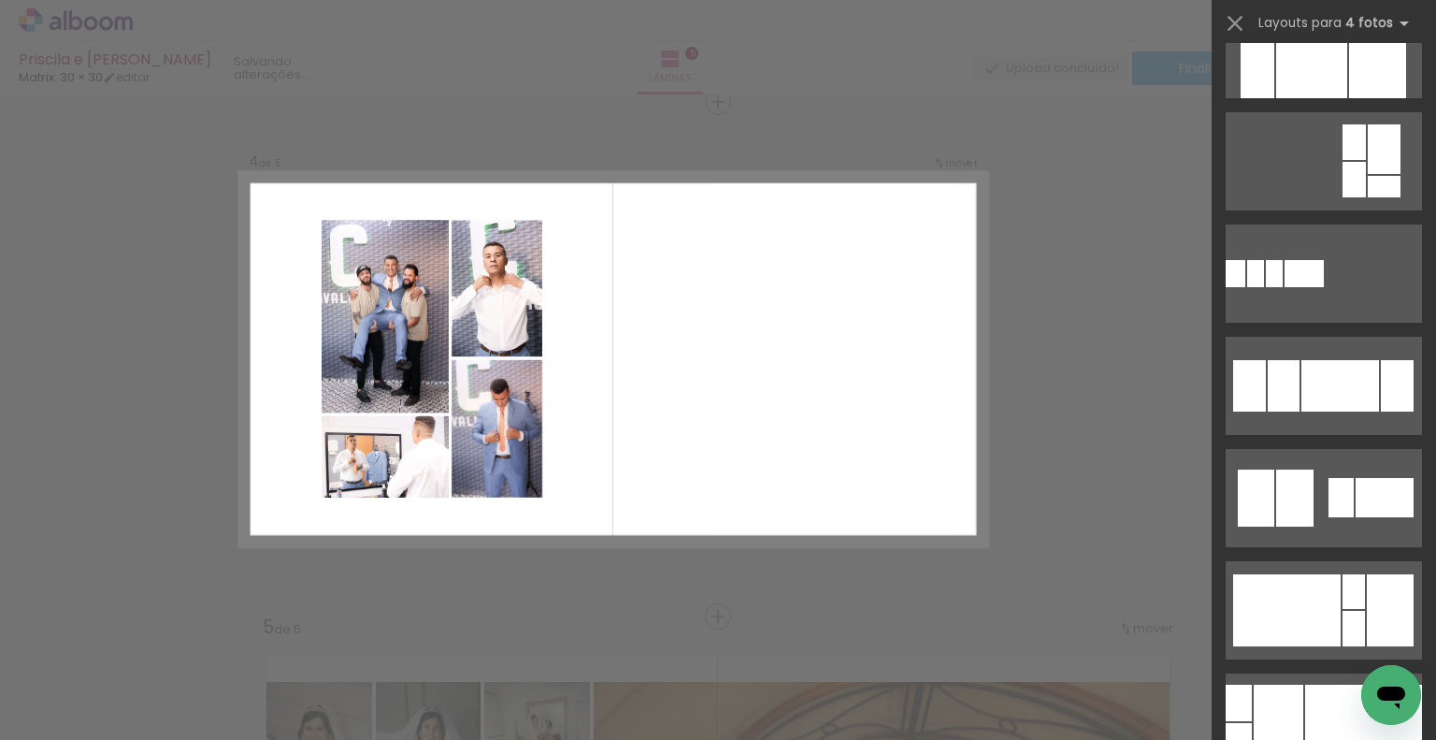
scroll to position [1590, 0]
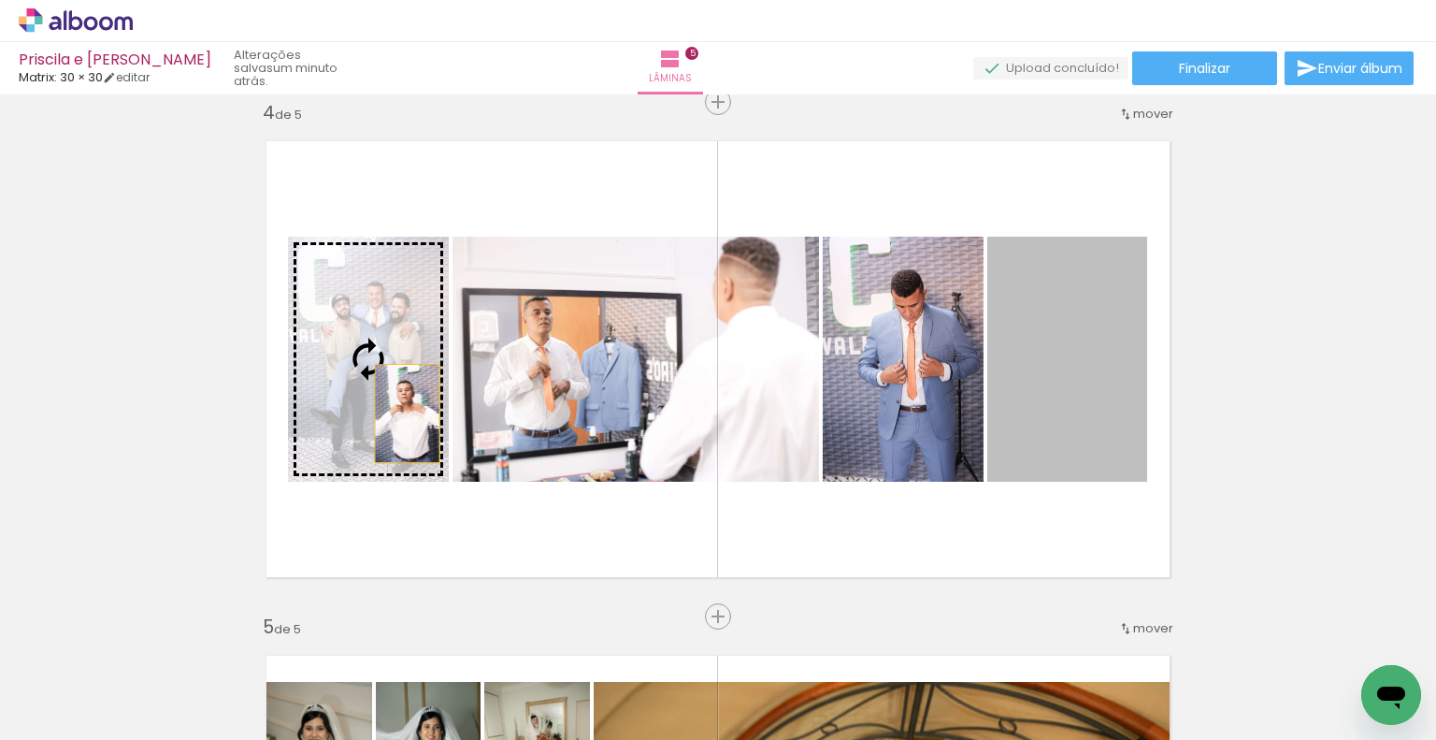
drag, startPoint x: 1120, startPoint y: 381, endPoint x: 400, endPoint y: 413, distance: 720.7
click at [0, 0] on slot at bounding box center [0, 0] width 0 height 0
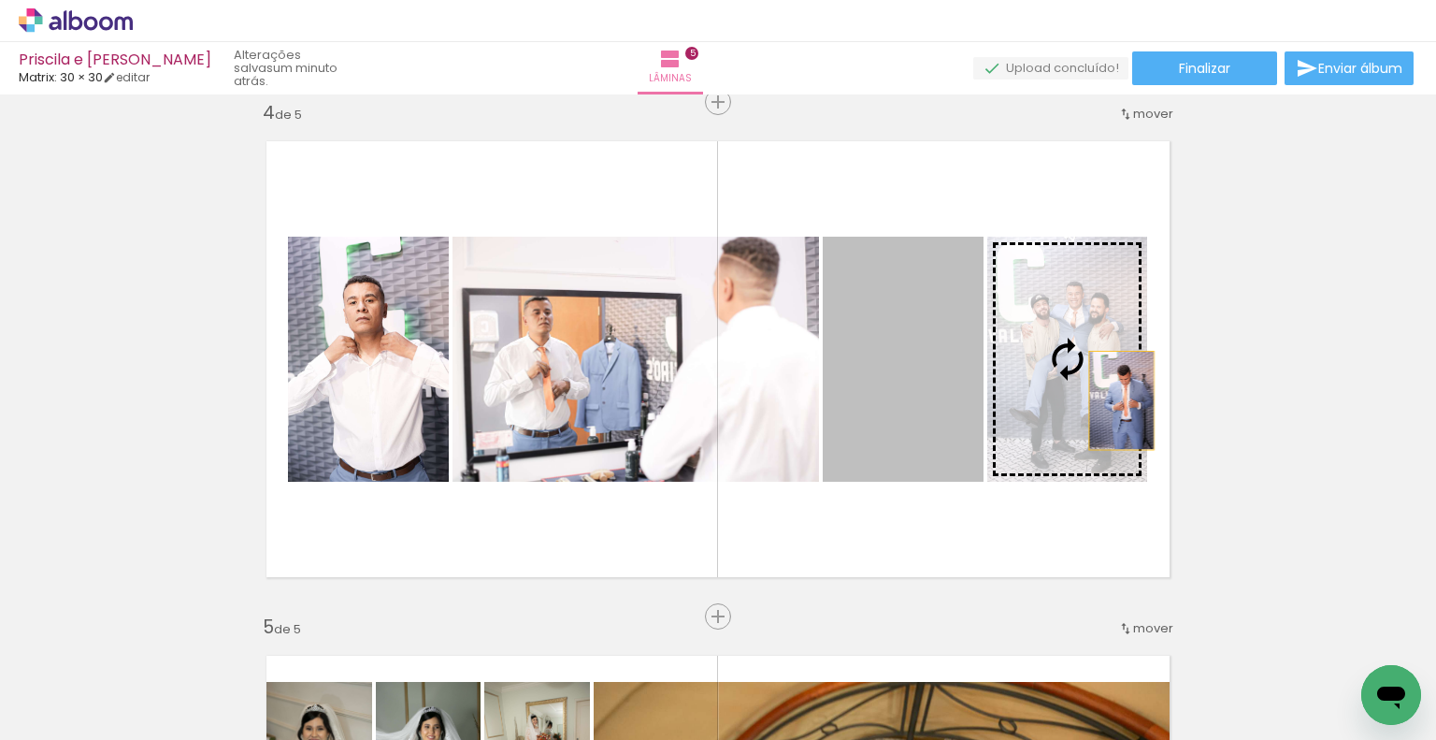
drag, startPoint x: 908, startPoint y: 396, endPoint x: 1115, endPoint y: 400, distance: 206.7
click at [0, 0] on slot at bounding box center [0, 0] width 0 height 0
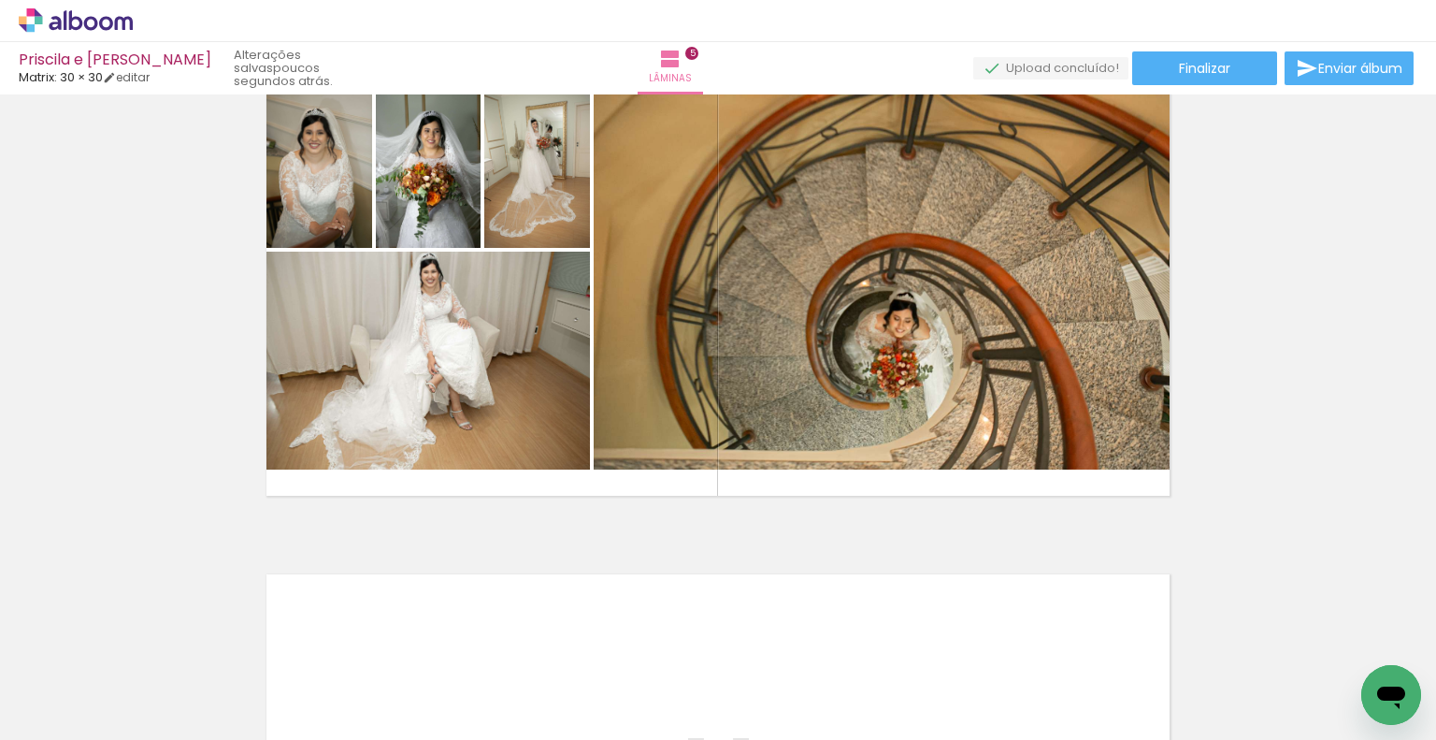
scroll to position [2629, 0]
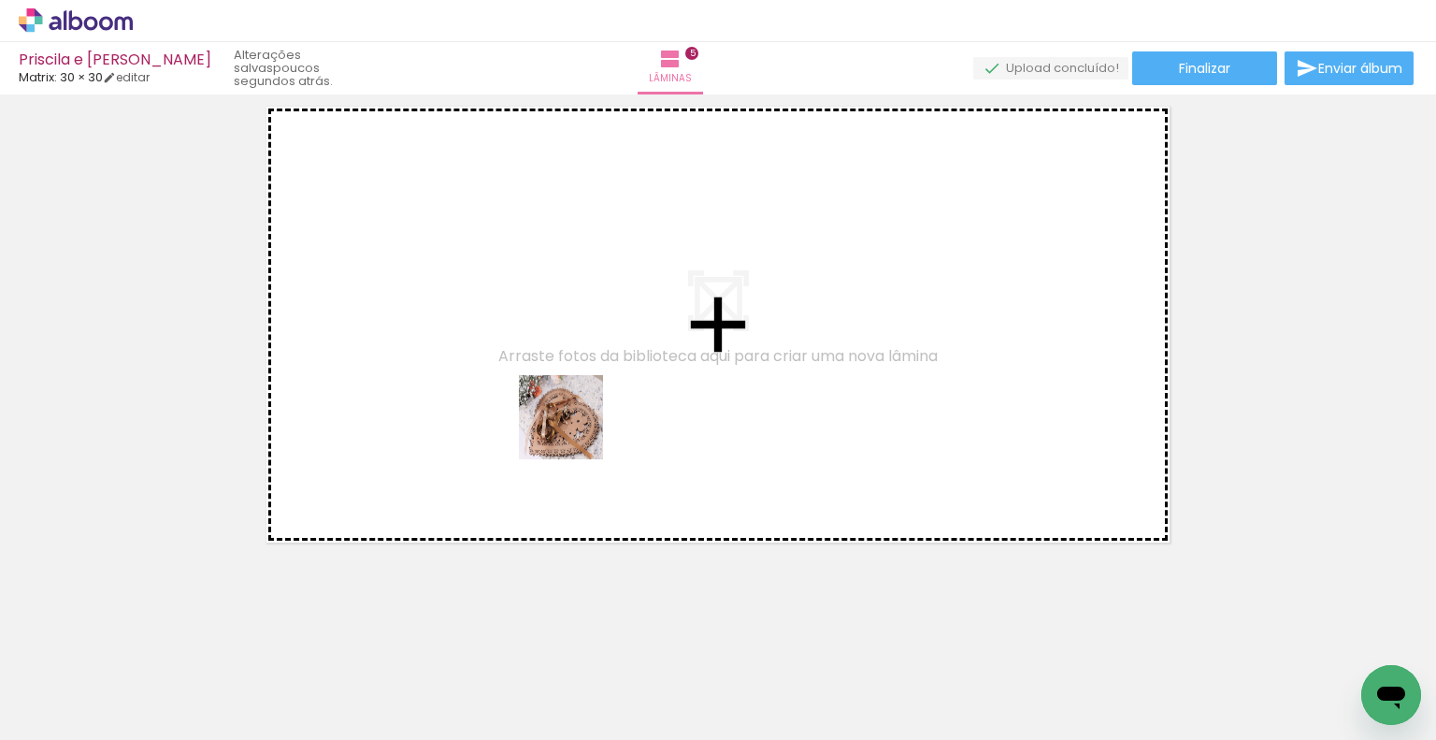
drag, startPoint x: 515, startPoint y: 680, endPoint x: 575, endPoint y: 424, distance: 262.2
click at [575, 424] on quentale-workspace at bounding box center [718, 370] width 1436 height 740
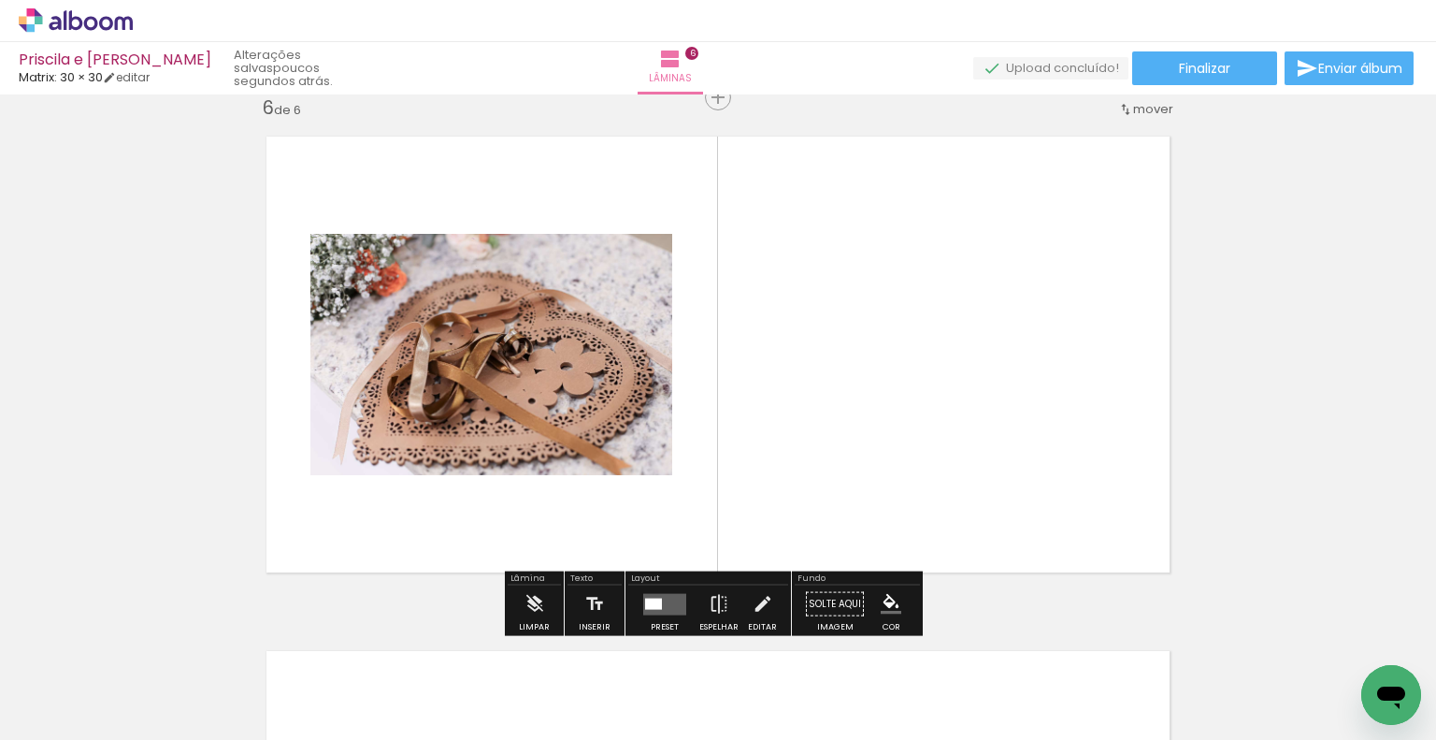
scroll to position [2595, 0]
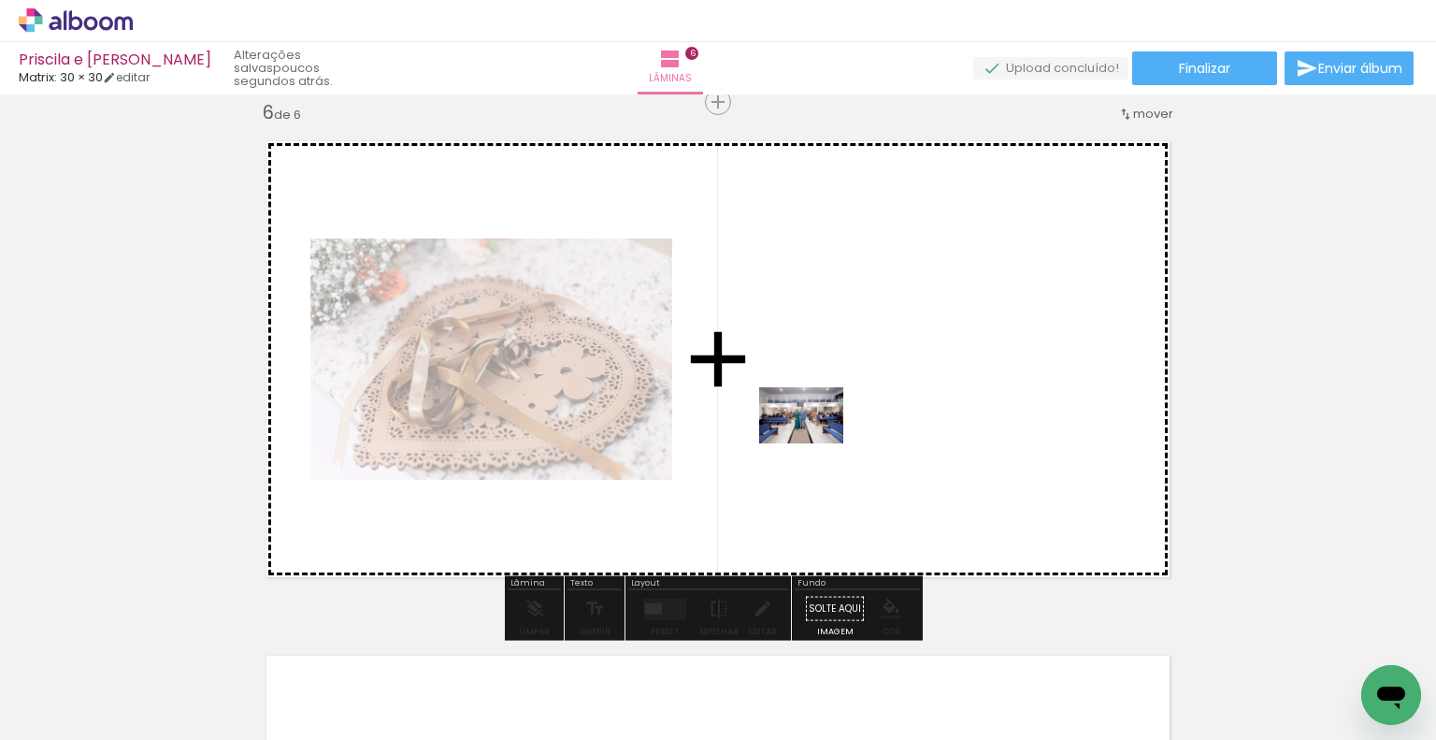
drag, startPoint x: 815, startPoint y: 672, endPoint x: 815, endPoint y: 443, distance: 229.1
click at [815, 443] on quentale-workspace at bounding box center [718, 370] width 1436 height 740
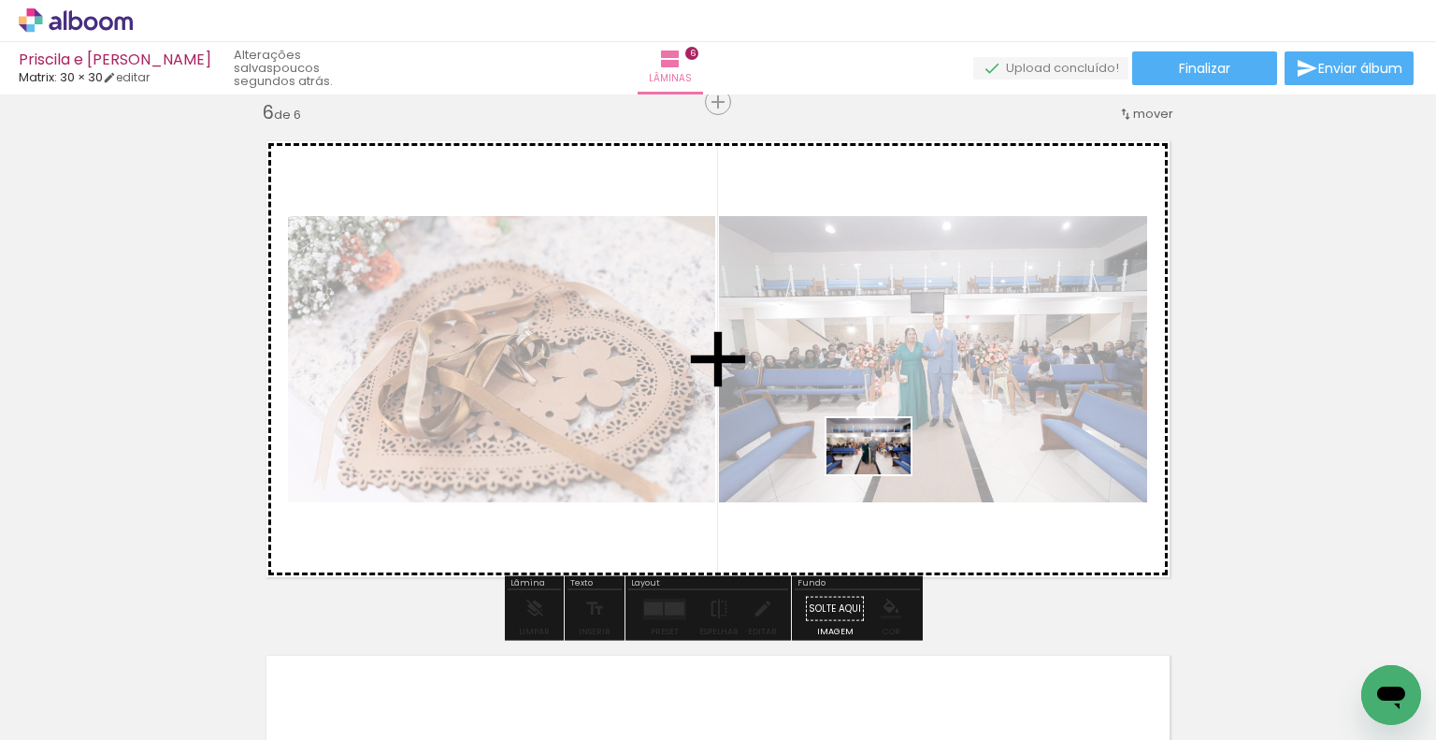
drag, startPoint x: 919, startPoint y: 681, endPoint x: 883, endPoint y: 474, distance: 209.8
click at [883, 474] on quentale-workspace at bounding box center [718, 370] width 1436 height 740
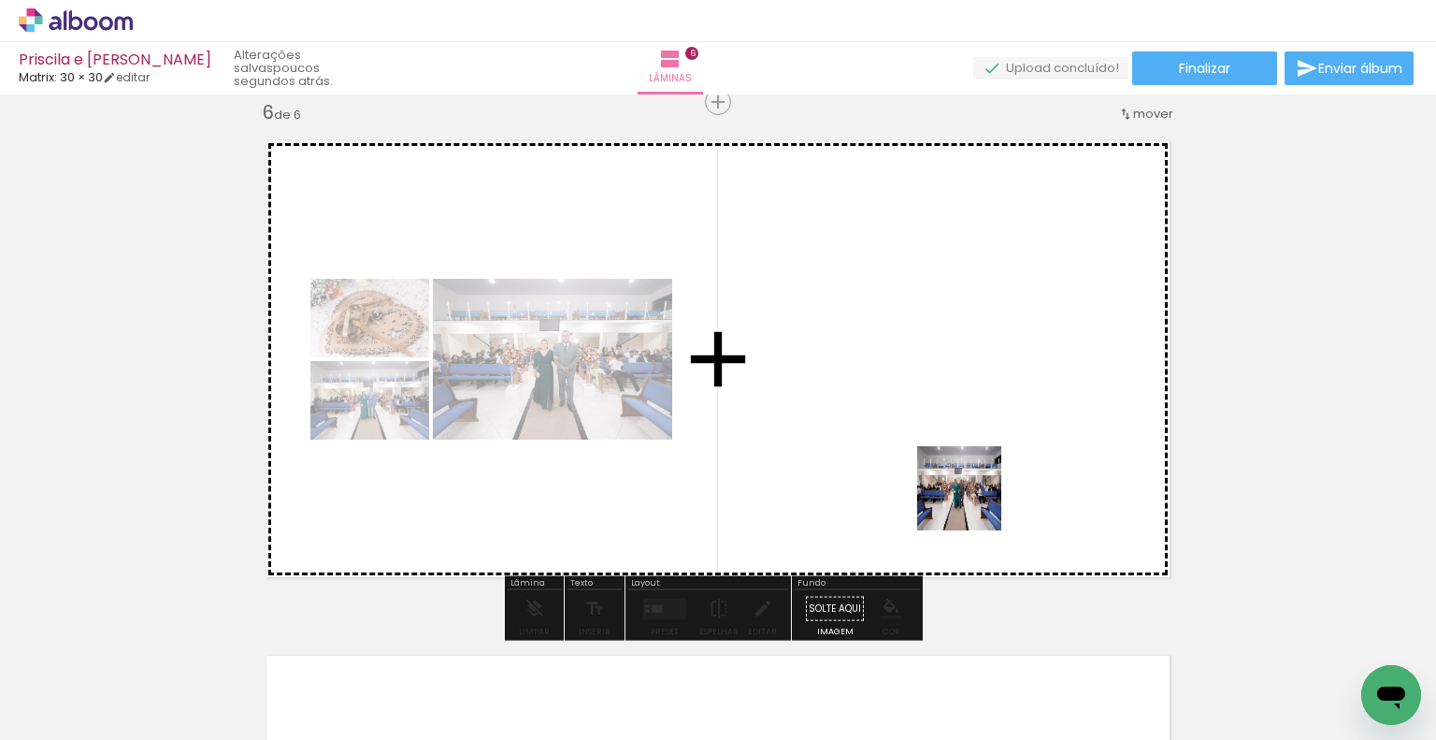
drag, startPoint x: 1017, startPoint y: 675, endPoint x: 967, endPoint y: 477, distance: 204.6
click at [967, 477] on quentale-workspace at bounding box center [718, 370] width 1436 height 740
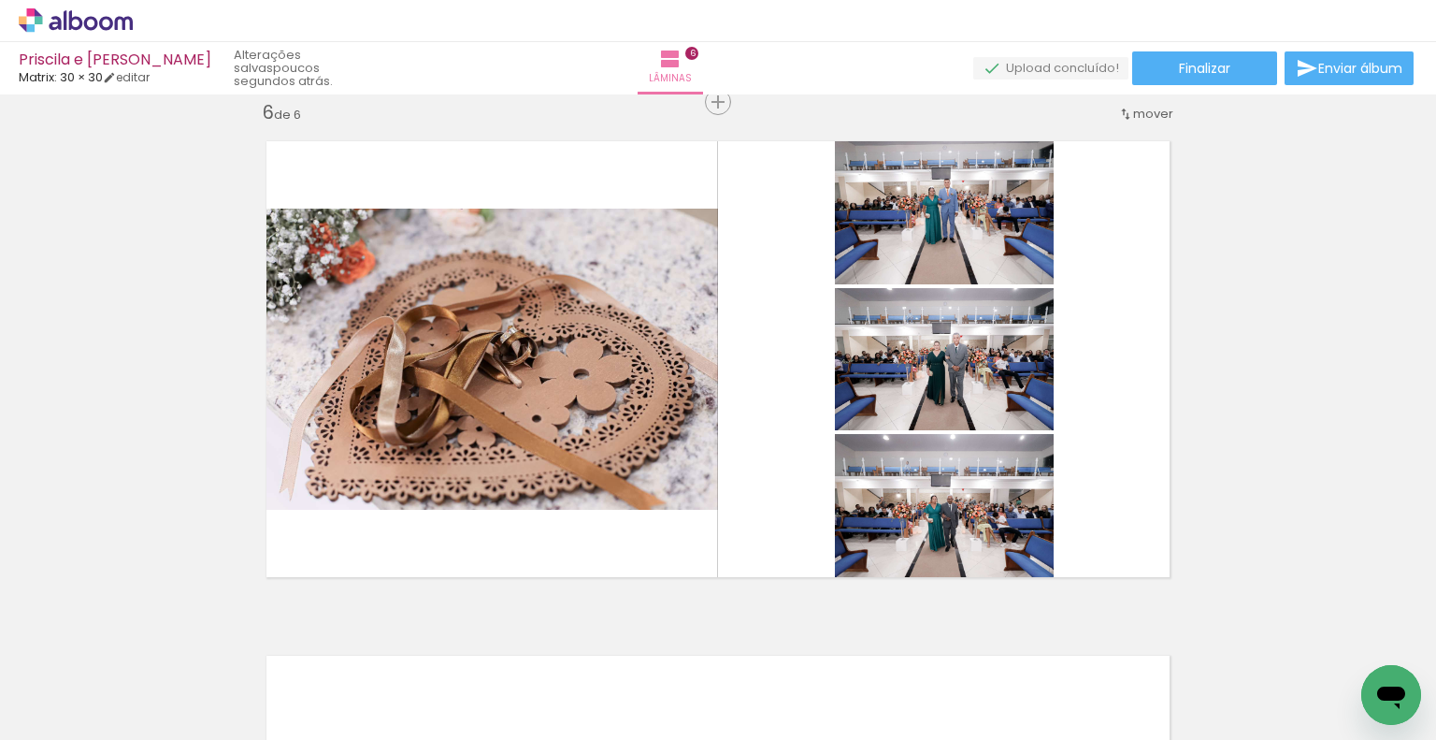
scroll to position [0, 1674]
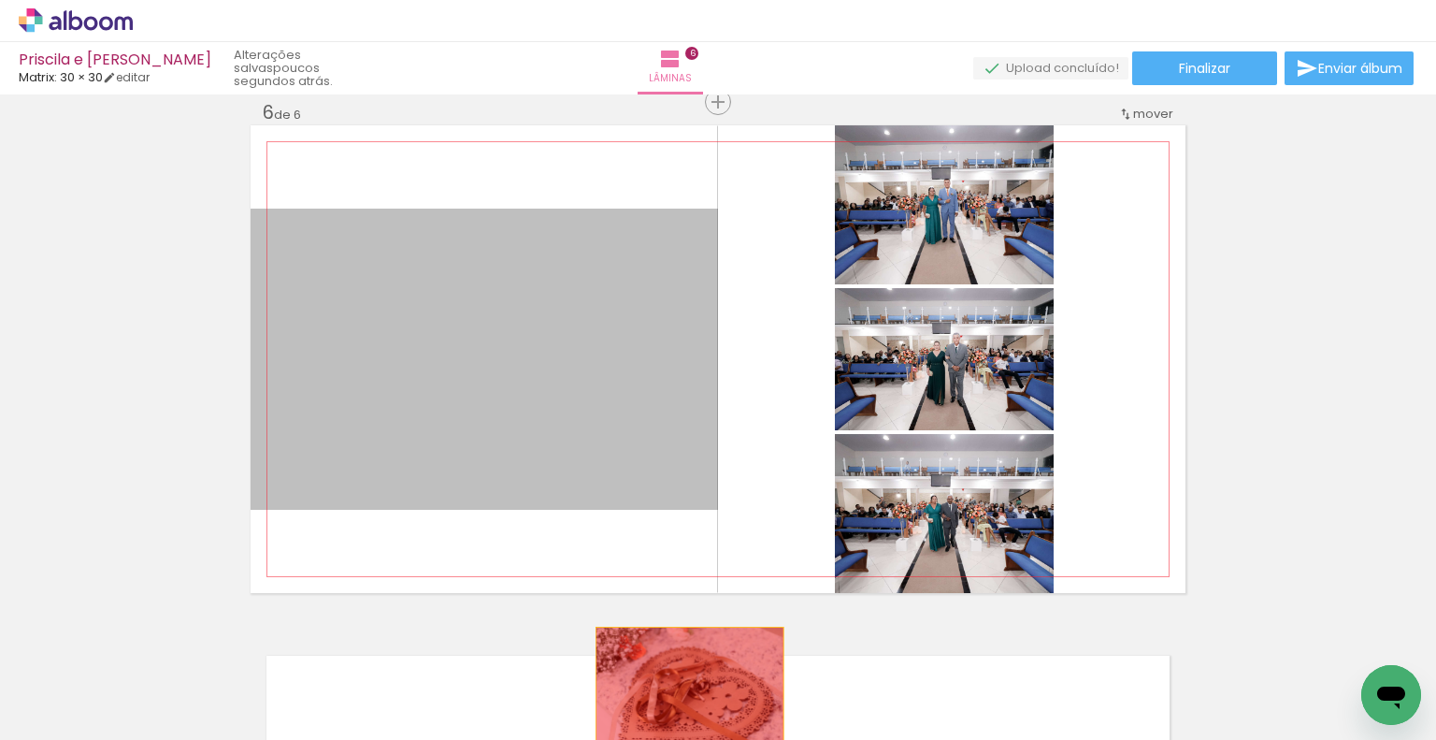
drag, startPoint x: 641, startPoint y: 354, endPoint x: 683, endPoint y: 689, distance: 337.3
click at [683, 689] on quentale-workspace at bounding box center [718, 370] width 1436 height 740
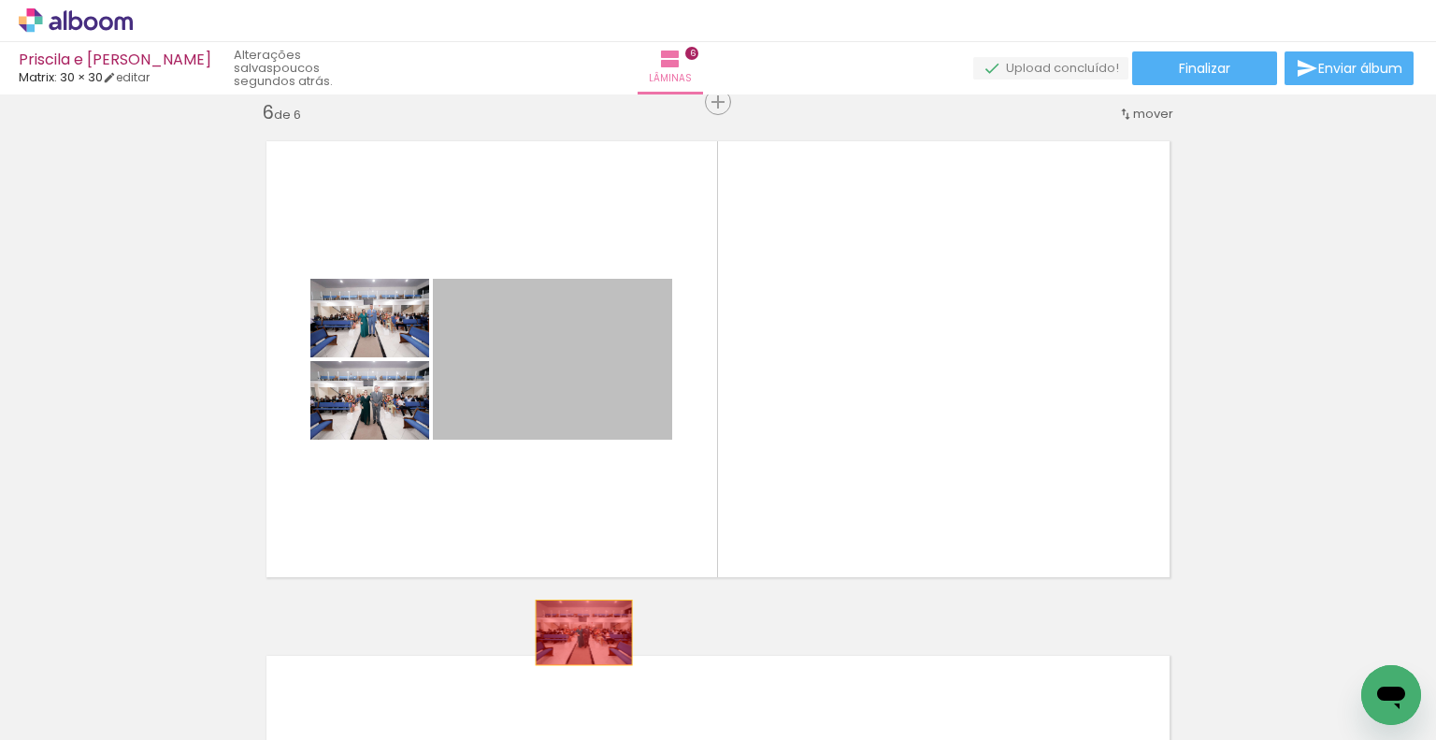
drag, startPoint x: 530, startPoint y: 373, endPoint x: 582, endPoint y: 644, distance: 276.0
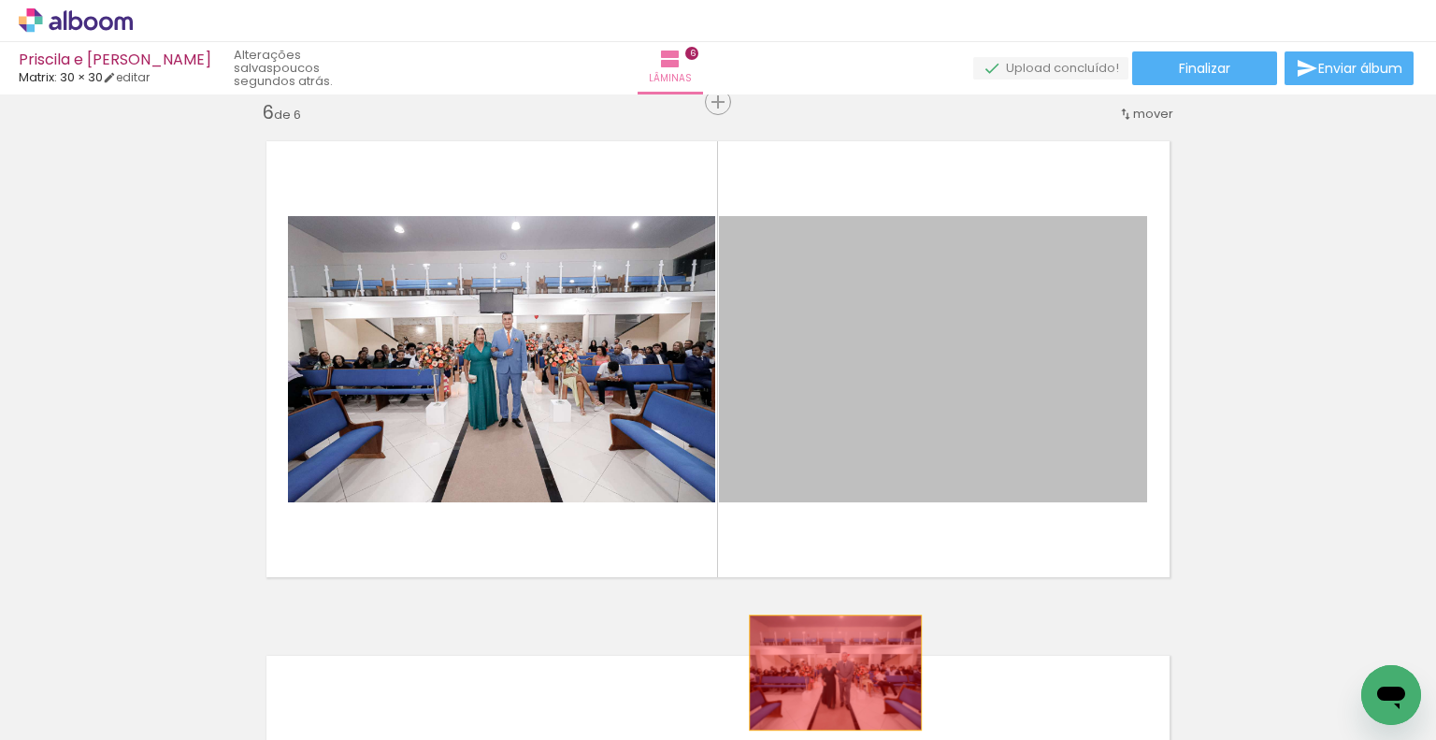
drag, startPoint x: 857, startPoint y: 410, endPoint x: 828, endPoint y: 683, distance: 274.6
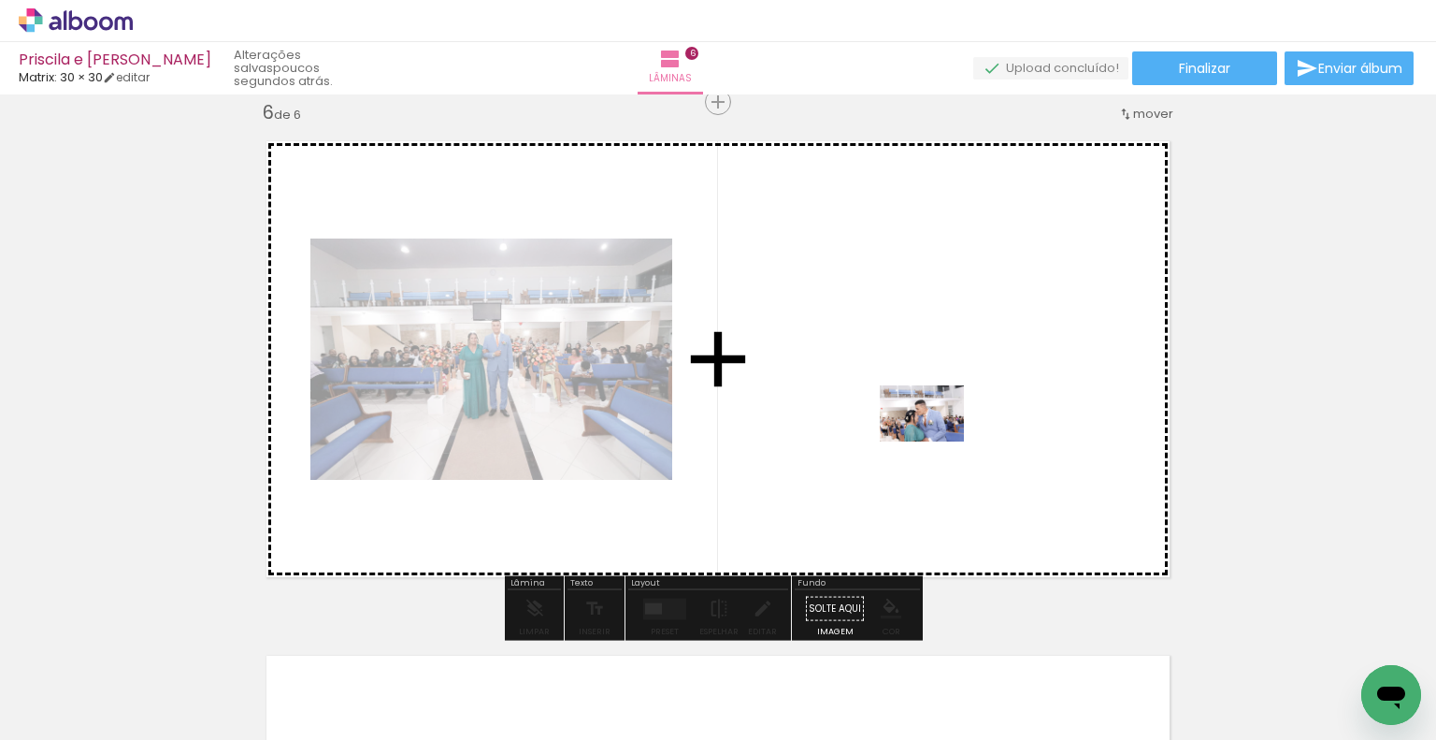
drag, startPoint x: 935, startPoint y: 677, endPoint x: 936, endPoint y: 441, distance: 235.6
click at [936, 441] on quentale-workspace at bounding box center [718, 370] width 1436 height 740
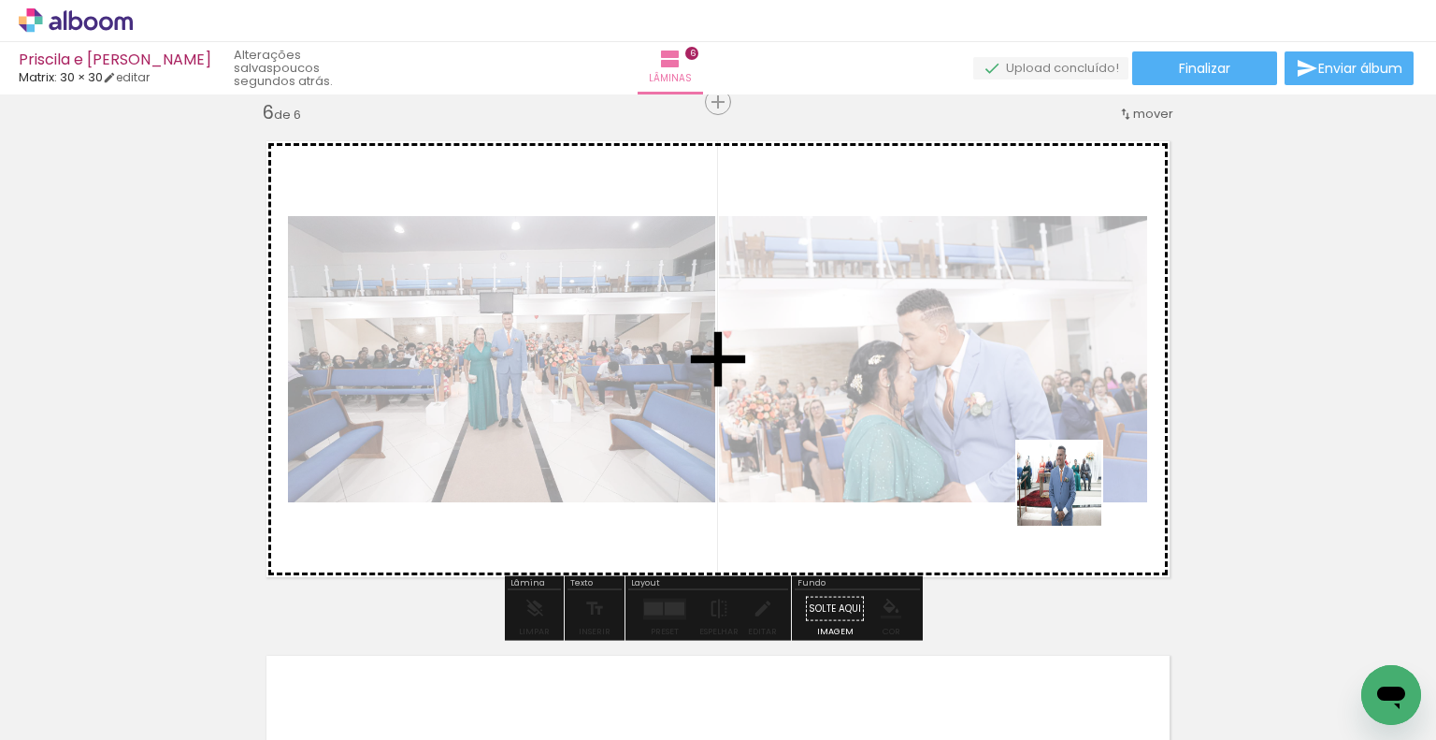
drag, startPoint x: 1043, startPoint y: 674, endPoint x: 1075, endPoint y: 482, distance: 194.3
click at [1075, 482] on quentale-workspace at bounding box center [718, 370] width 1436 height 740
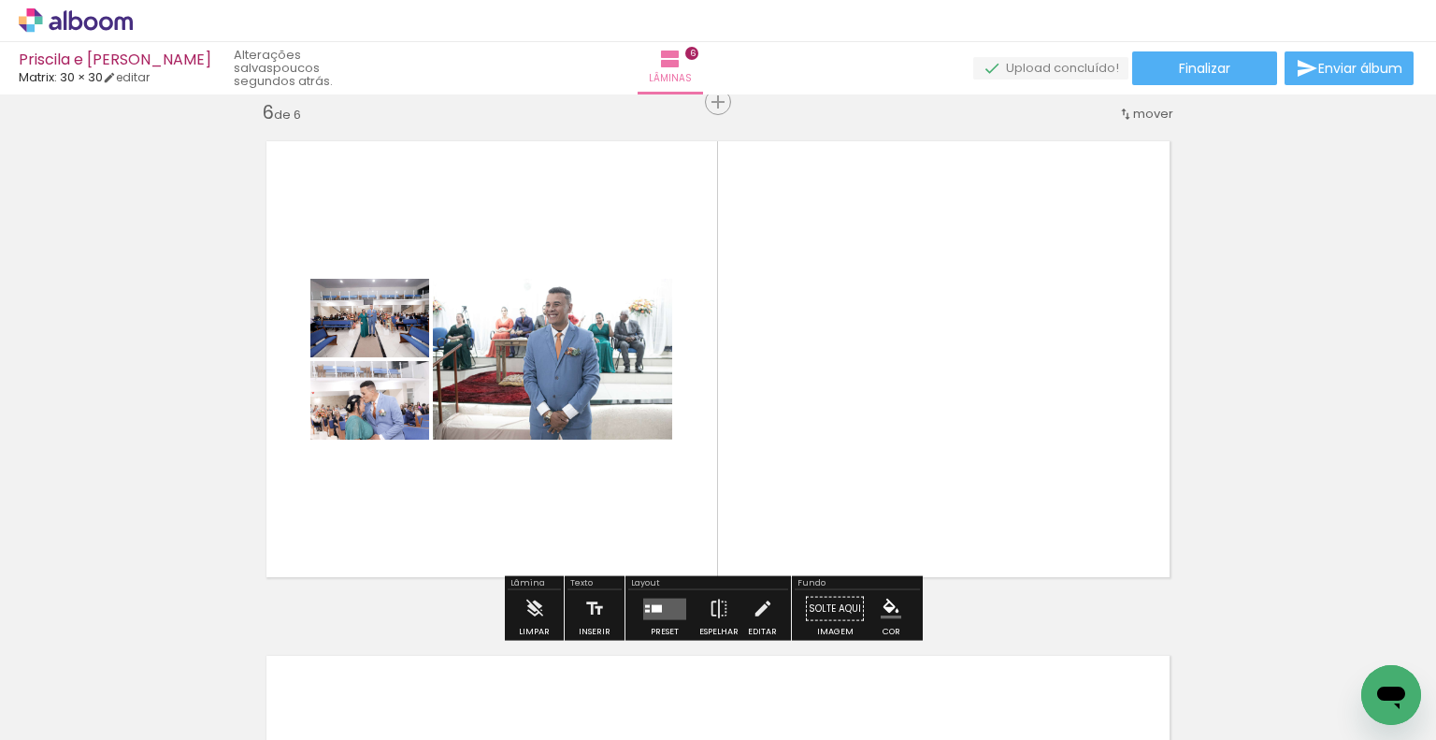
click at [669, 605] on quentale-layouter at bounding box center [664, 608] width 43 height 22
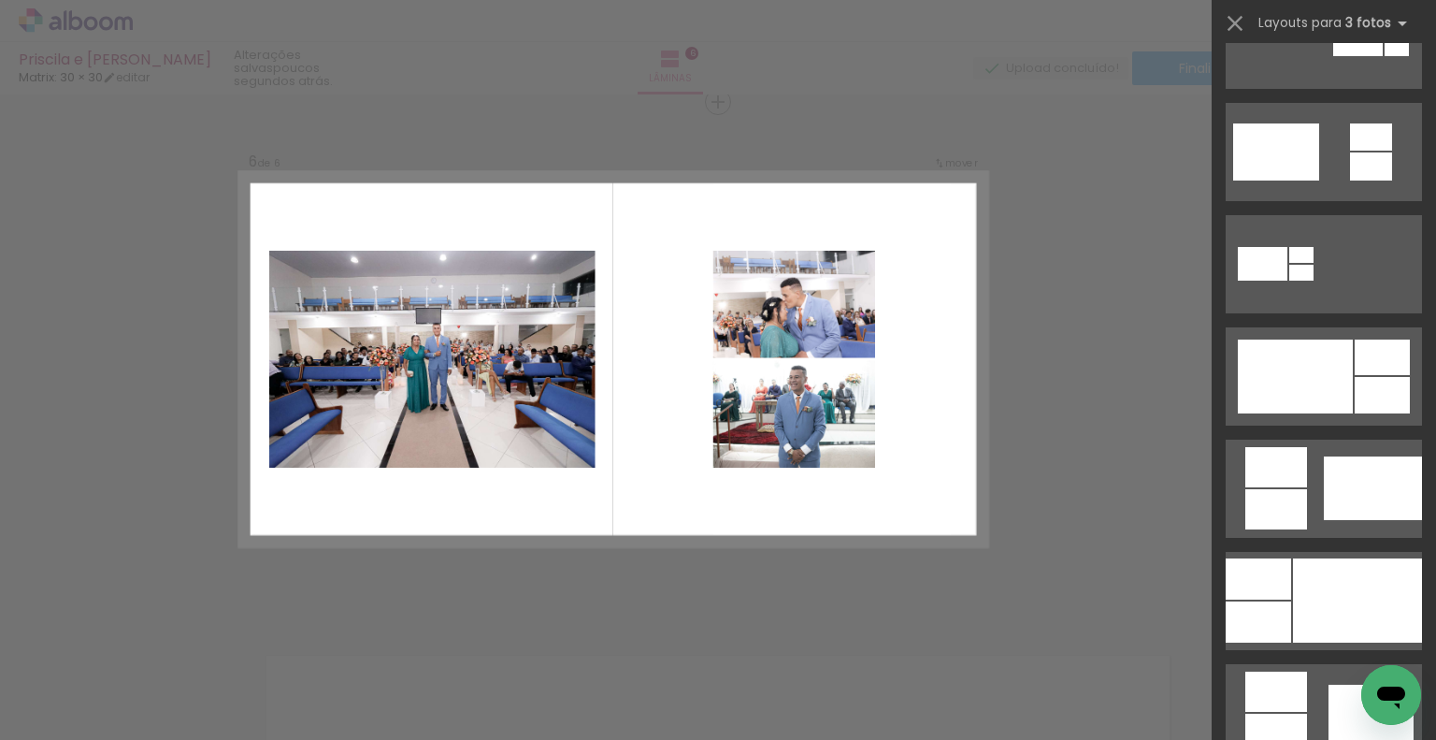
scroll to position [748, 0]
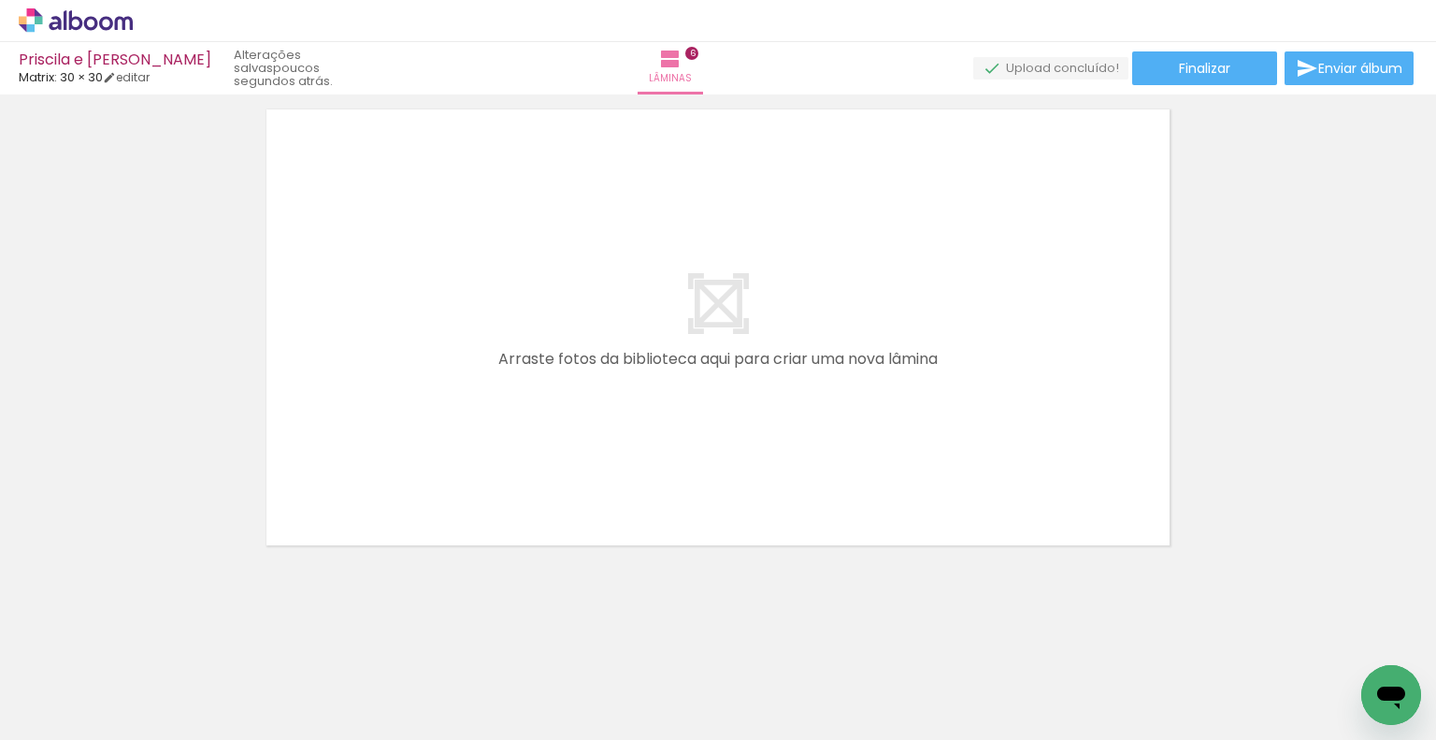
scroll to position [3144, 0]
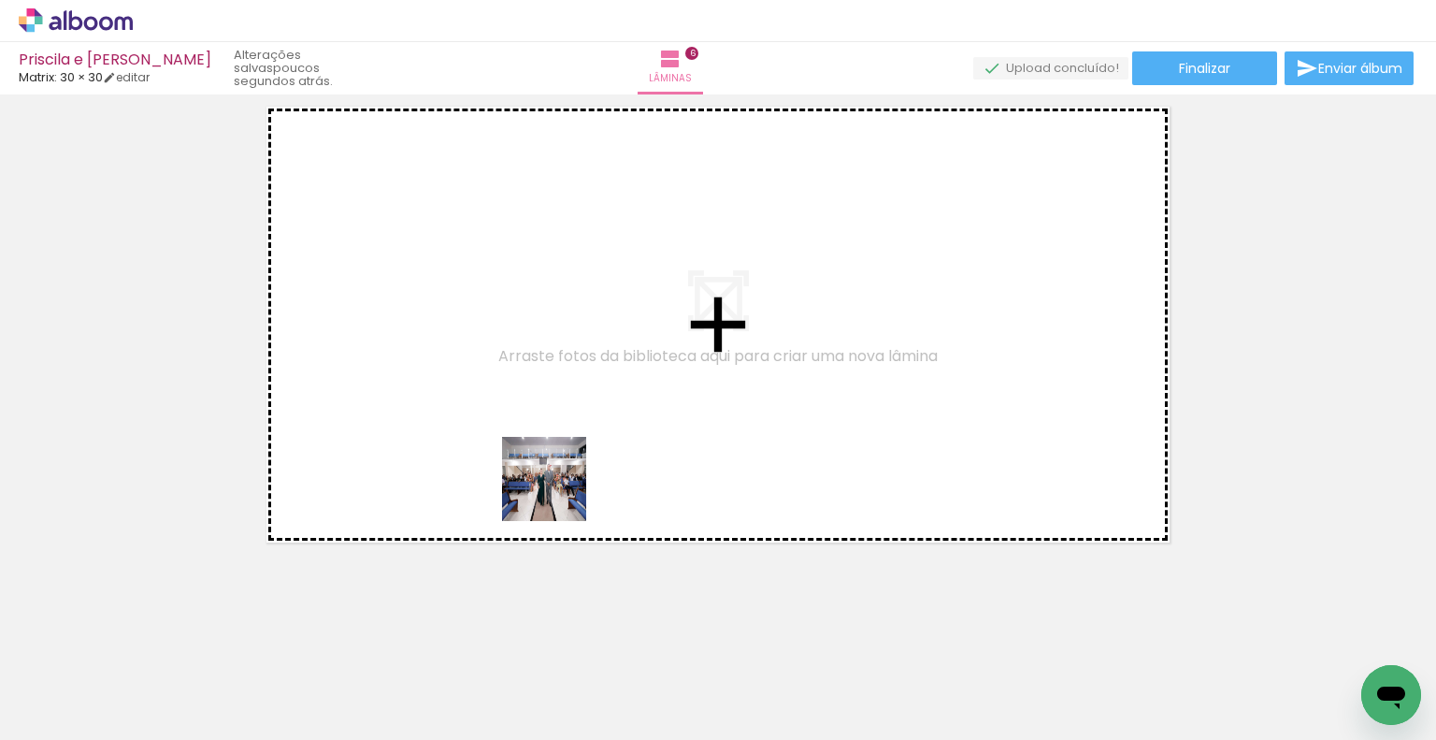
drag, startPoint x: 549, startPoint y: 541, endPoint x: 556, endPoint y: 467, distance: 75.2
click at [556, 467] on quentale-workspace at bounding box center [718, 370] width 1436 height 740
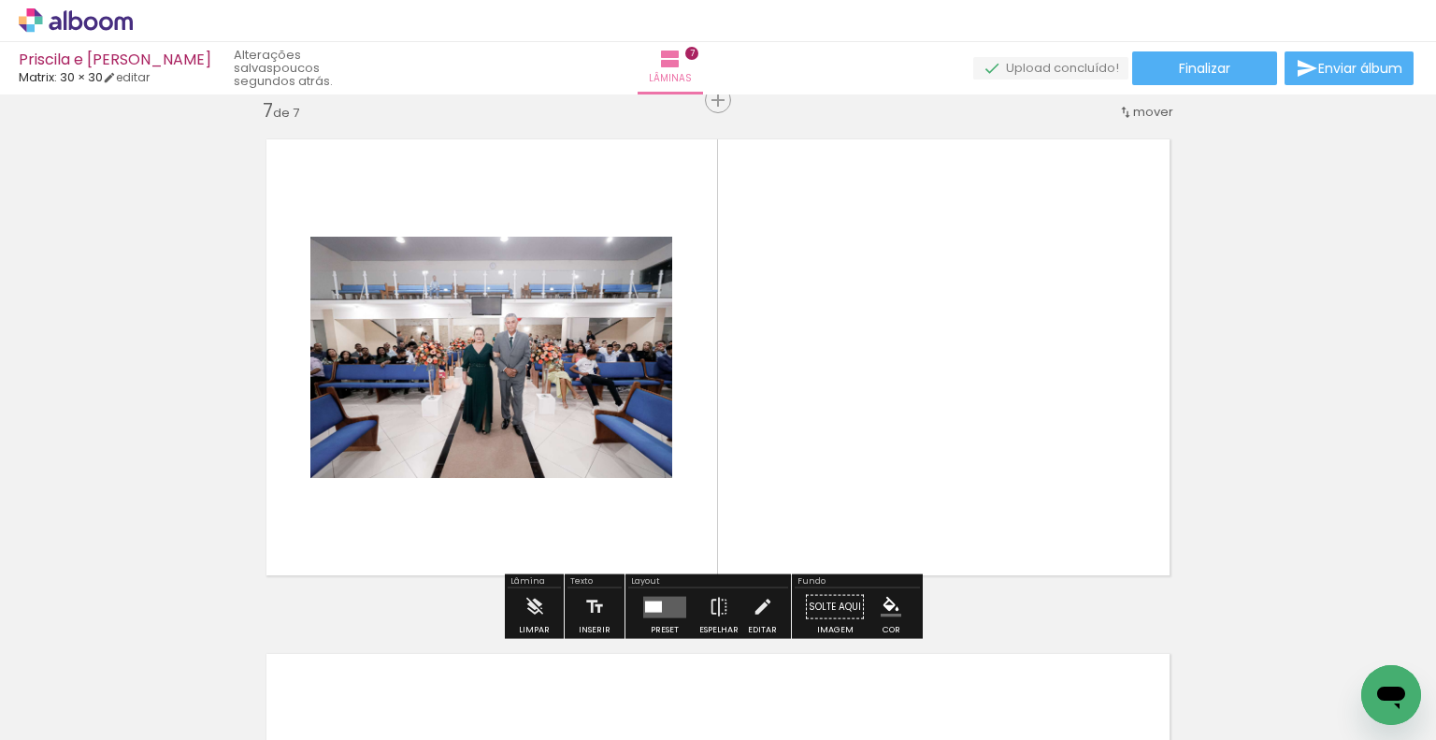
scroll to position [3109, 0]
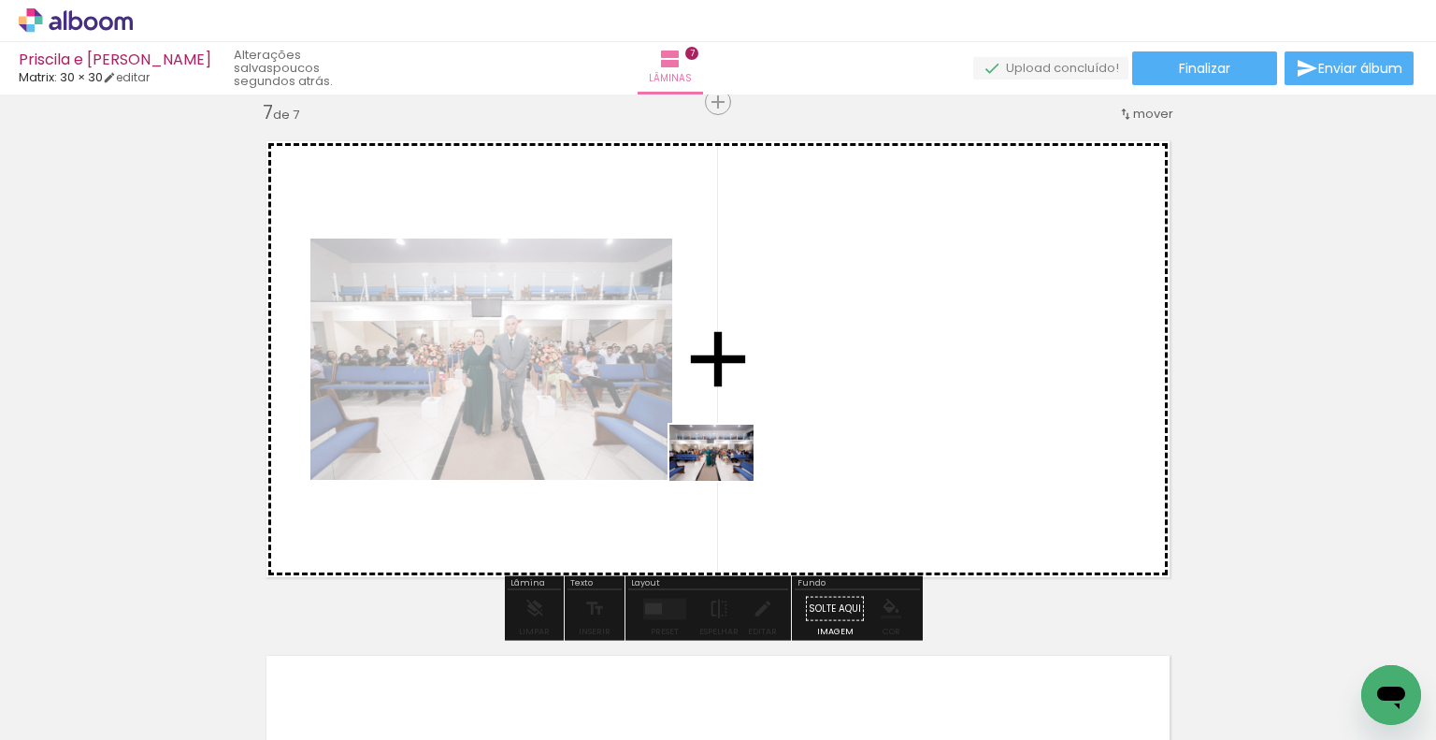
drag, startPoint x: 617, startPoint y: 684, endPoint x: 726, endPoint y: 481, distance: 230.9
click at [726, 481] on quentale-workspace at bounding box center [718, 370] width 1436 height 740
